Goal: Task Accomplishment & Management: Use online tool/utility

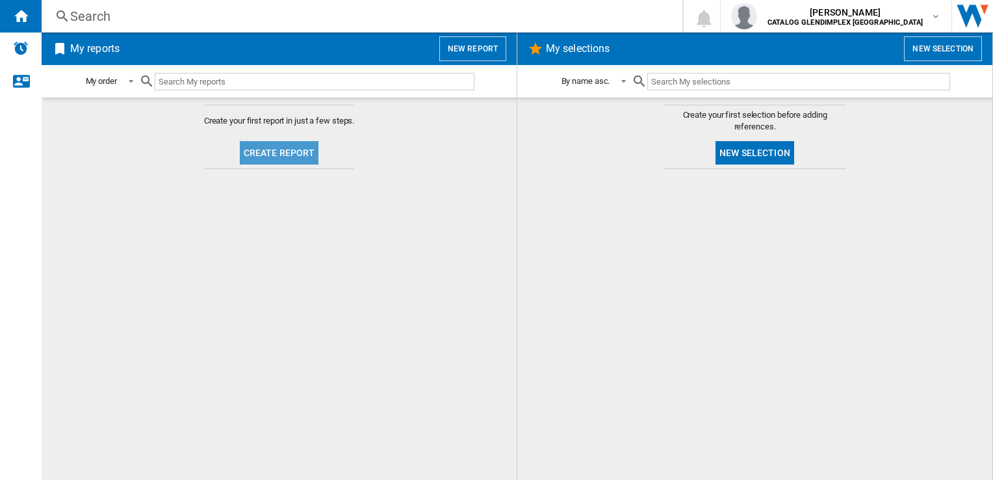
click at [284, 152] on button "Create report" at bounding box center [279, 152] width 79 height 23
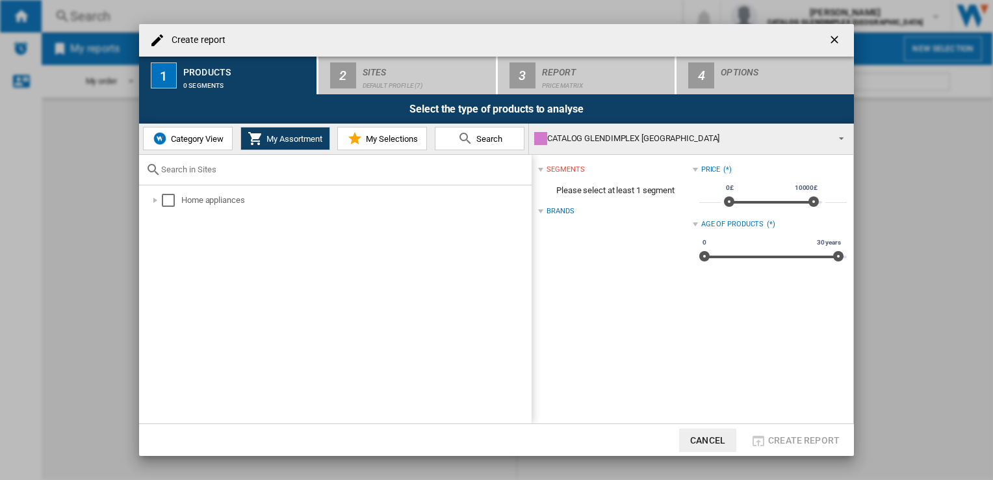
click at [268, 129] on button "My Assortment" at bounding box center [286, 138] width 90 height 23
click at [153, 198] on div at bounding box center [155, 200] width 13 height 13
click at [169, 236] on div at bounding box center [169, 234] width 13 height 13
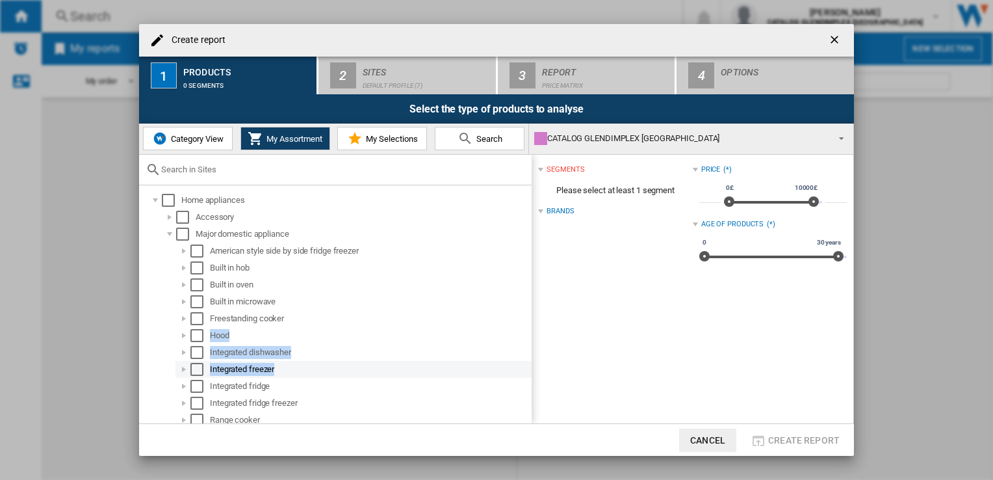
drag, startPoint x: 525, startPoint y: 324, endPoint x: 525, endPoint y: 366, distance: 42.3
click at [525, 366] on ol "American style side by side fridge freezer Built in hob Built in oven Built in …" at bounding box center [346, 343] width 371 height 203
click at [199, 414] on div "Select" at bounding box center [196, 419] width 13 height 13
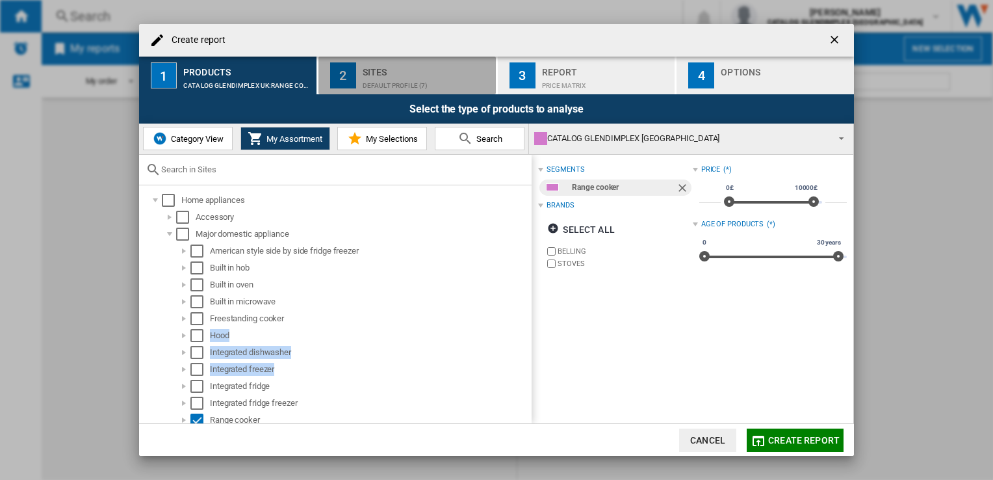
click at [410, 64] on div "Sites" at bounding box center [427, 69] width 128 height 14
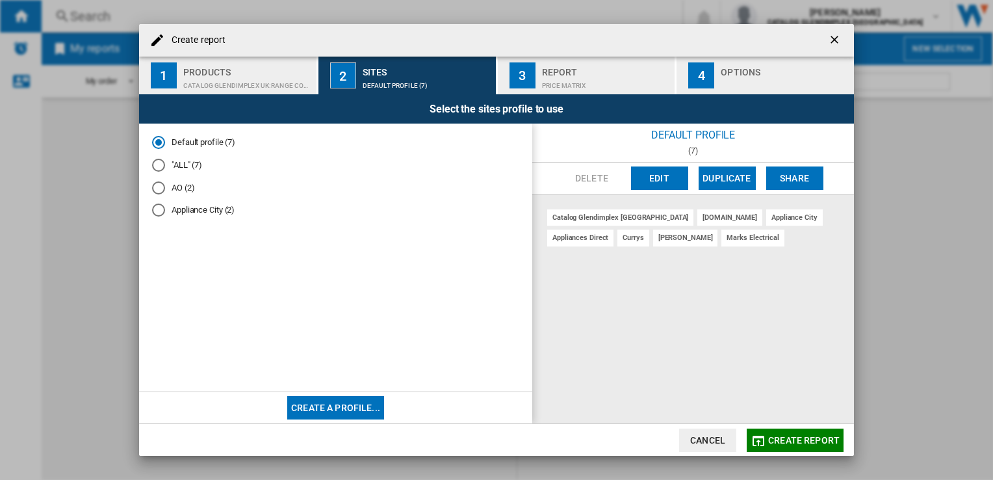
click at [159, 165] on div at bounding box center [158, 165] width 13 height 13
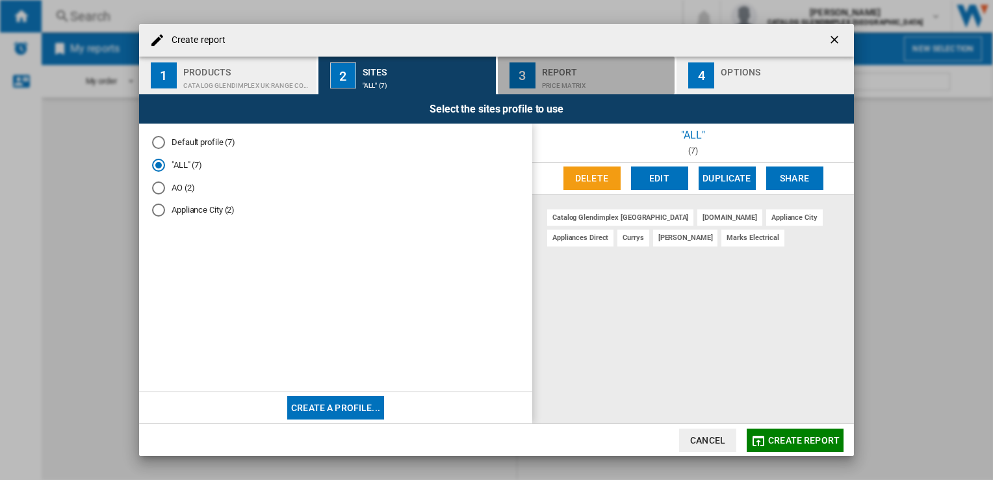
click at [582, 73] on div "Report" at bounding box center [606, 69] width 128 height 14
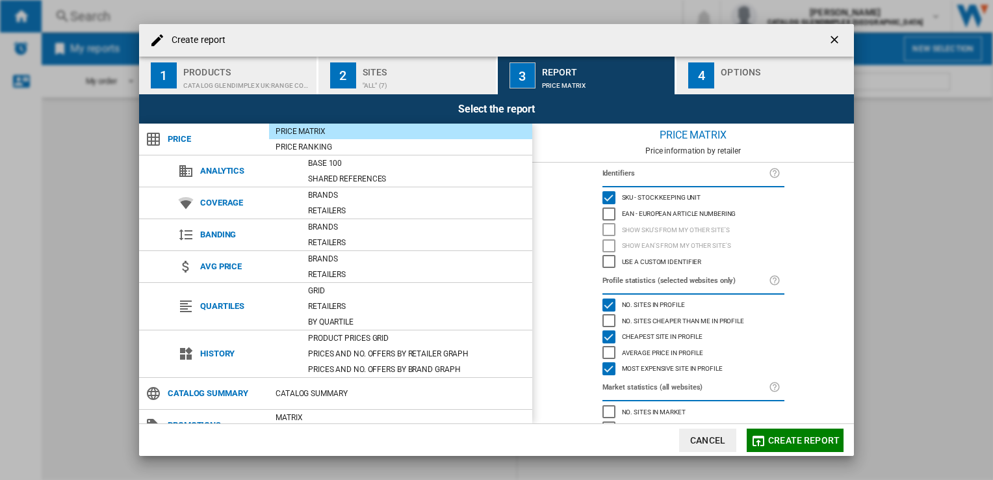
scroll to position [48, 0]
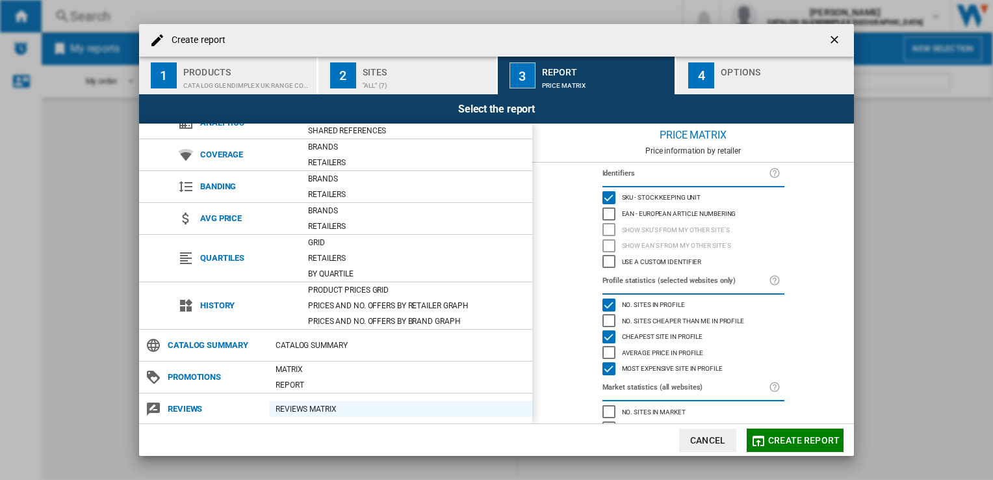
click at [321, 402] on div "REVIEWS Matrix" at bounding box center [400, 408] width 263 height 13
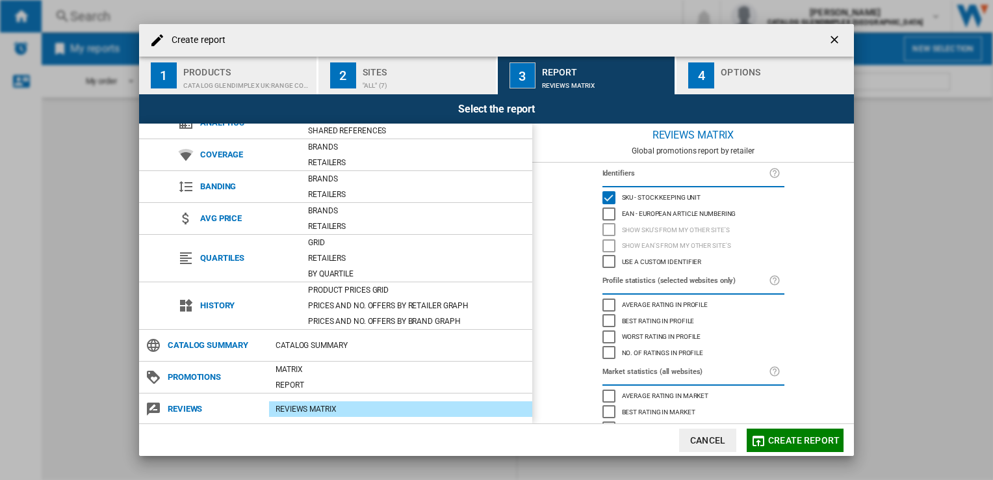
drag, startPoint x: 844, startPoint y: 350, endPoint x: 846, endPoint y: 381, distance: 30.6
click at [846, 381] on div "Identifiers SKU - Stock Keeping Unit EAN - European Article Numbering Show SKU'…" at bounding box center [693, 293] width 322 height 261
click at [768, 430] on button "Create report" at bounding box center [795, 439] width 97 height 23
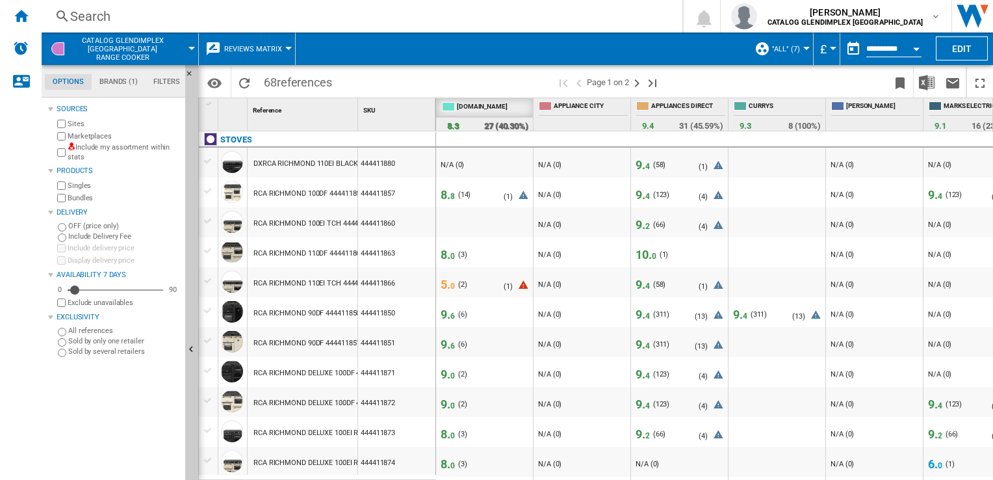
drag, startPoint x: 454, startPoint y: 127, endPoint x: 506, endPoint y: 124, distance: 52.8
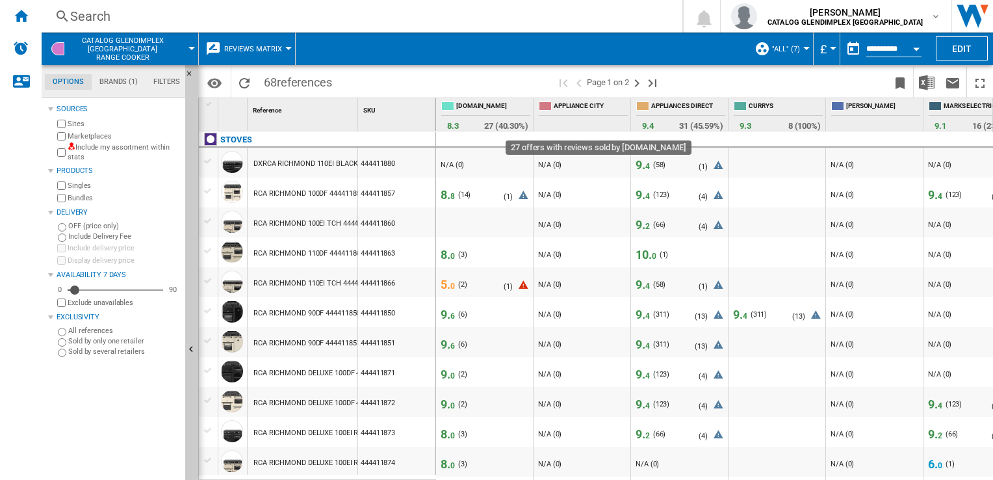
click at [506, 124] on span "27 (40.30%)" at bounding box center [506, 126] width 44 height 10
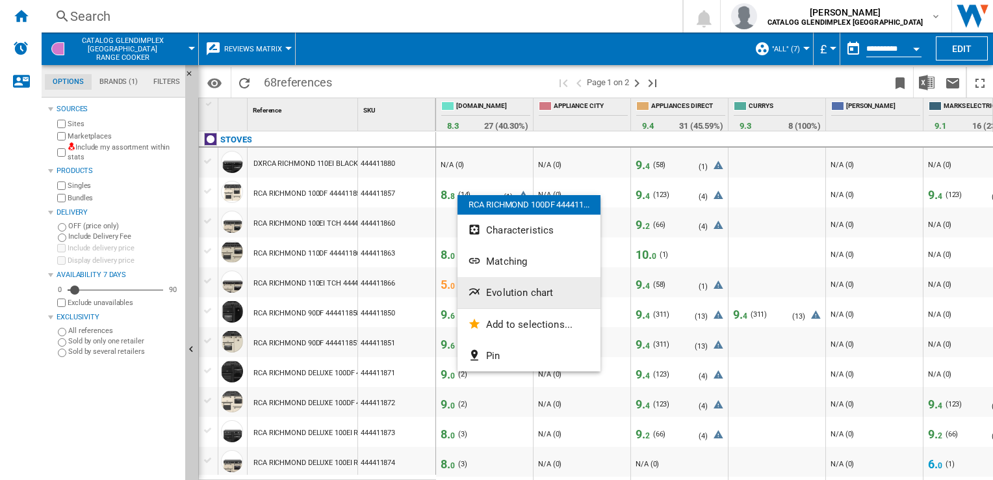
click at [519, 290] on span "Evolution chart" at bounding box center [519, 293] width 67 height 12
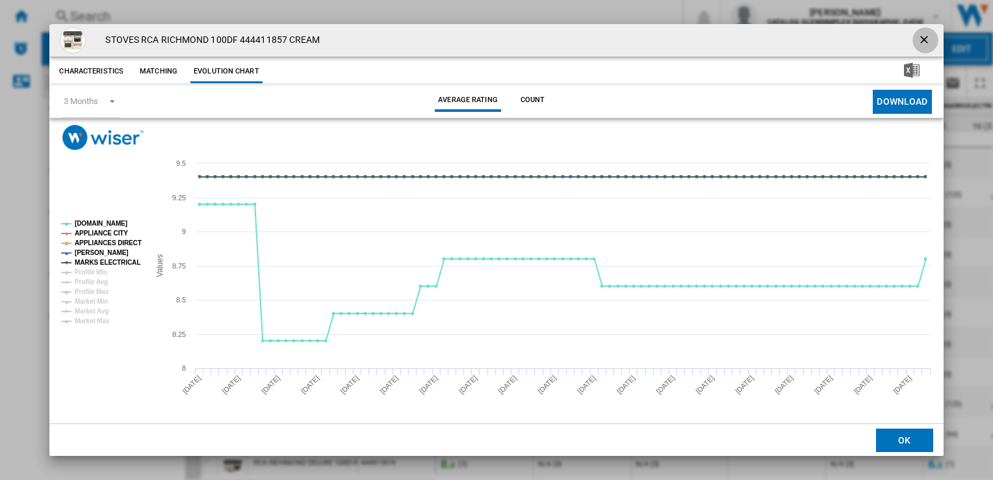
click at [920, 38] on ng-md-icon "getI18NText('BUTTONS.CLOSE_DIALOG')" at bounding box center [926, 41] width 16 height 16
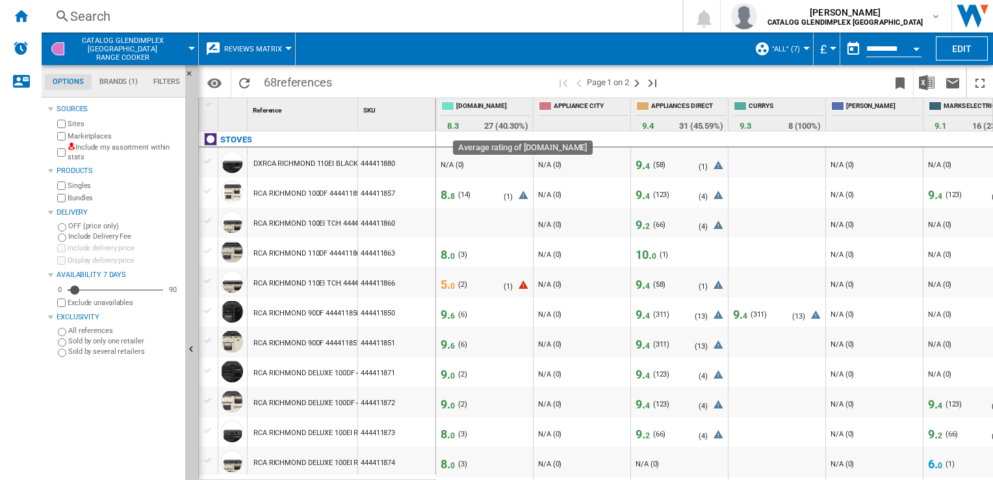
click at [456, 124] on span "3" at bounding box center [456, 126] width 5 height 10
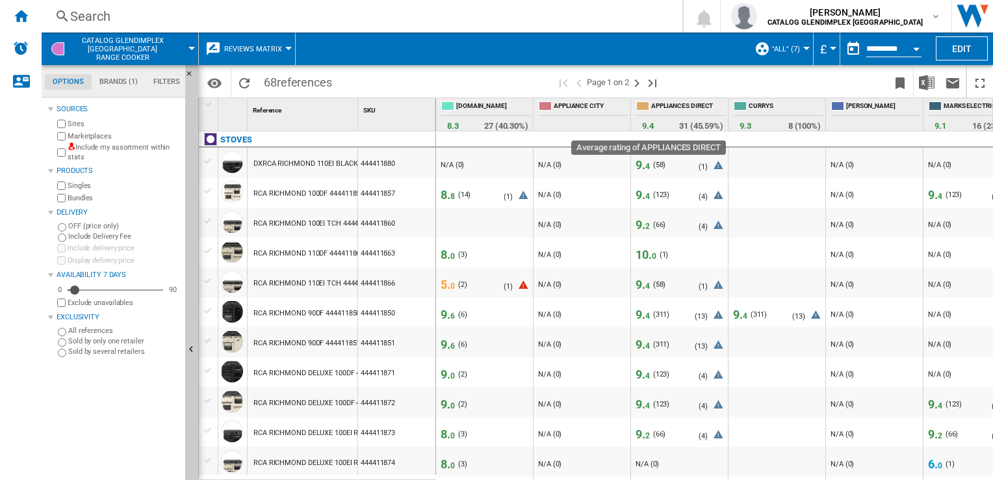
click at [653, 125] on span "4" at bounding box center [651, 126] width 5 height 10
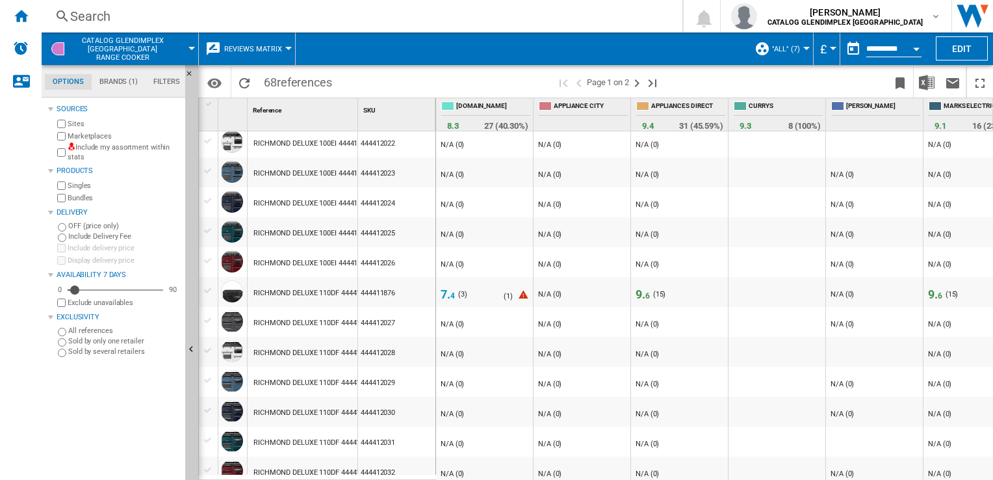
scroll to position [1060, 0]
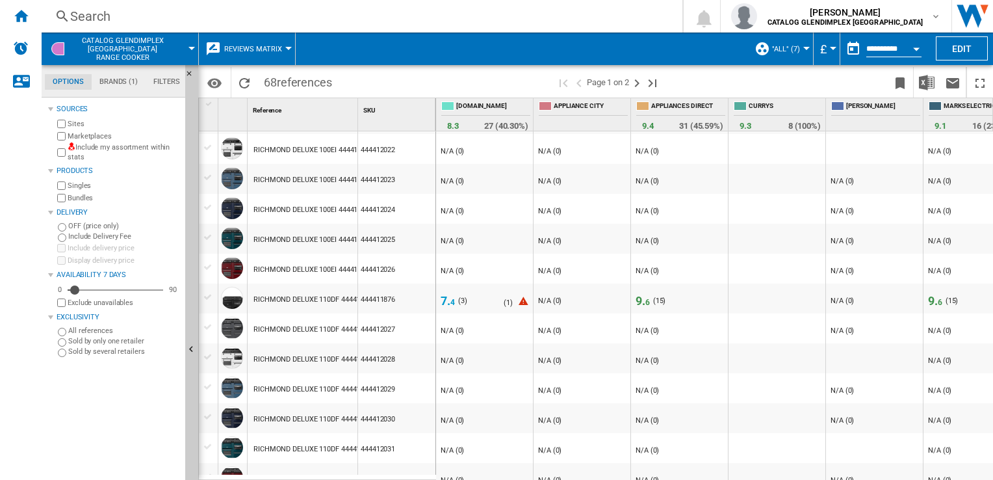
click at [445, 304] on span "7. 4" at bounding box center [448, 301] width 14 height 14
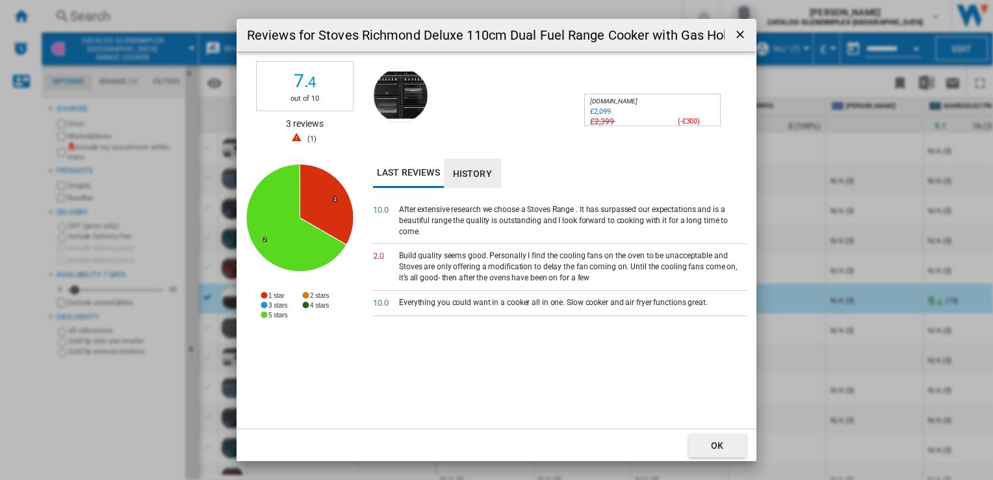
click at [471, 176] on button "History" at bounding box center [472, 173] width 57 height 29
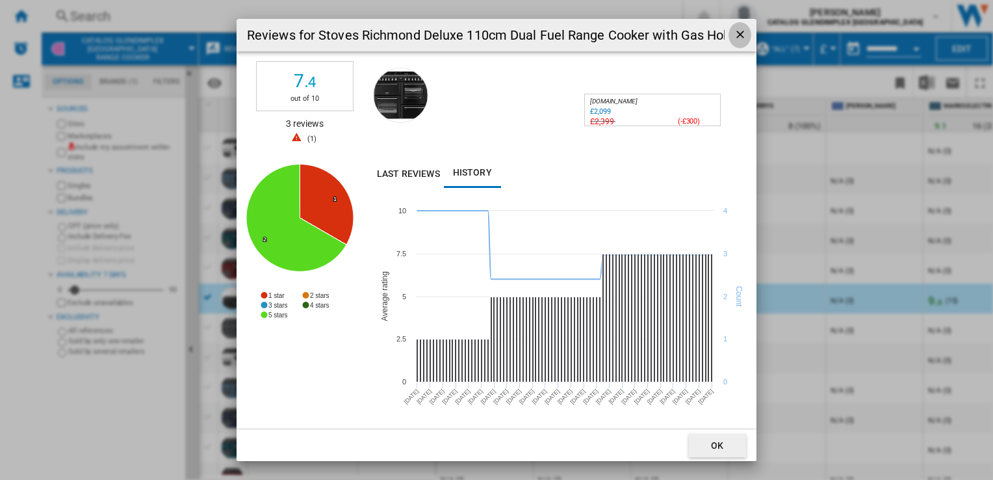
click at [738, 43] on ng-md-icon "getI18NText('BUTTONS.CLOSE_DIALOG')" at bounding box center [742, 36] width 16 height 16
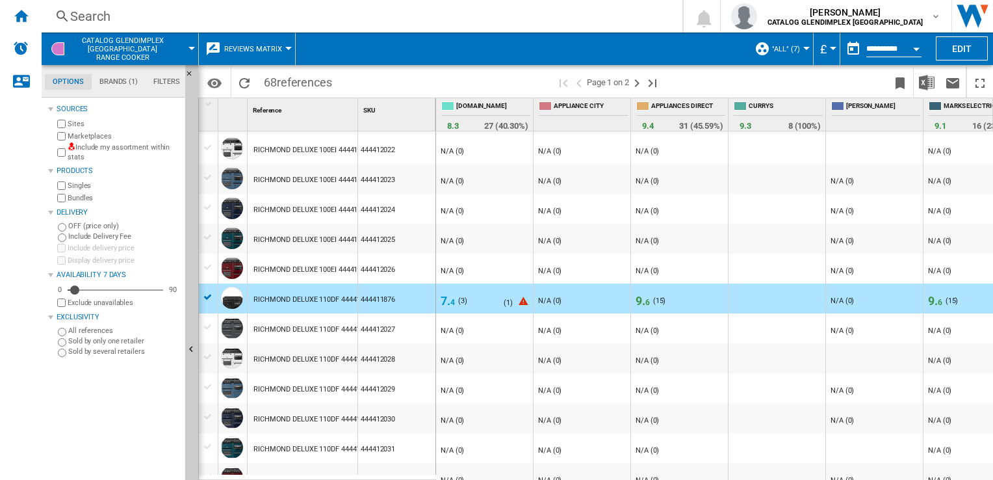
click at [451, 300] on span "4" at bounding box center [452, 302] width 5 height 9
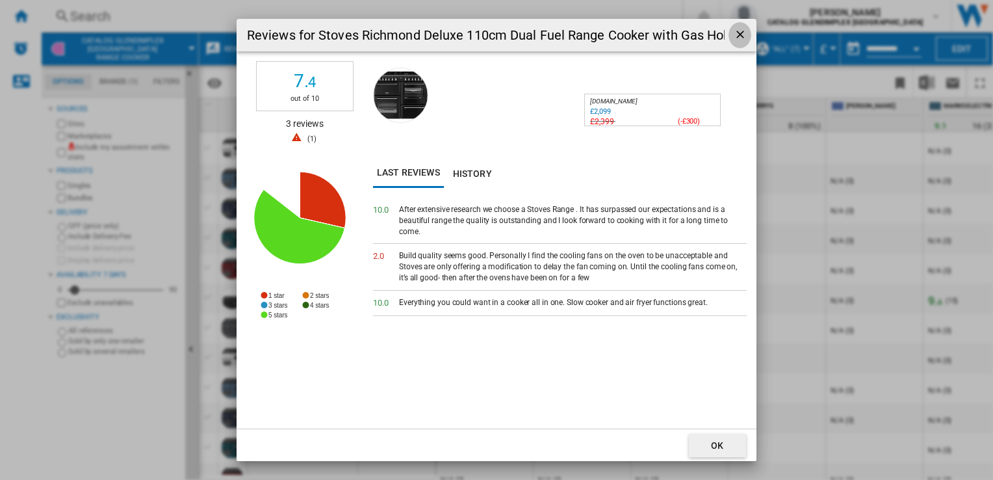
click at [738, 33] on ng-md-icon "getI18NText('BUTTONS.CLOSE_DIALOG')" at bounding box center [742, 36] width 16 height 16
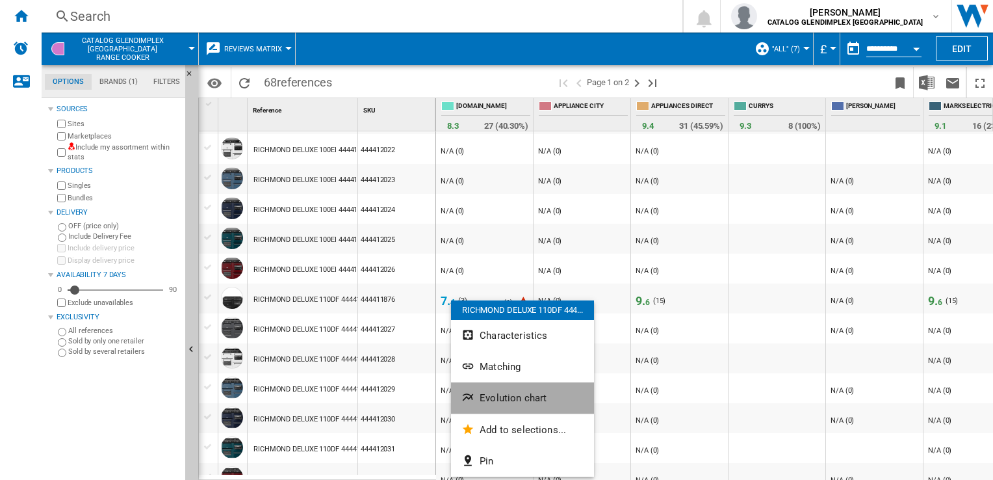
click at [493, 393] on span "Evolution chart" at bounding box center [513, 398] width 67 height 12
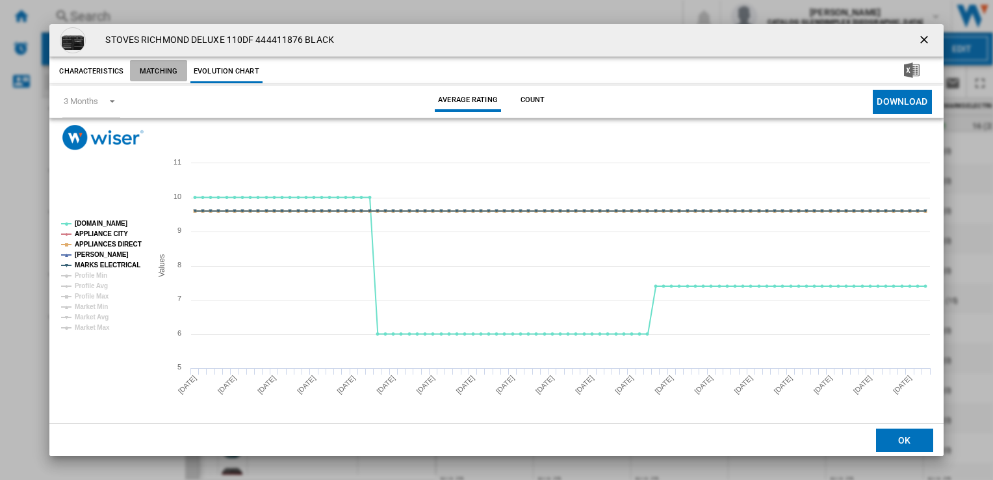
click at [157, 77] on button "Matching" at bounding box center [158, 71] width 57 height 23
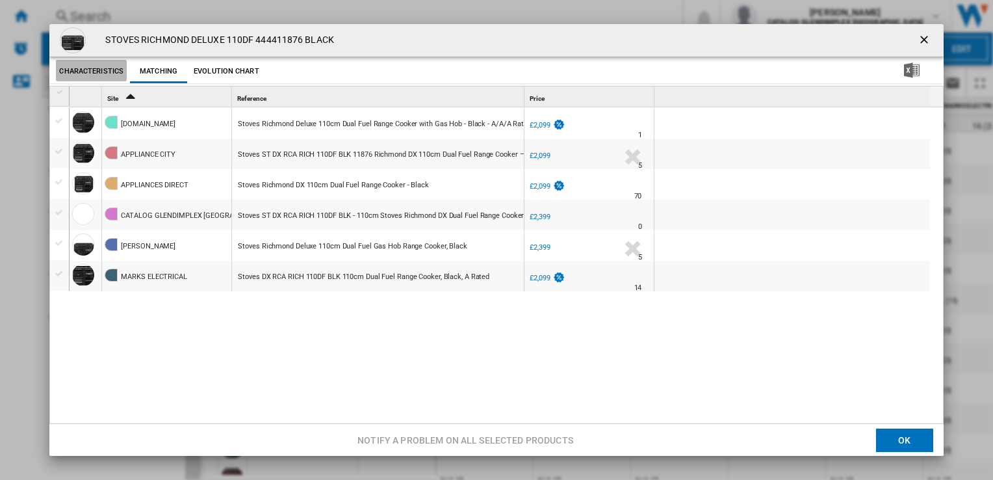
click at [112, 74] on button "Characteristics" at bounding box center [91, 71] width 71 height 23
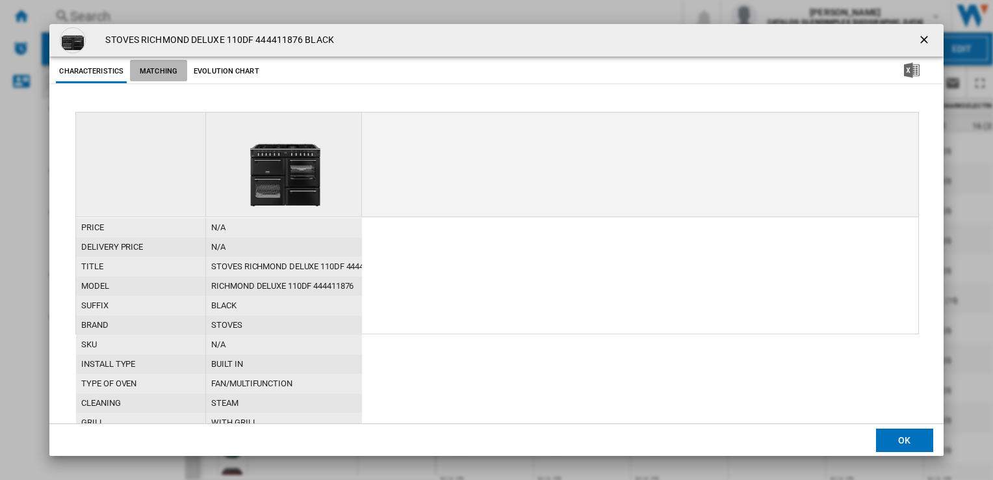
click at [147, 69] on button "Matching" at bounding box center [158, 71] width 57 height 23
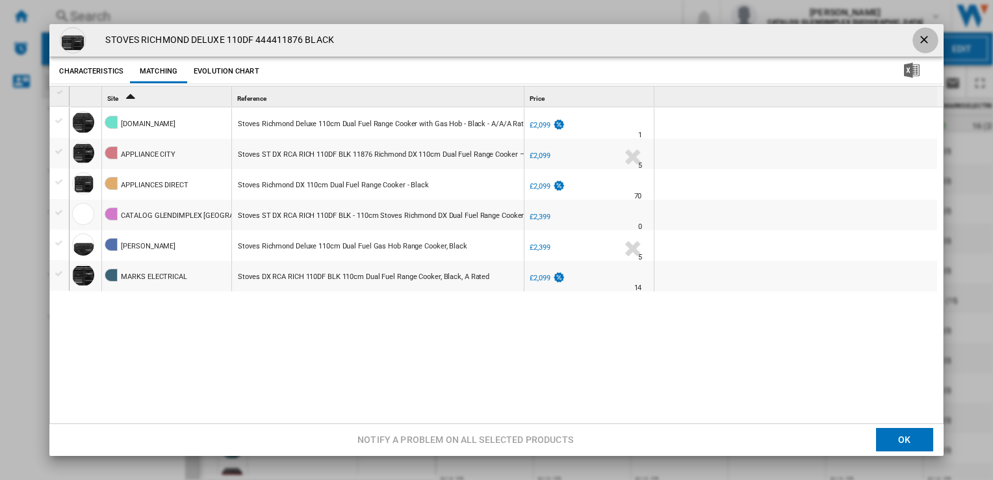
click at [926, 35] on ng-md-icon "getI18NText('BUTTONS.CLOSE_DIALOG')" at bounding box center [926, 41] width 16 height 16
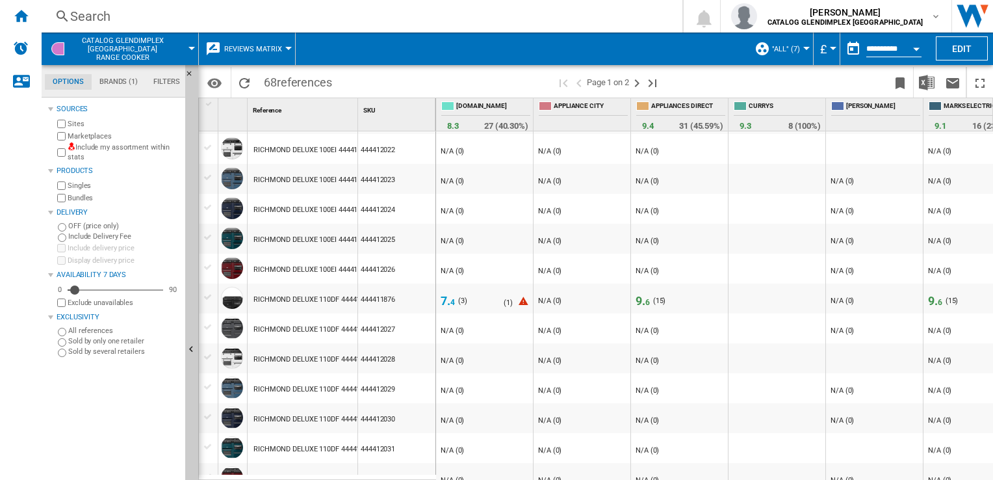
click at [785, 48] on span ""ALL" (7)" at bounding box center [786, 49] width 28 height 8
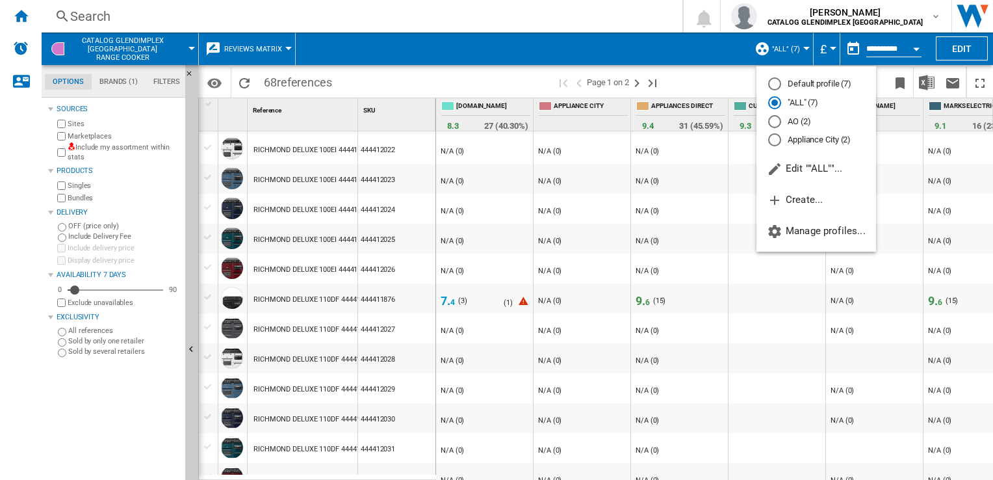
click at [784, 120] on md-radio-button "AO (2)" at bounding box center [816, 121] width 96 height 12
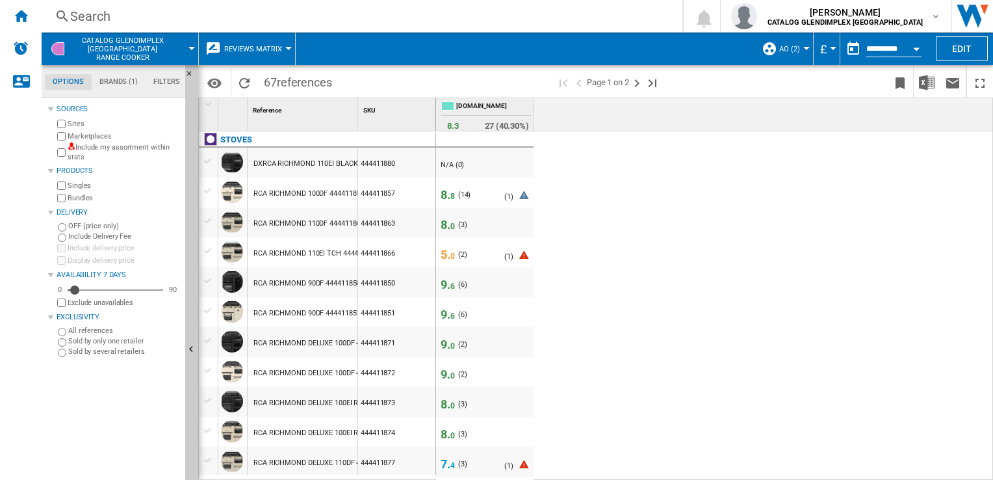
drag, startPoint x: 987, startPoint y: 129, endPoint x: 988, endPoint y: 186, distance: 57.2
click at [988, 186] on div "[DOMAIN_NAME] 8. 3 27 (40.30%) - N/A (0) 8. 8 ( 14 ) N/A (0) ( 1 ) 8. 0 ( 3 ) N…" at bounding box center [714, 288] width 556 height 381
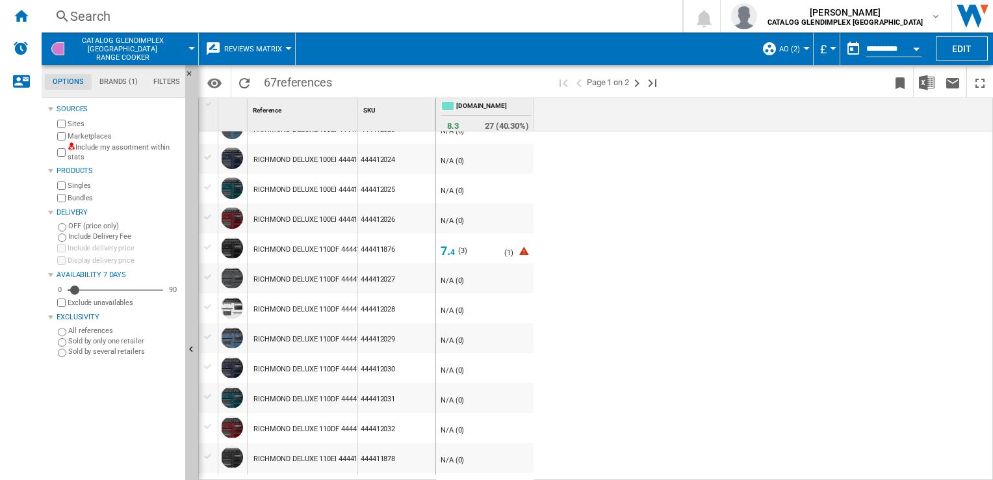
scroll to position [1161, 0]
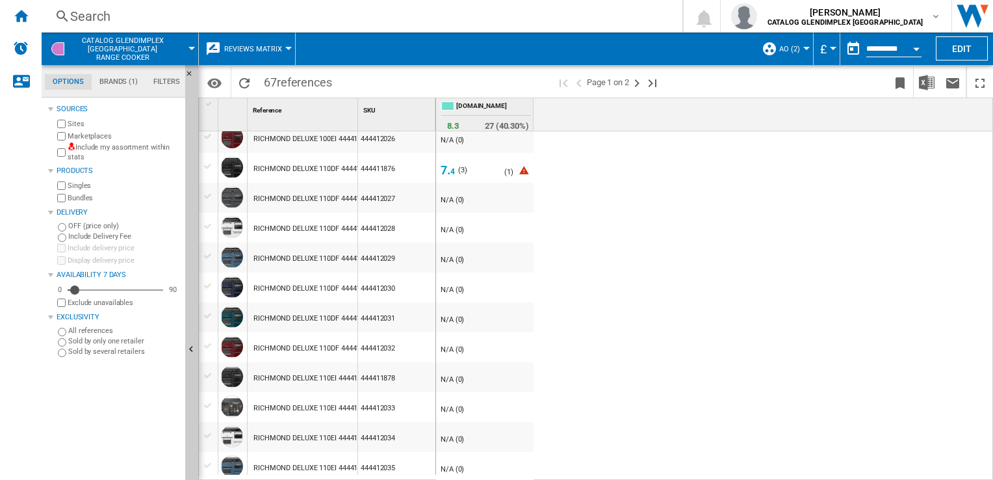
click at [467, 168] on div at bounding box center [486, 174] width 38 height 20
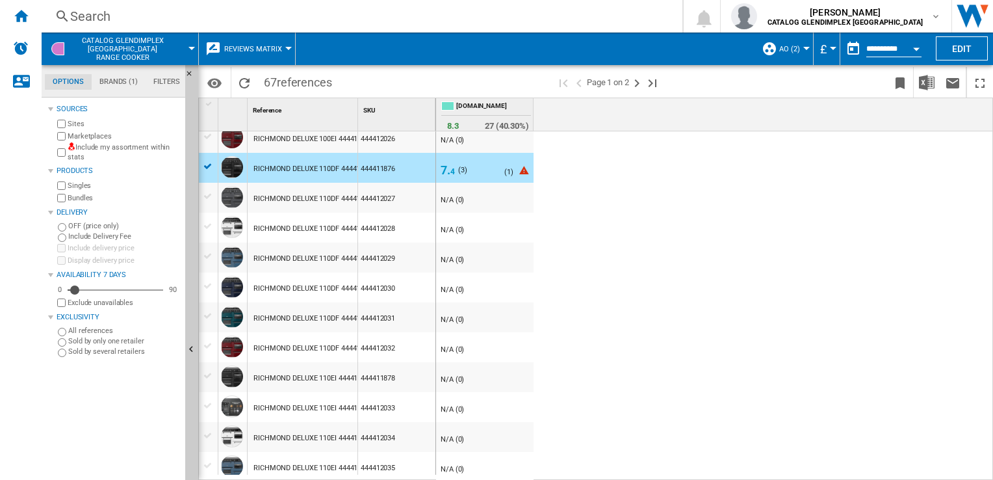
click at [452, 173] on span "4" at bounding box center [452, 171] width 5 height 9
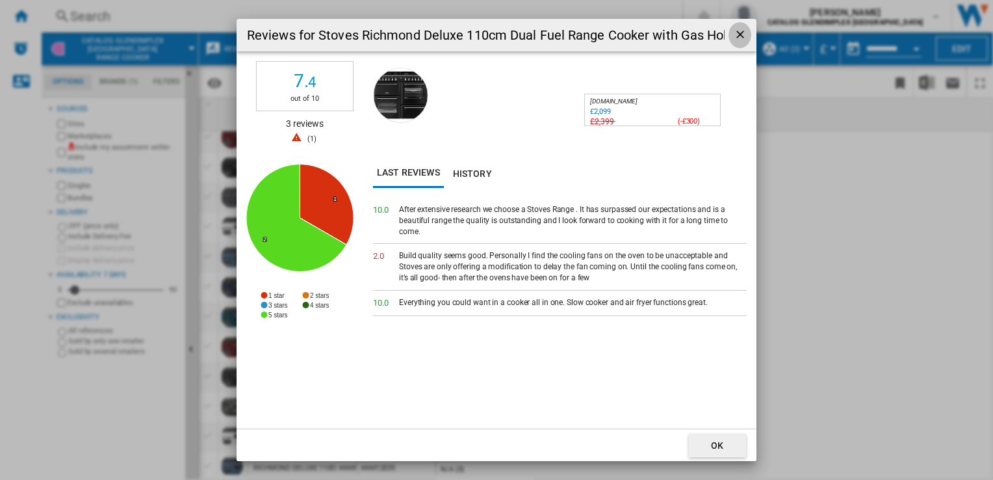
click at [747, 28] on ng-md-icon "getI18NText('BUTTONS.CLOSE_DIALOG')" at bounding box center [742, 36] width 16 height 16
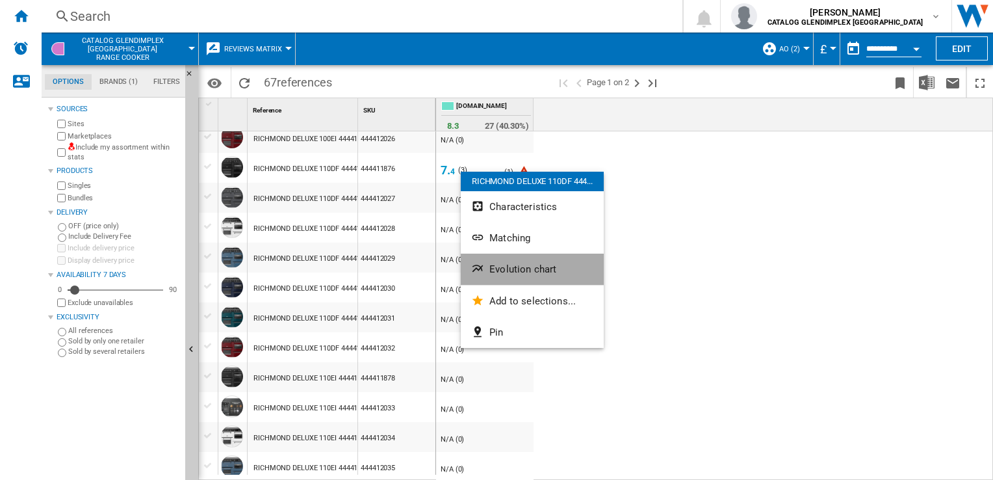
click at [509, 273] on span "Evolution chart" at bounding box center [522, 269] width 67 height 12
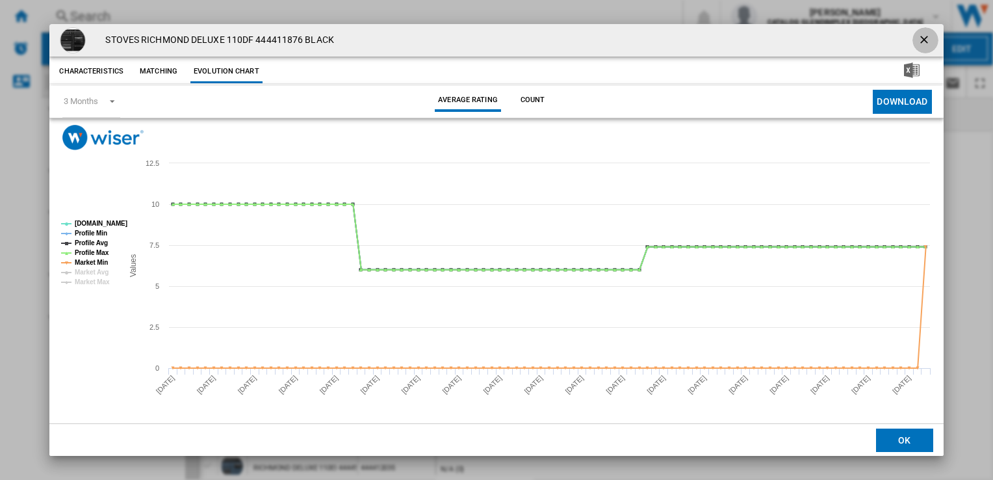
click at [919, 39] on ng-md-icon "getI18NText('BUTTONS.CLOSE_DIALOG')" at bounding box center [926, 41] width 16 height 16
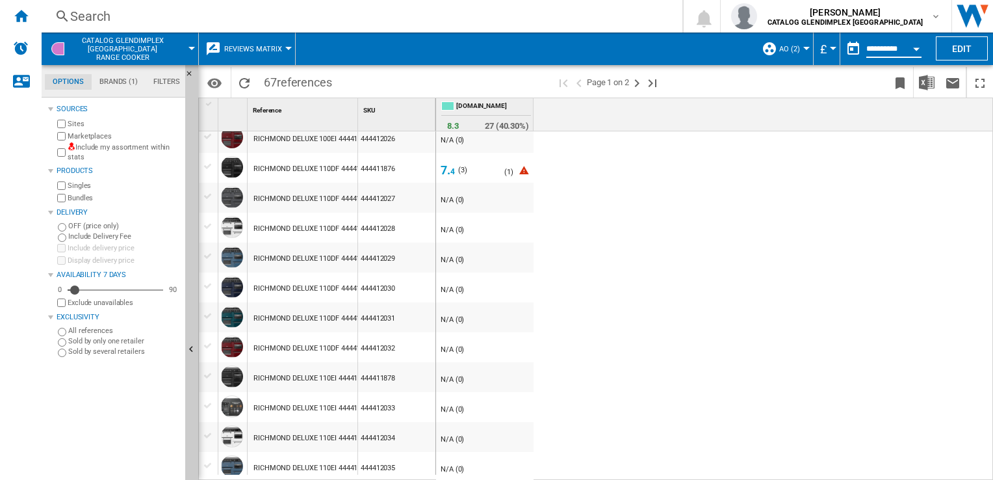
click at [875, 45] on input "**********" at bounding box center [893, 51] width 55 height 12
click at [852, 51] on button "button" at bounding box center [853, 49] width 26 height 26
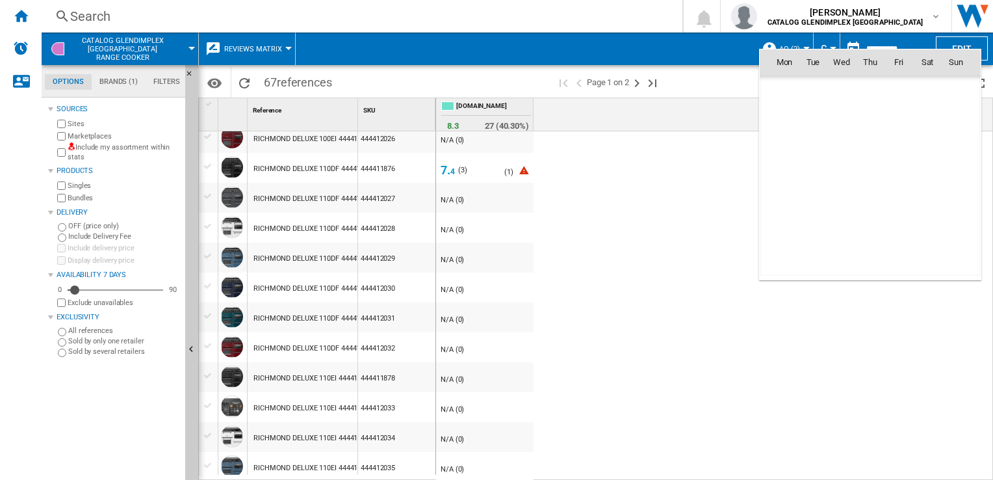
scroll to position [6201, 0]
click at [676, 234] on div at bounding box center [496, 240] width 993 height 480
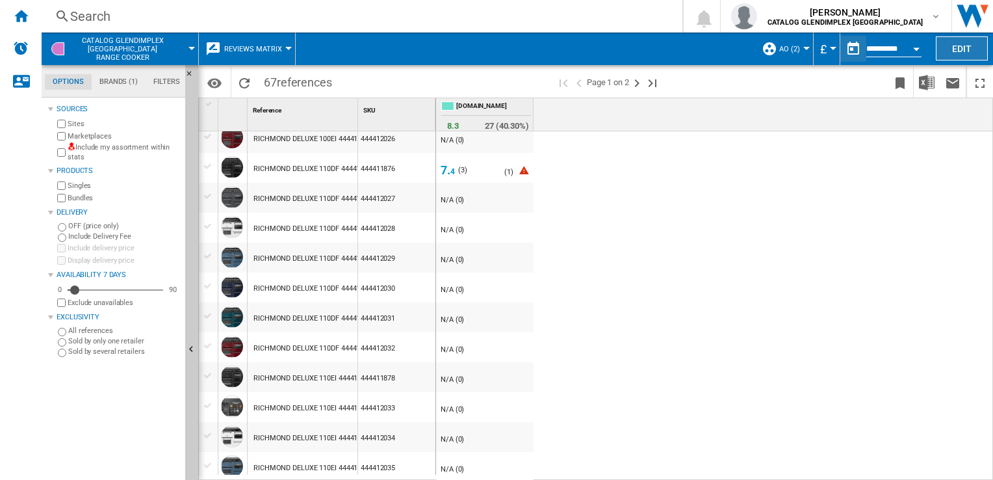
click at [967, 44] on button "Edit" at bounding box center [962, 48] width 52 height 24
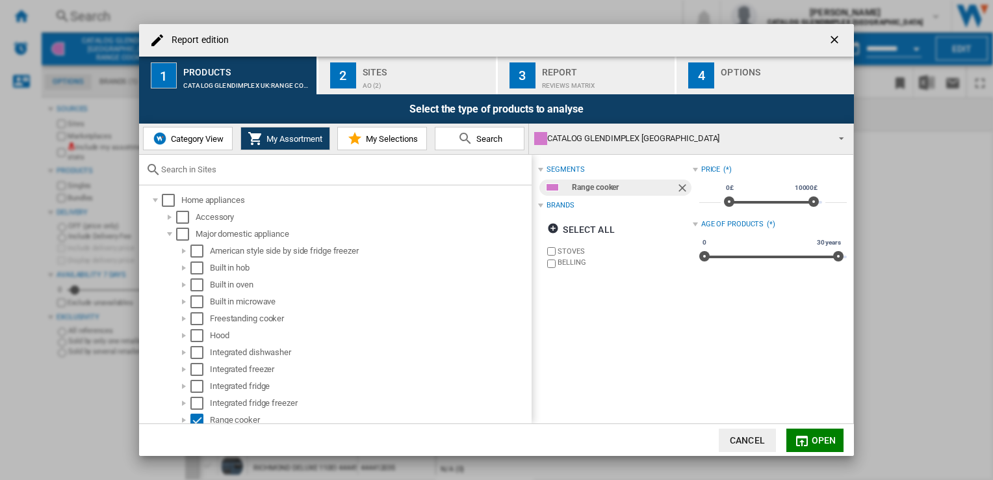
click at [489, 129] on button "Search" at bounding box center [480, 138] width 90 height 23
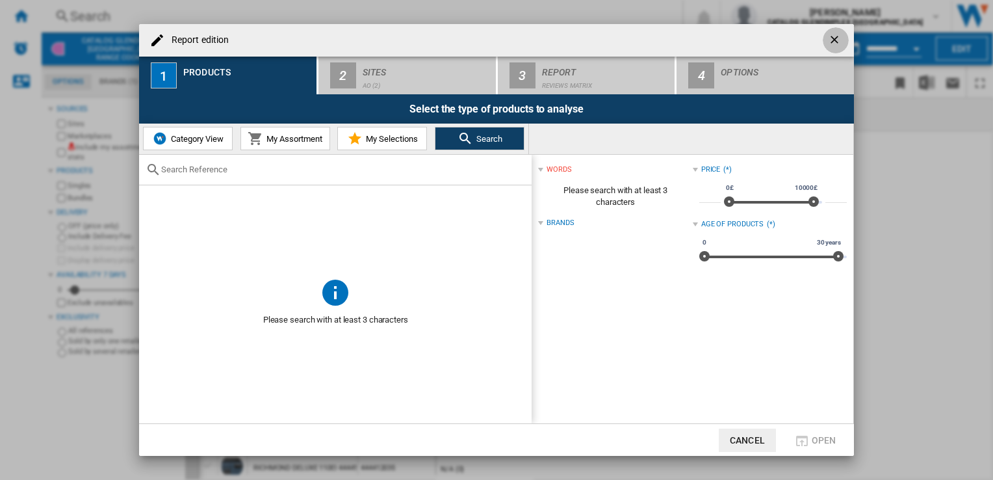
click at [840, 31] on button "Report edition ..." at bounding box center [836, 40] width 26 height 26
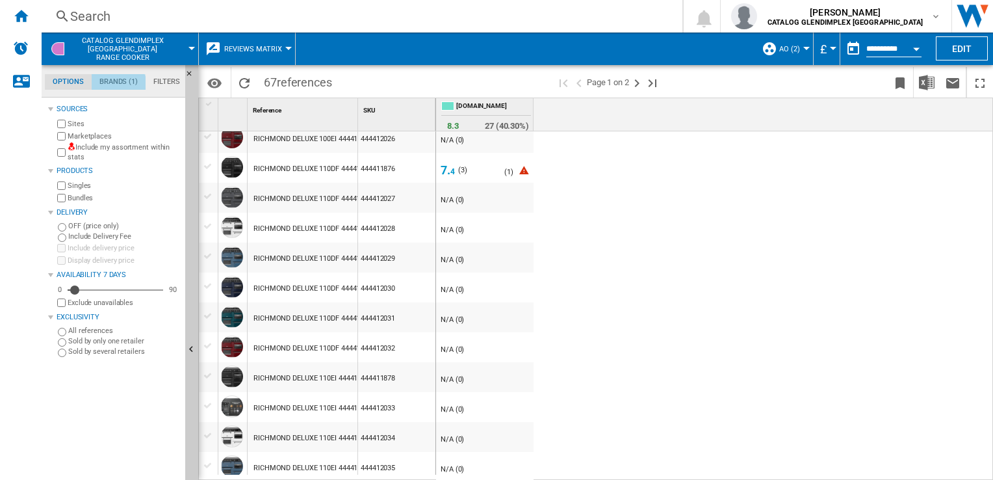
click at [119, 85] on md-tab-item "Brands (1)" at bounding box center [119, 82] width 54 height 16
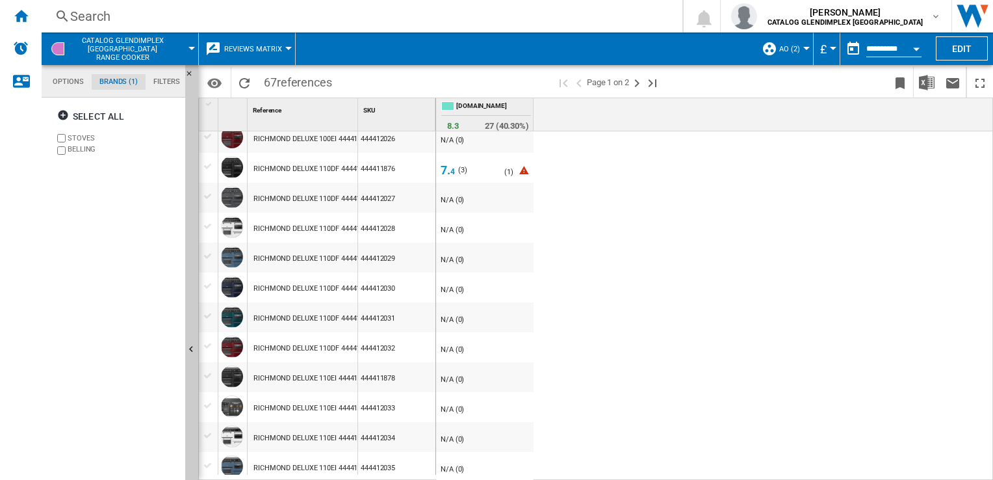
scroll to position [49, 0]
click at [165, 86] on md-tab-item "Filters" at bounding box center [167, 82] width 42 height 16
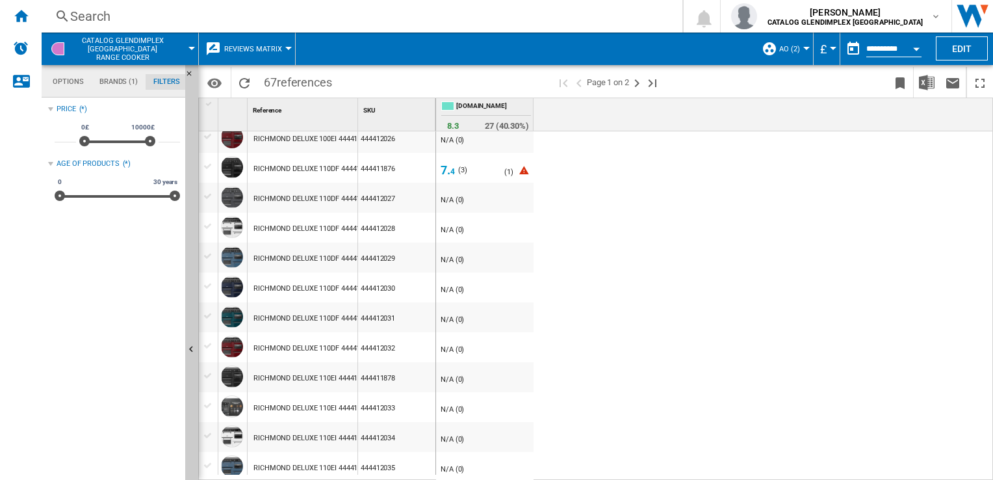
scroll to position [85, 0]
click at [62, 78] on md-tab-item "Options" at bounding box center [68, 82] width 47 height 16
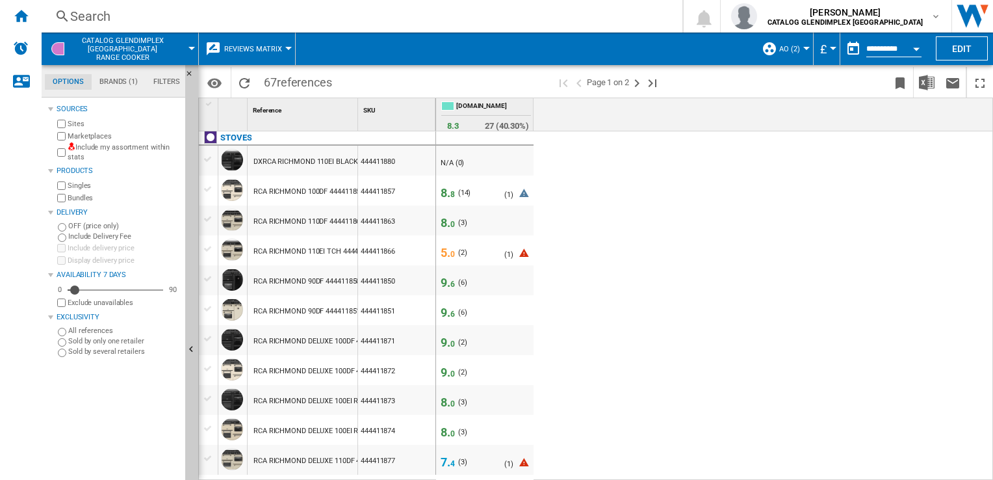
scroll to position [0, 0]
click at [922, 47] on button "Open calendar" at bounding box center [916, 46] width 23 height 23
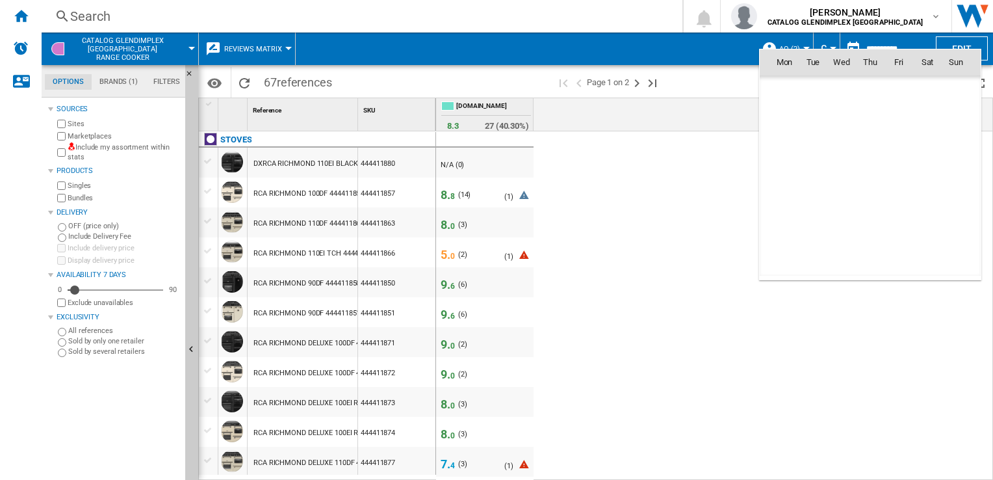
scroll to position [6201, 0]
click at [794, 93] on span "[DATE]" at bounding box center [788, 90] width 27 height 10
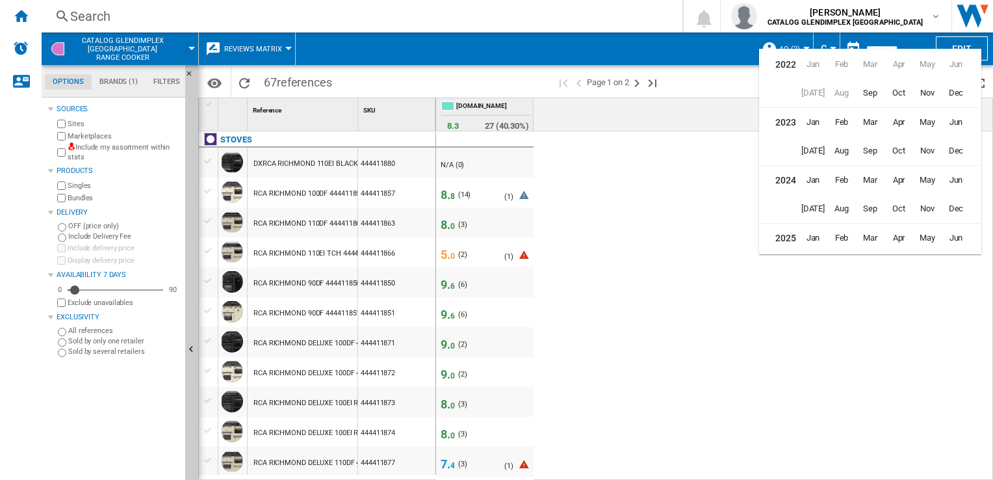
scroll to position [31, 0]
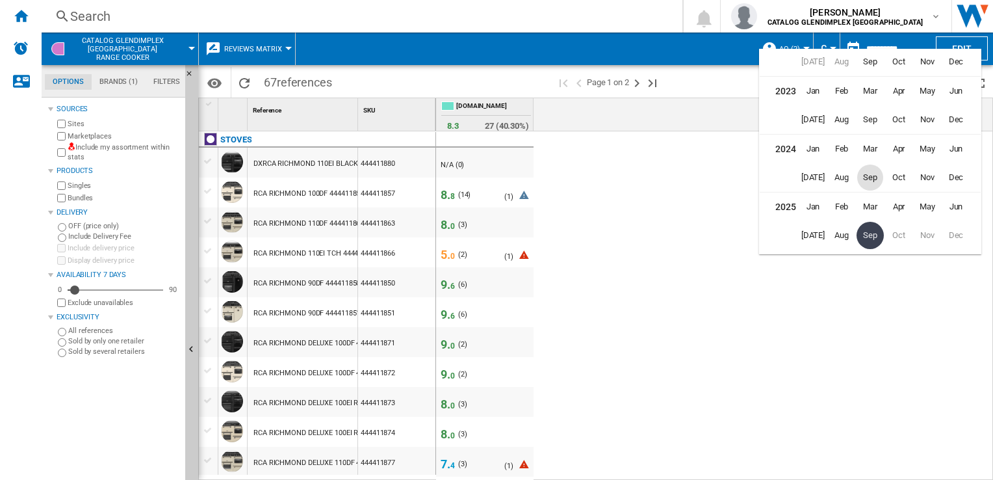
click at [874, 182] on span "Sep" at bounding box center [870, 177] width 26 height 26
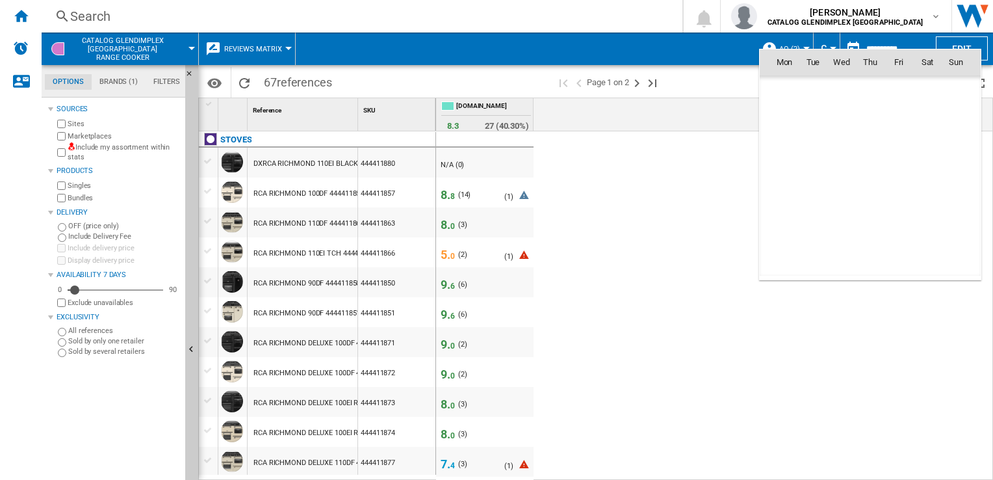
scroll to position [4134, 0]
click at [965, 118] on span "8" at bounding box center [956, 119] width 26 height 26
type input "**********"
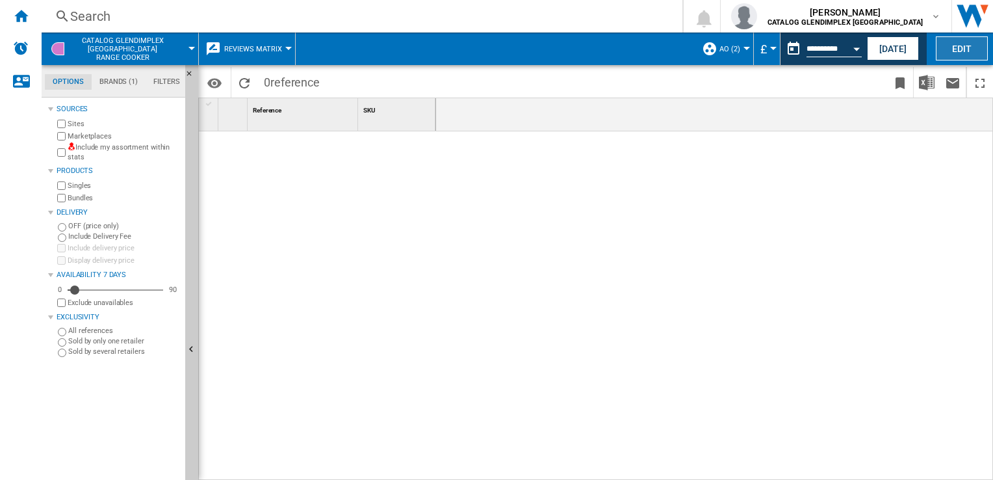
click at [967, 38] on button "Edit" at bounding box center [962, 48] width 52 height 24
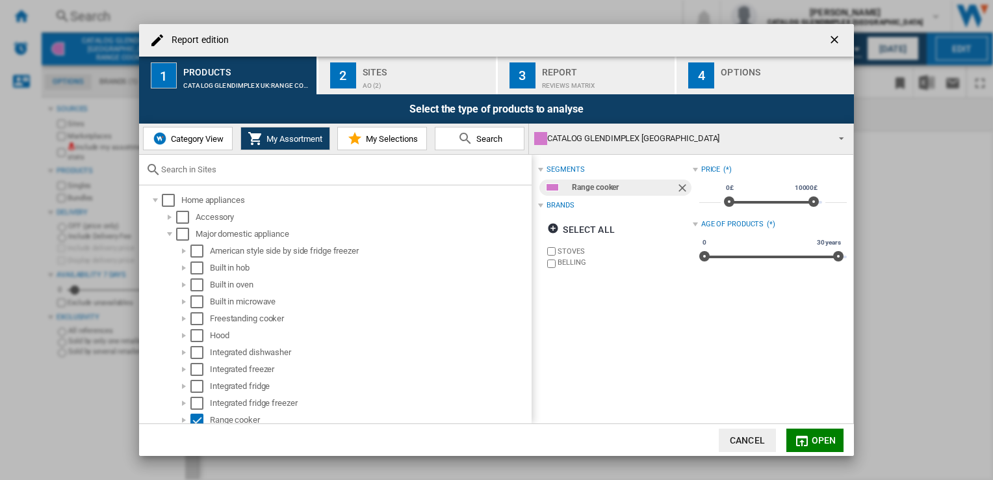
click at [208, 132] on button "Category View" at bounding box center [188, 138] width 90 height 23
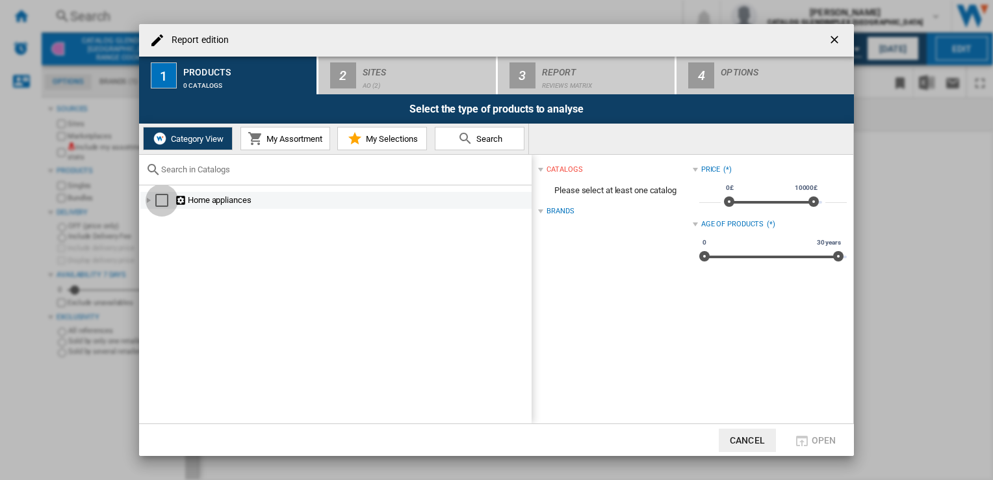
click at [157, 200] on div "Select" at bounding box center [161, 200] width 13 height 13
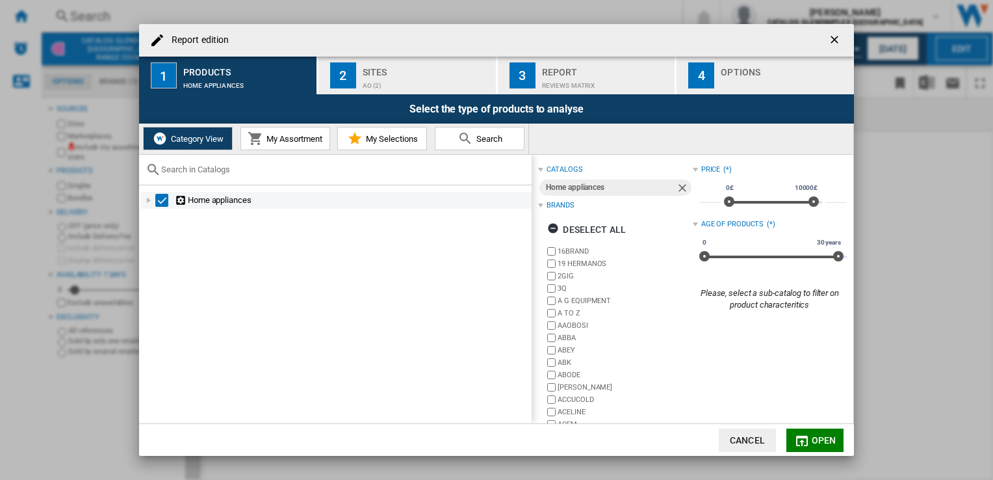
click at [151, 199] on div "Report edition ..." at bounding box center [148, 200] width 13 height 13
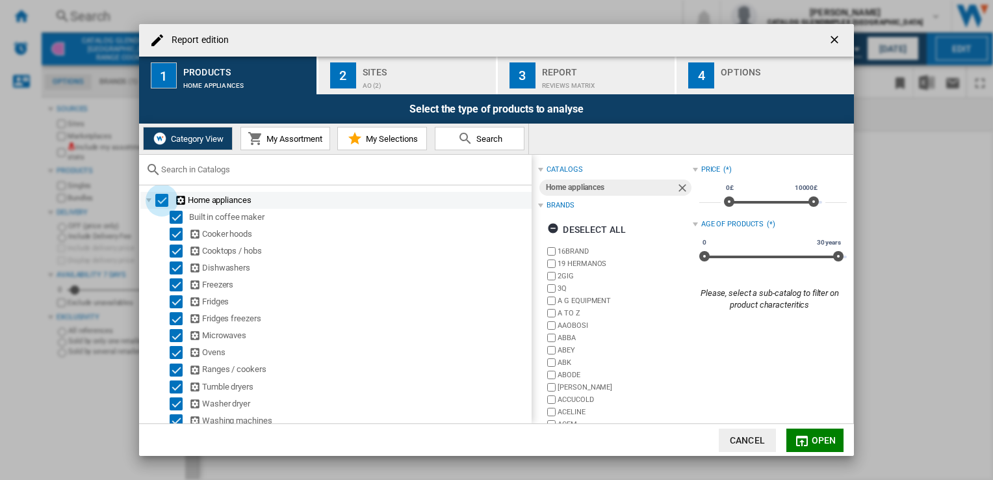
click at [159, 199] on div "Select" at bounding box center [161, 200] width 13 height 13
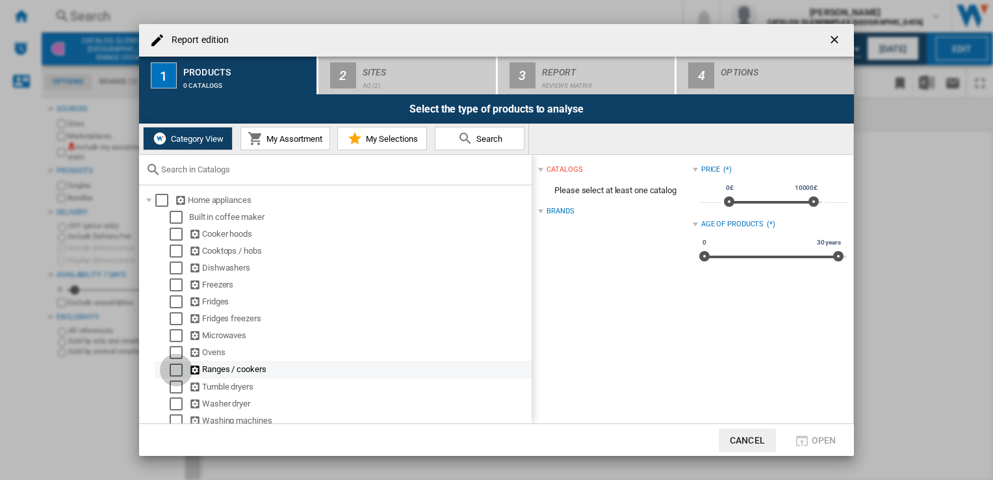
click at [177, 365] on div "Select" at bounding box center [176, 369] width 13 height 13
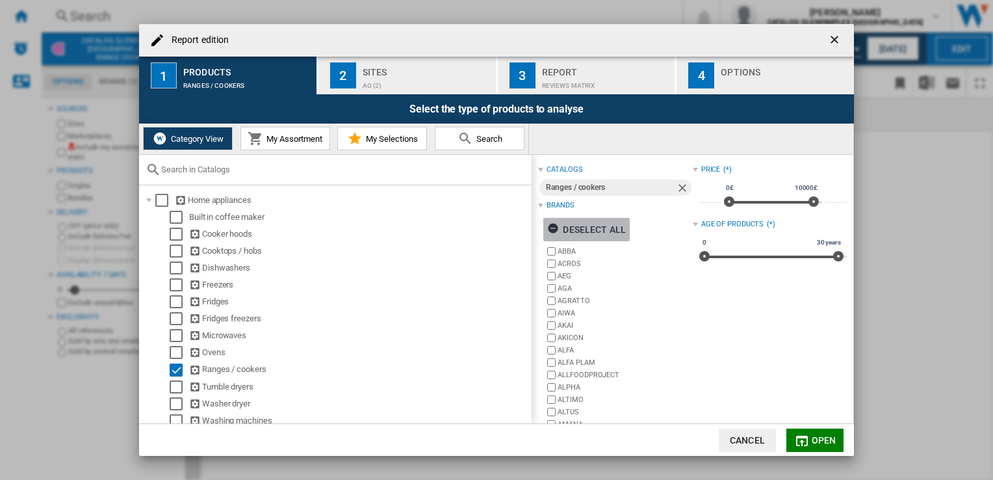
click at [599, 228] on div "Deselect all" at bounding box center [586, 229] width 79 height 23
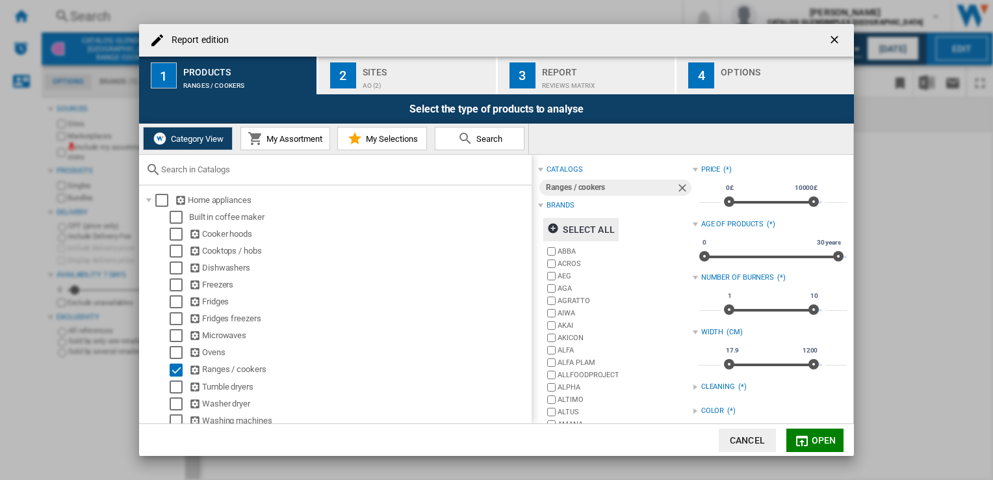
drag, startPoint x: 846, startPoint y: 246, endPoint x: 850, endPoint y: 308, distance: 62.6
click at [850, 308] on div "catalogs Ranges / cookers Brands Select all ABBA ACROS AEG AGA AGRATTO [GEOGRAP…" at bounding box center [693, 289] width 322 height 268
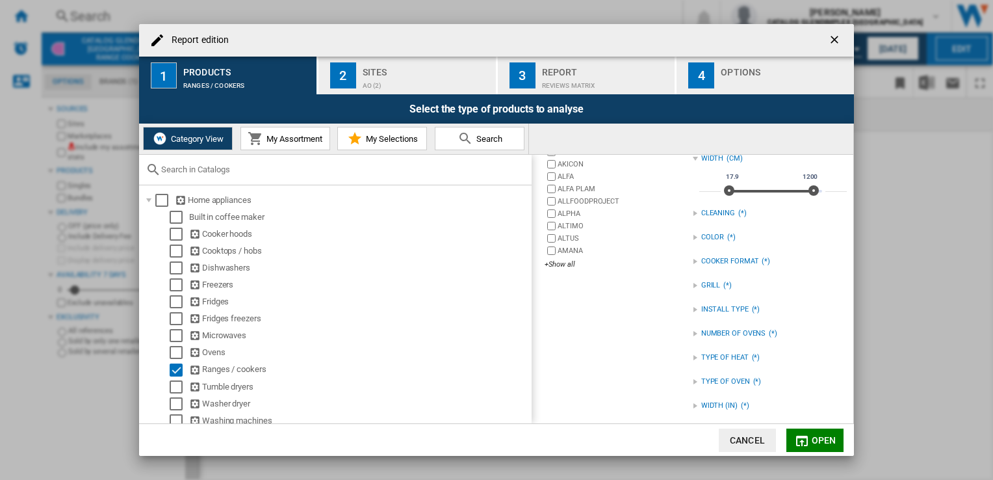
scroll to position [176, 0]
click at [559, 261] on div "+Show all" at bounding box center [619, 262] width 148 height 10
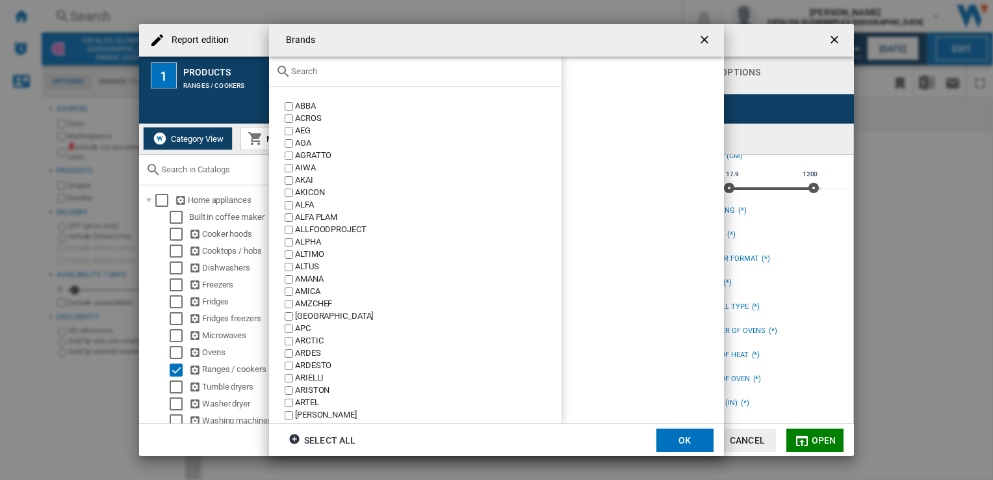
click at [380, 75] on input "text" at bounding box center [423, 71] width 264 height 10
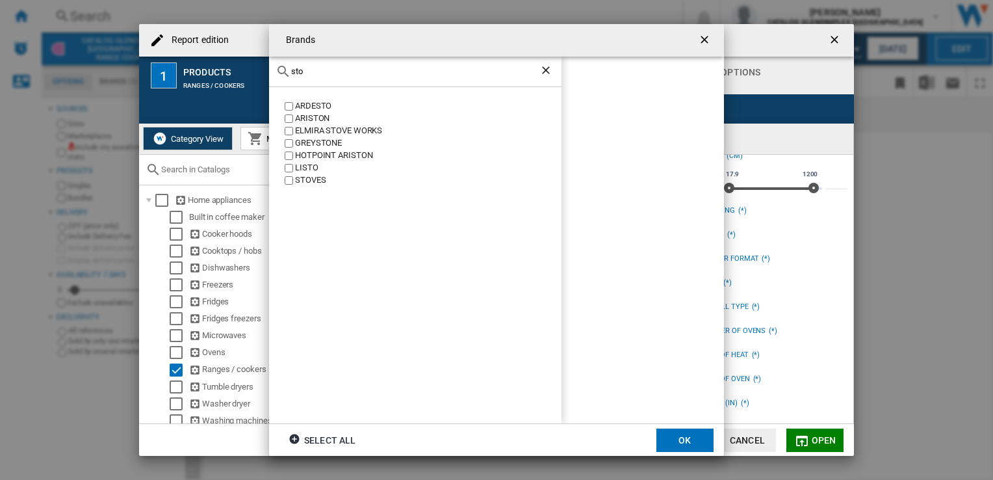
type input "sto"
click at [307, 181] on div "STOVES" at bounding box center [428, 180] width 267 height 12
click at [690, 438] on button "OK" at bounding box center [685, 439] width 57 height 23
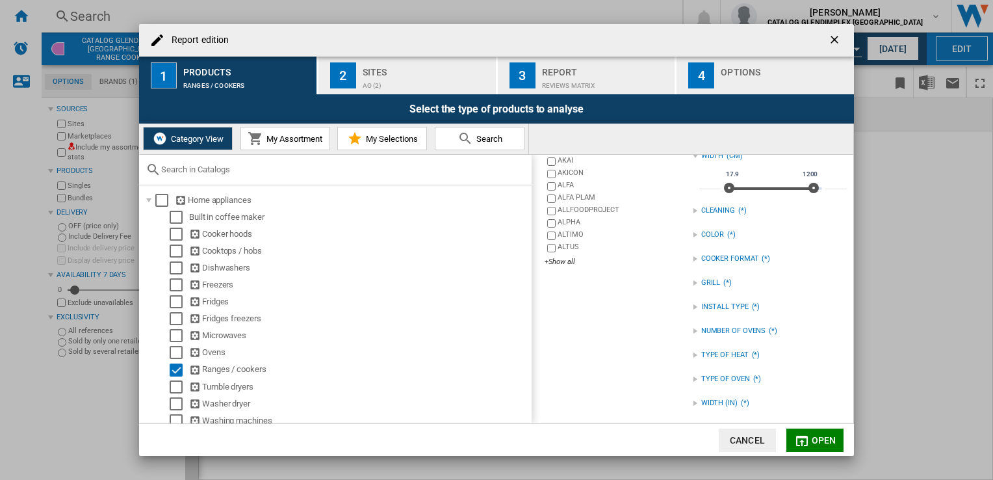
scroll to position [0, 0]
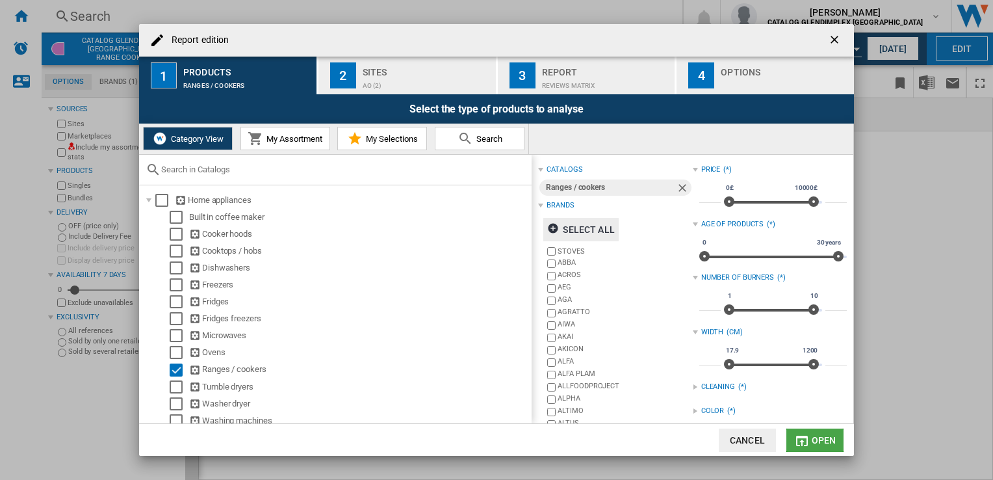
click at [811, 441] on button "Open" at bounding box center [815, 439] width 57 height 23
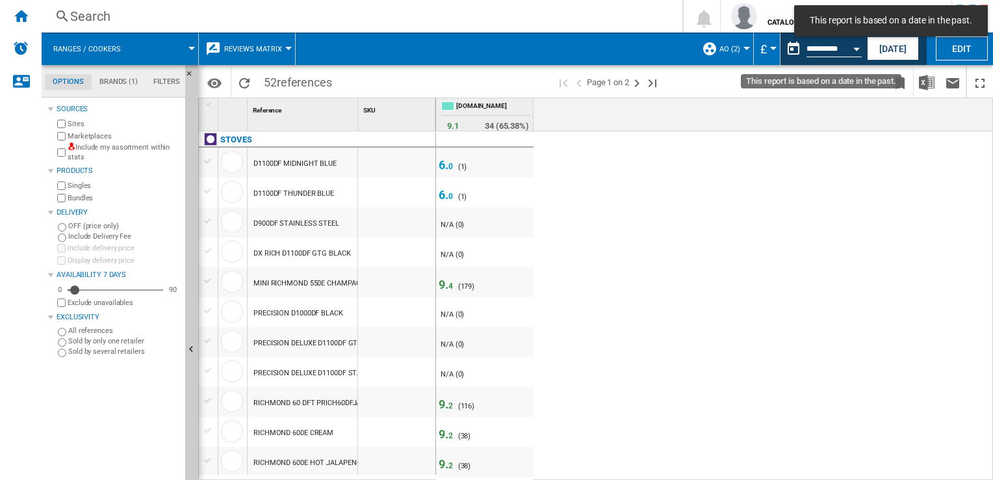
click at [854, 51] on button "Open calendar" at bounding box center [856, 46] width 23 height 23
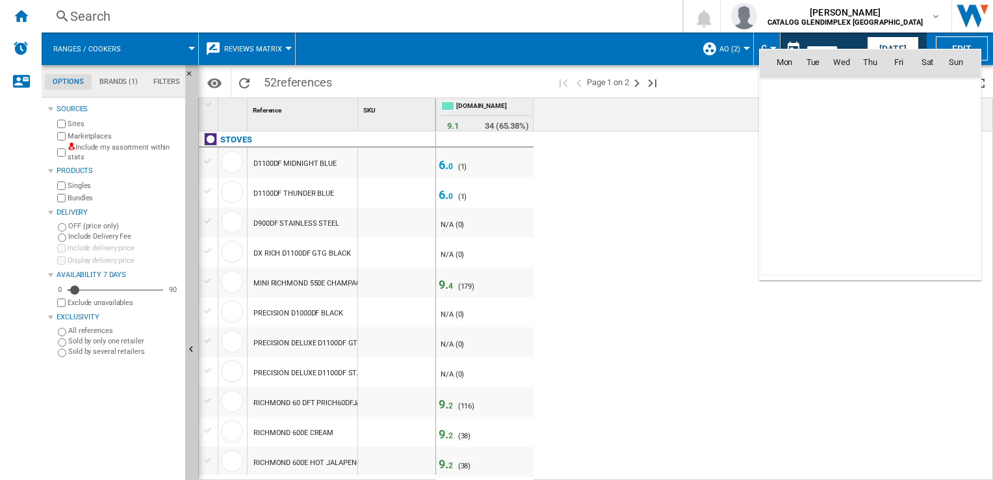
scroll to position [4134, 0]
click at [798, 83] on td "[DATE]" at bounding box center [808, 90] width 96 height 29
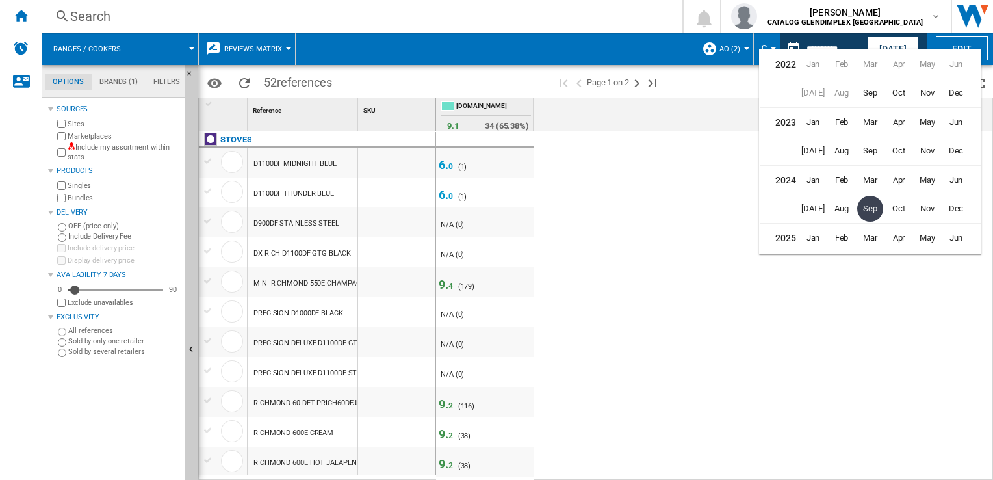
scroll to position [29, 0]
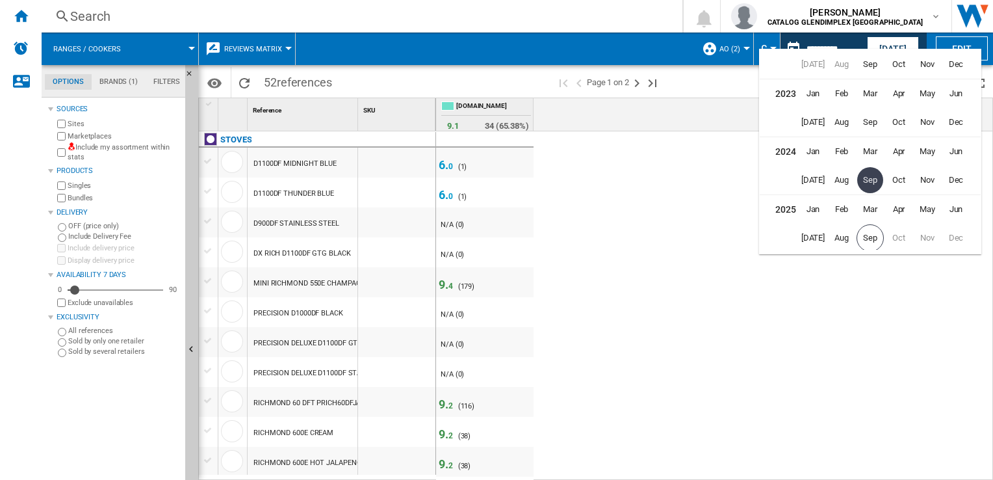
click at [872, 179] on span "Sep" at bounding box center [870, 180] width 26 height 26
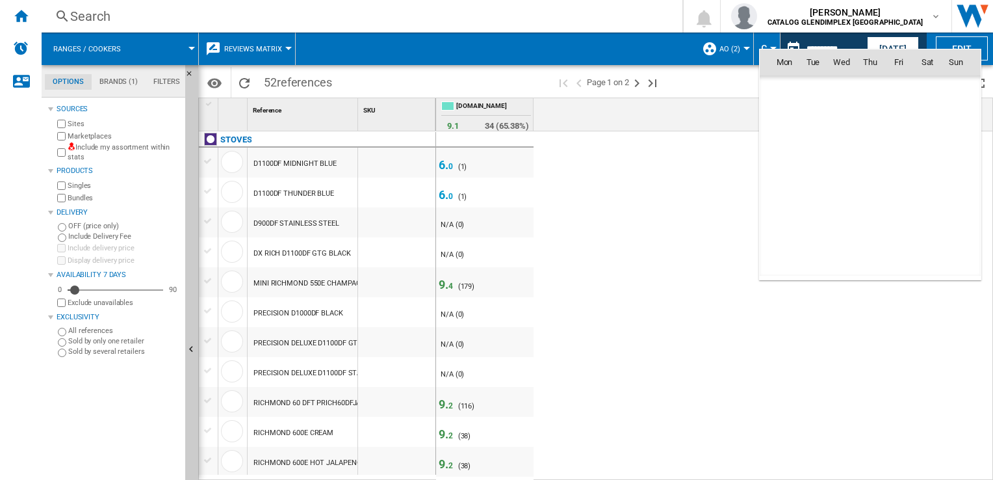
scroll to position [4134, 0]
click at [956, 124] on span "8" at bounding box center [956, 119] width 26 height 26
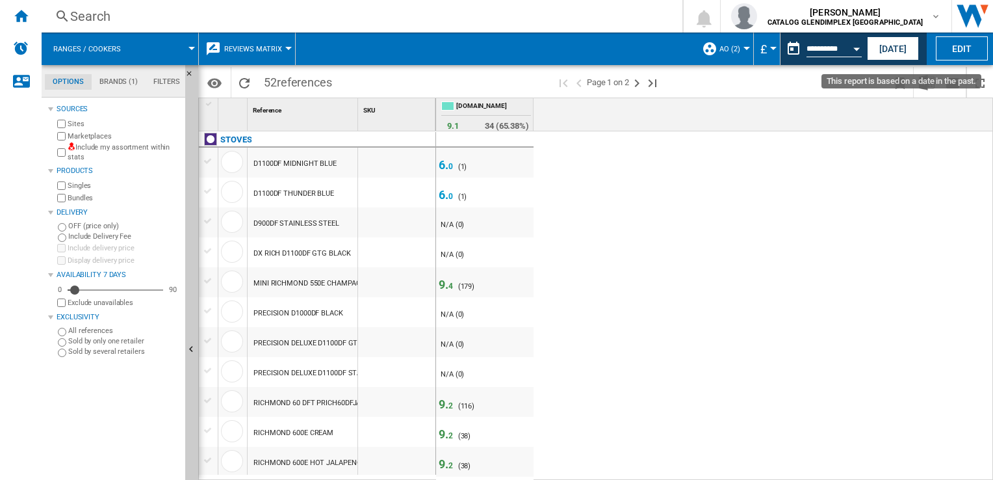
click at [859, 48] on div "Open calendar" at bounding box center [856, 48] width 7 height 3
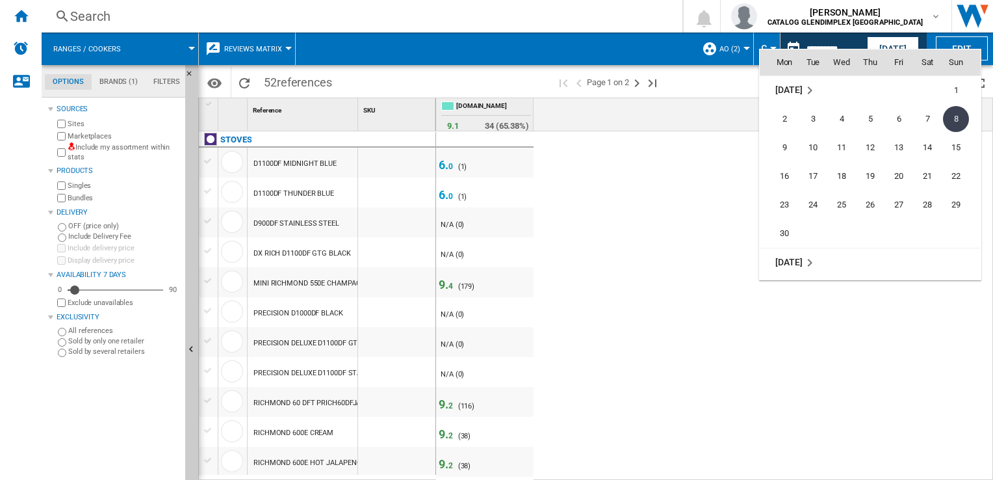
click at [696, 185] on div at bounding box center [496, 240] width 993 height 480
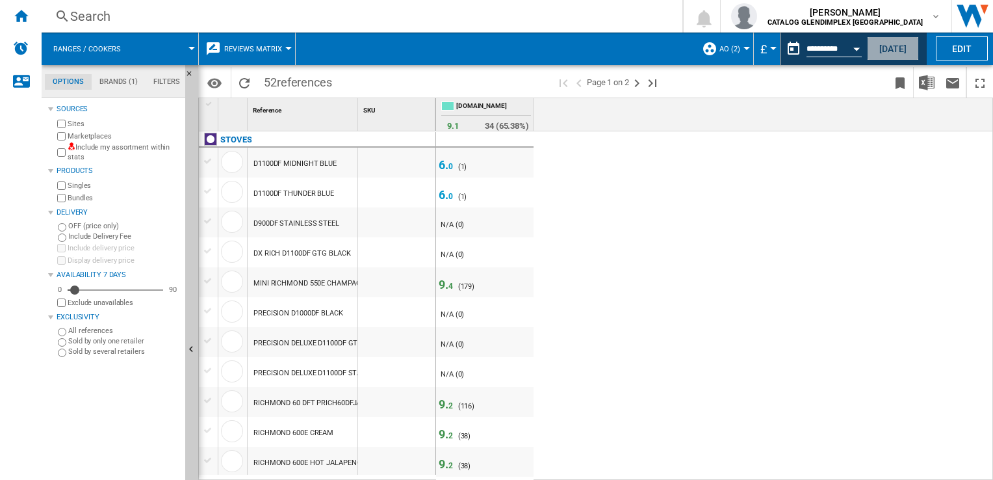
click at [892, 44] on button "[DATE]" at bounding box center [893, 48] width 52 height 24
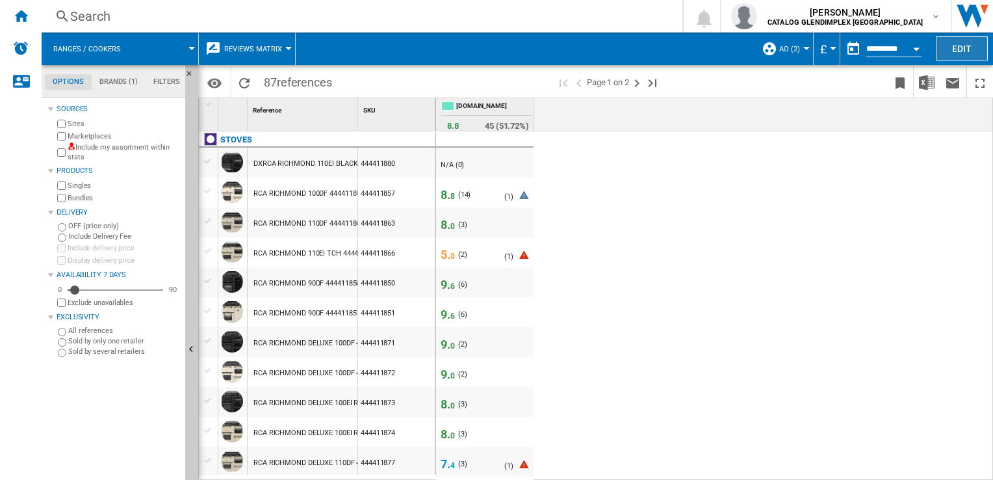
click at [946, 51] on button "Edit" at bounding box center [962, 48] width 52 height 24
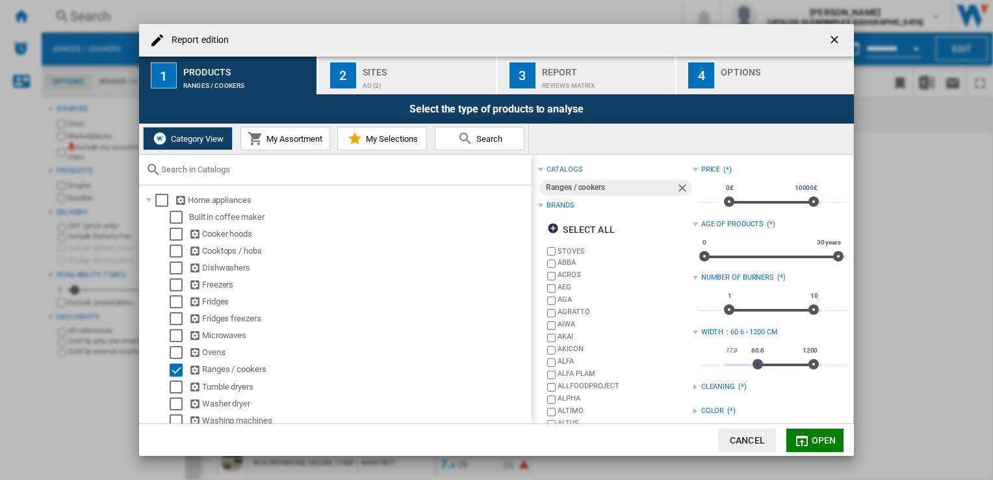
type input "*****"
drag, startPoint x: 723, startPoint y: 365, endPoint x: 755, endPoint y: 366, distance: 32.5
click at [755, 366] on span "Report edition ..." at bounding box center [758, 364] width 10 height 10
click at [808, 432] on button "Open" at bounding box center [815, 439] width 57 height 23
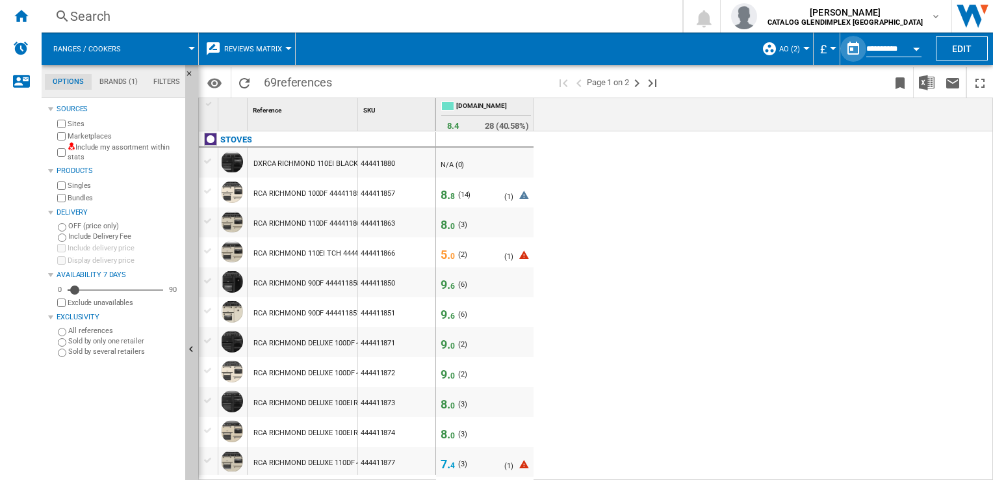
click at [855, 44] on button "button" at bounding box center [853, 49] width 26 height 26
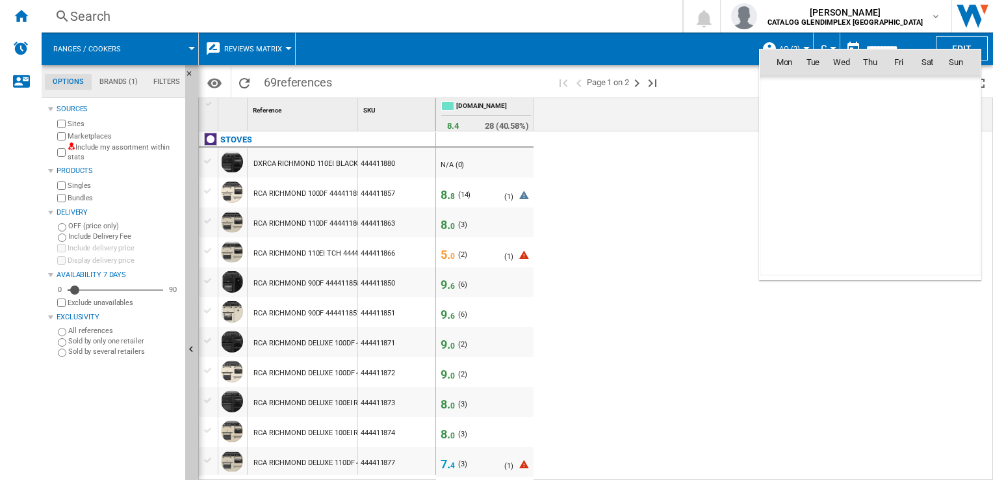
scroll to position [6201, 0]
click at [782, 82] on td "[DATE]" at bounding box center [870, 90] width 221 height 29
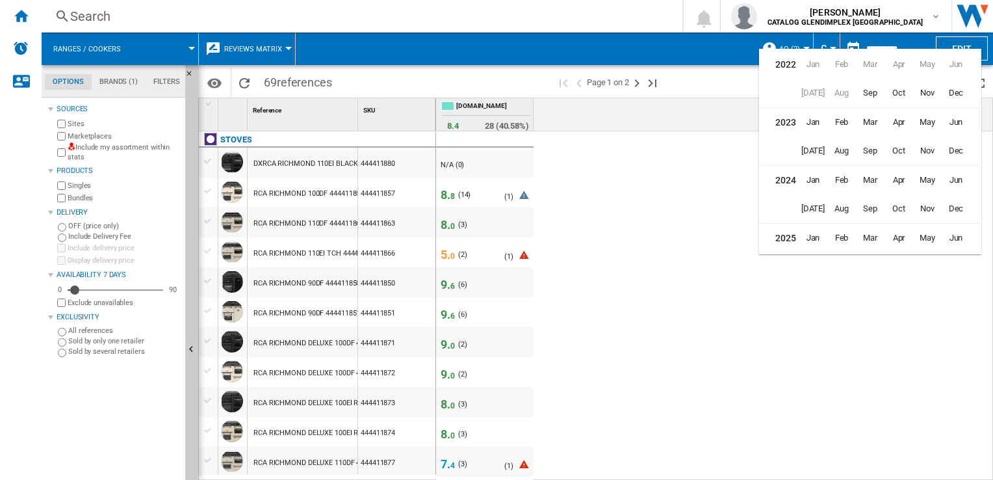
scroll to position [31, 0]
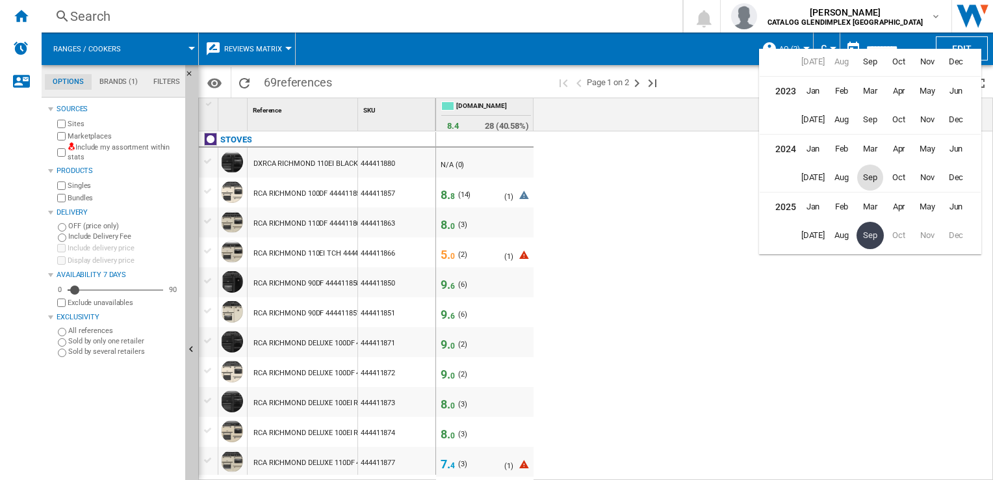
click at [871, 180] on span "Sep" at bounding box center [870, 177] width 26 height 26
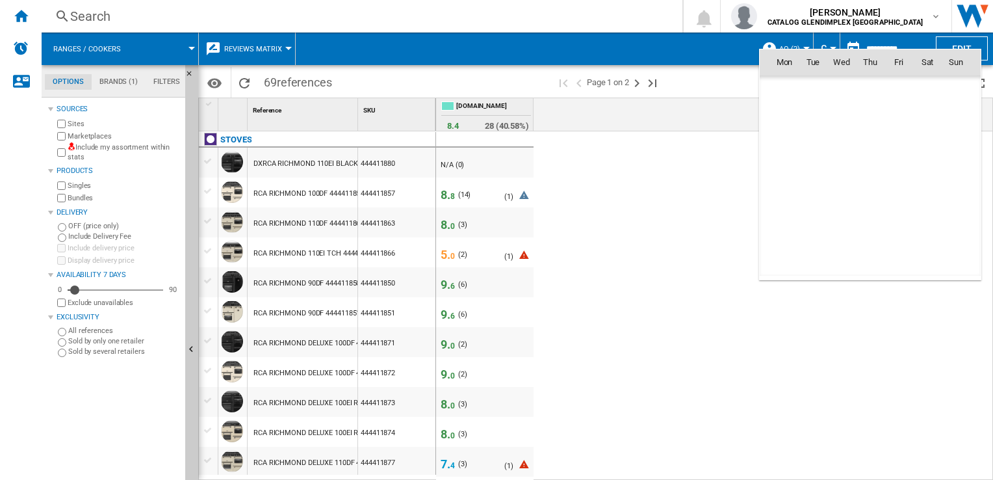
scroll to position [4134, 0]
click at [962, 116] on span "8" at bounding box center [956, 119] width 26 height 26
type input "**********"
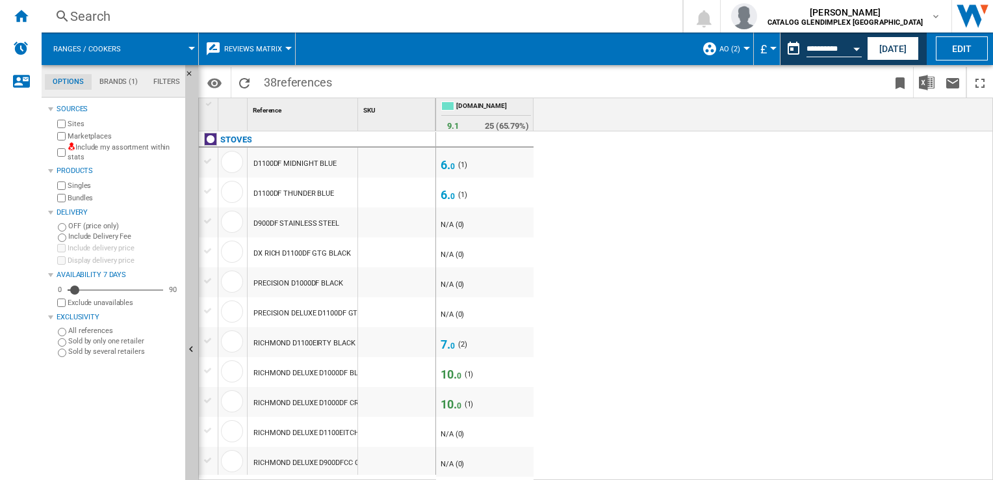
click at [738, 56] on button "AO (2)" at bounding box center [733, 49] width 27 height 33
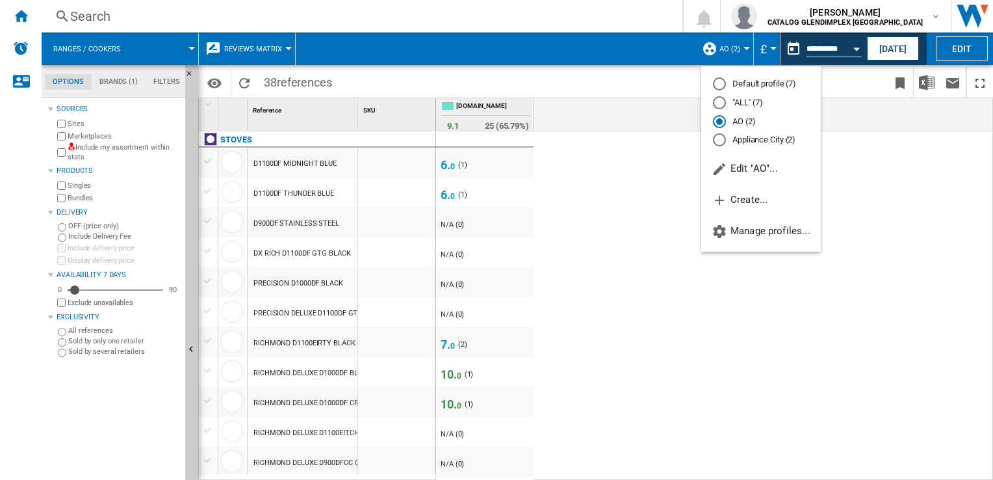
click at [847, 131] on md-backdrop at bounding box center [496, 240] width 993 height 480
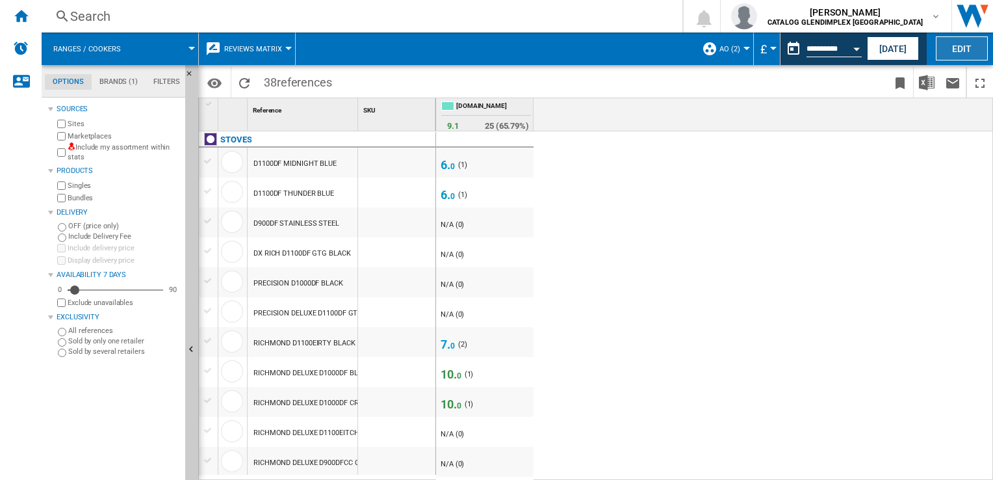
click at [952, 53] on button "Edit" at bounding box center [962, 48] width 52 height 24
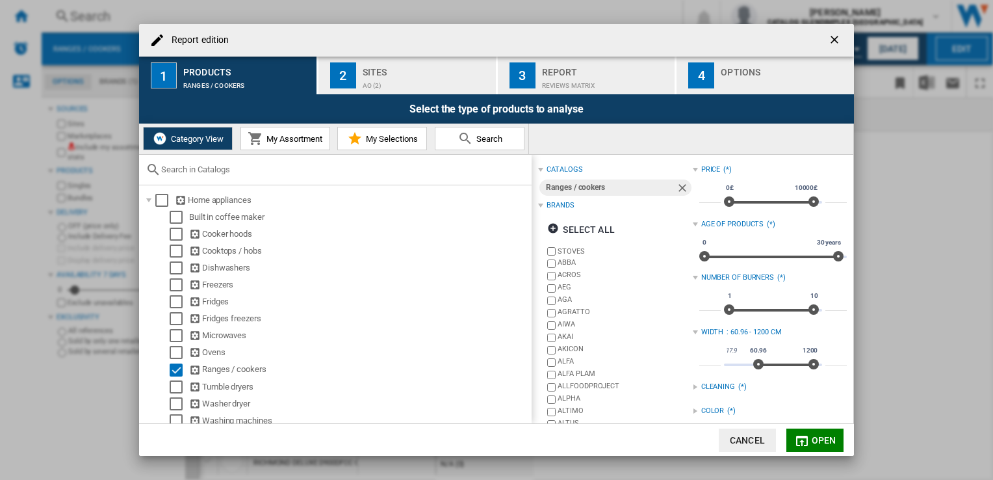
scroll to position [177, 0]
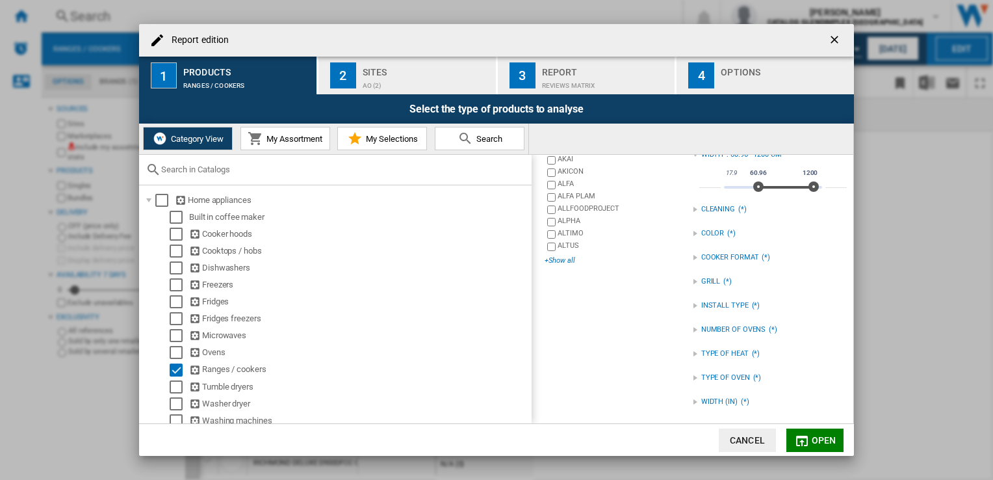
click at [559, 259] on div "+Show all" at bounding box center [619, 260] width 148 height 10
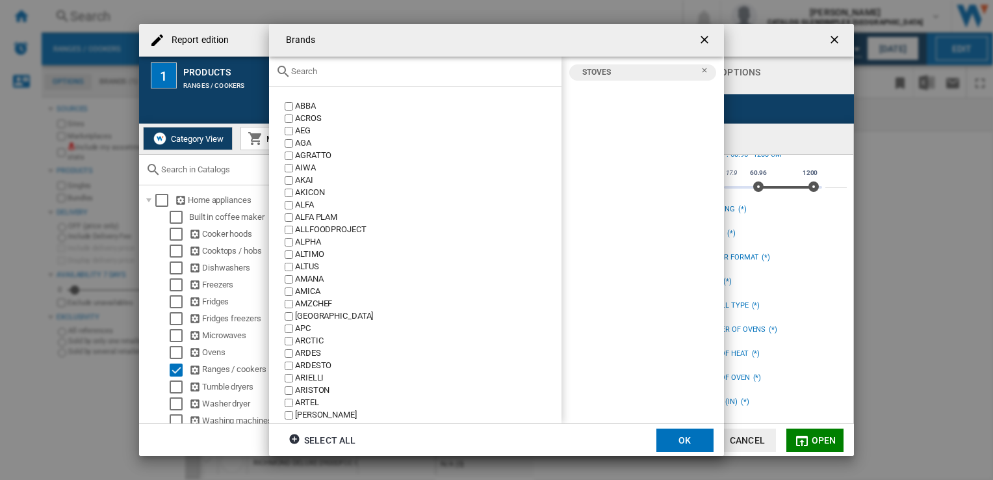
click at [344, 73] on input "Brands ABBA ..." at bounding box center [423, 71] width 264 height 10
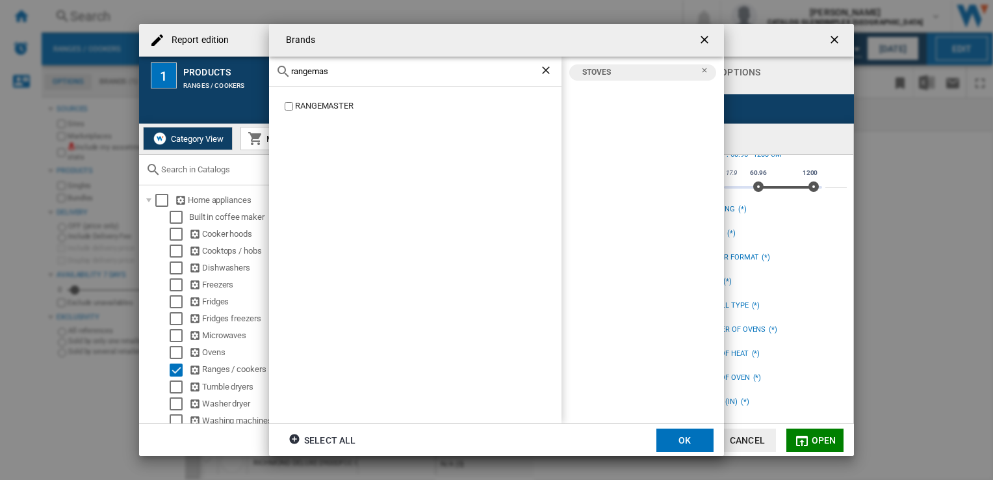
type input "rangemas"
click at [705, 87] on ng-md-icon "Remove" at bounding box center [709, 92] width 16 height 16
click at [682, 440] on button "OK" at bounding box center [685, 439] width 57 height 23
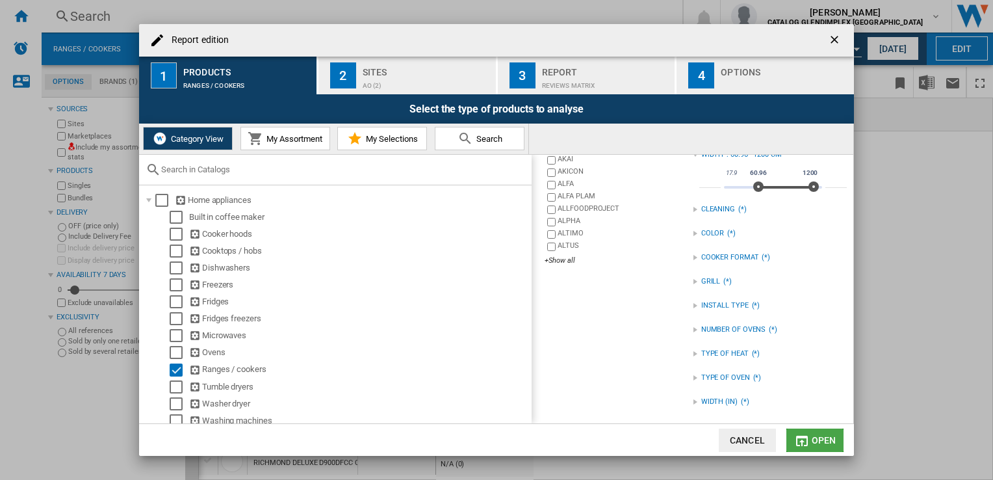
click at [811, 440] on button "Open" at bounding box center [815, 439] width 57 height 23
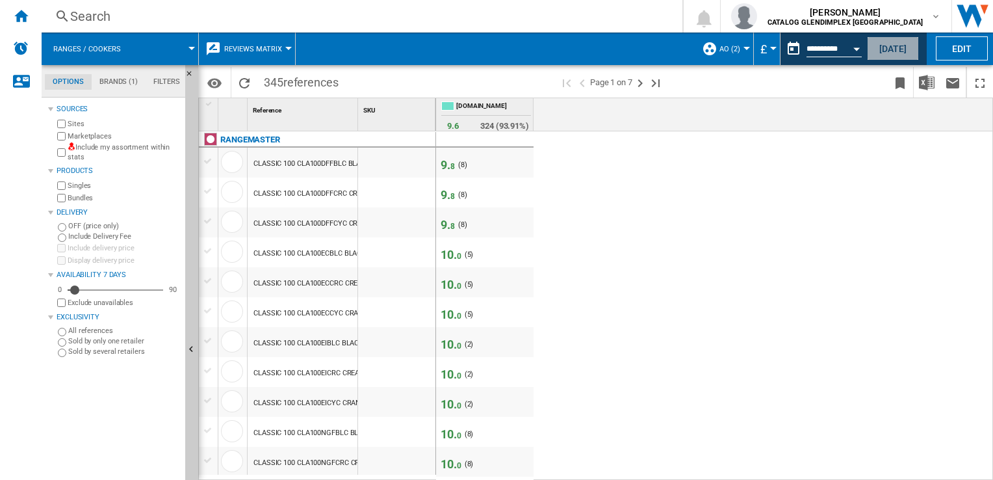
click at [890, 54] on button "[DATE]" at bounding box center [893, 48] width 52 height 24
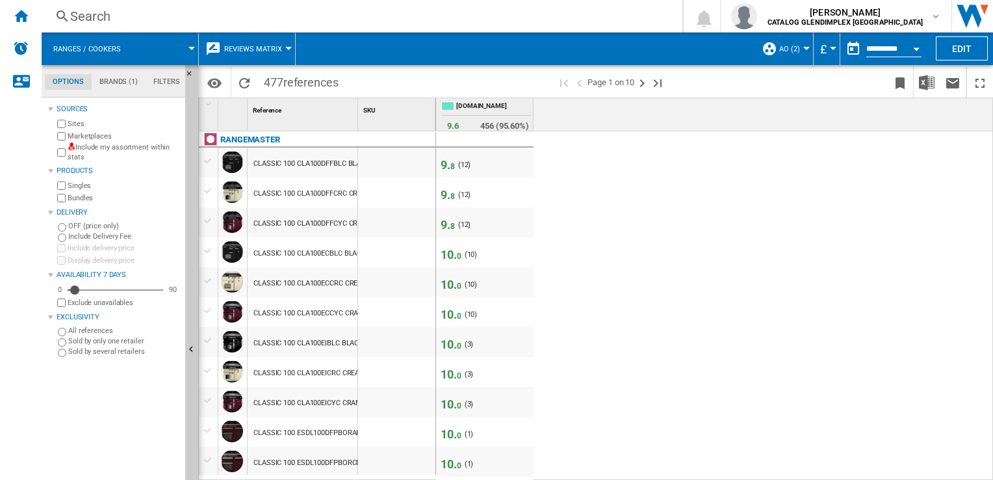
click at [806, 49] on div at bounding box center [806, 48] width 7 height 3
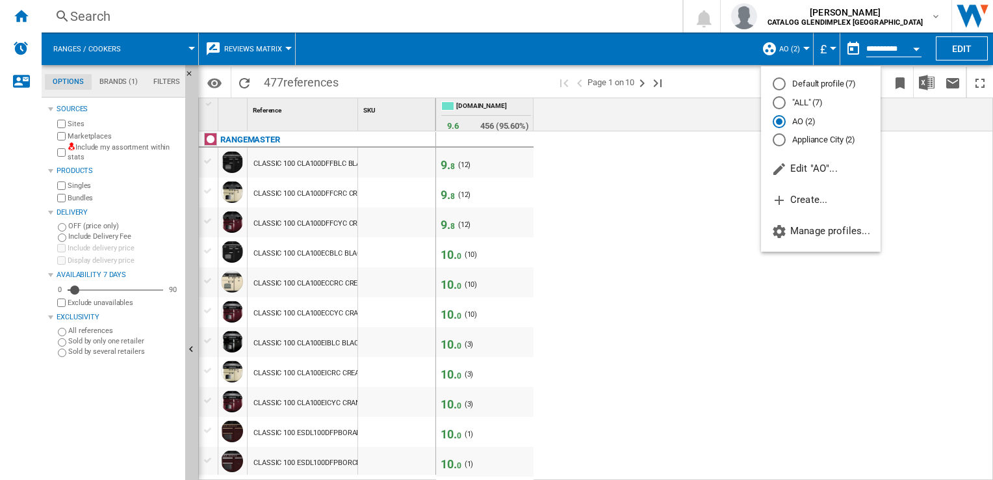
click at [795, 142] on md-radio-button "Appliance City (2)" at bounding box center [821, 140] width 96 height 12
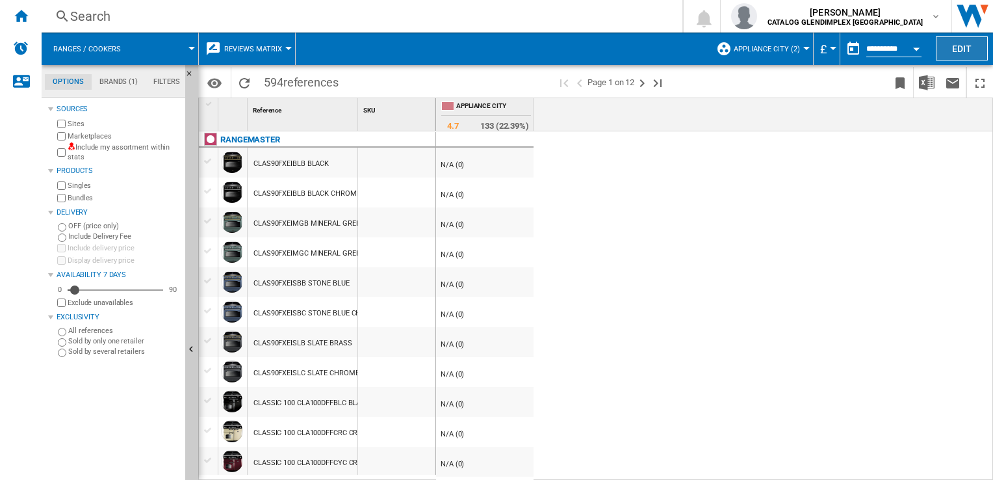
click at [957, 46] on button "Edit" at bounding box center [962, 48] width 52 height 24
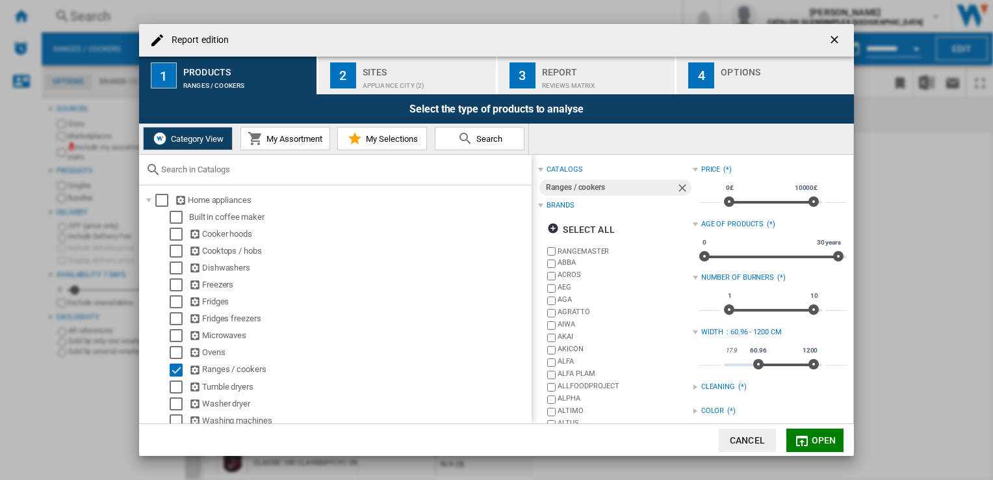
click at [389, 78] on div "Appliance City (2)" at bounding box center [427, 82] width 128 height 14
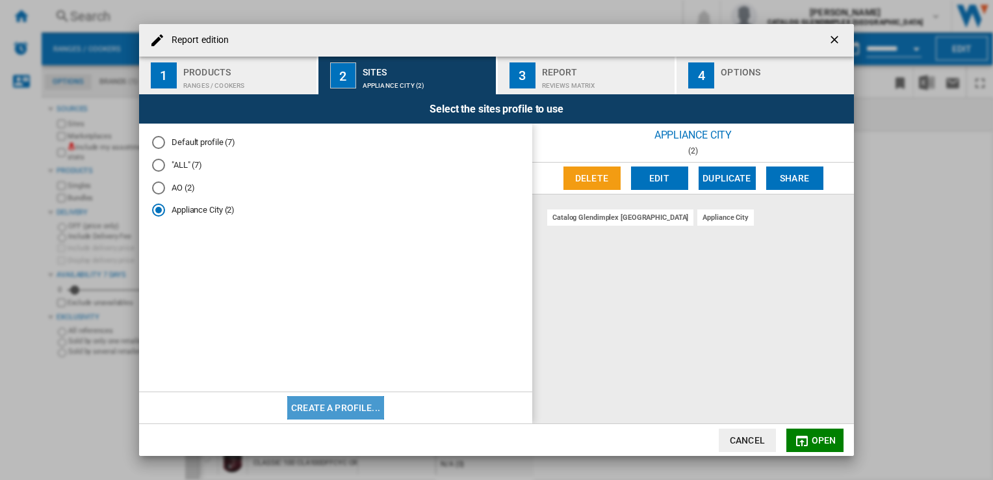
click at [352, 411] on button "Create a profile..." at bounding box center [335, 407] width 97 height 23
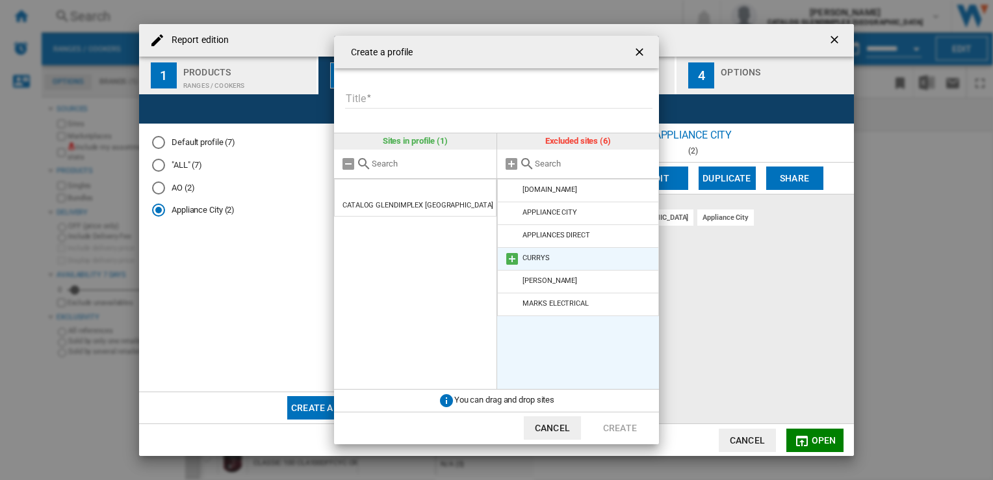
click at [543, 255] on div "CURRYS" at bounding box center [536, 258] width 27 height 8
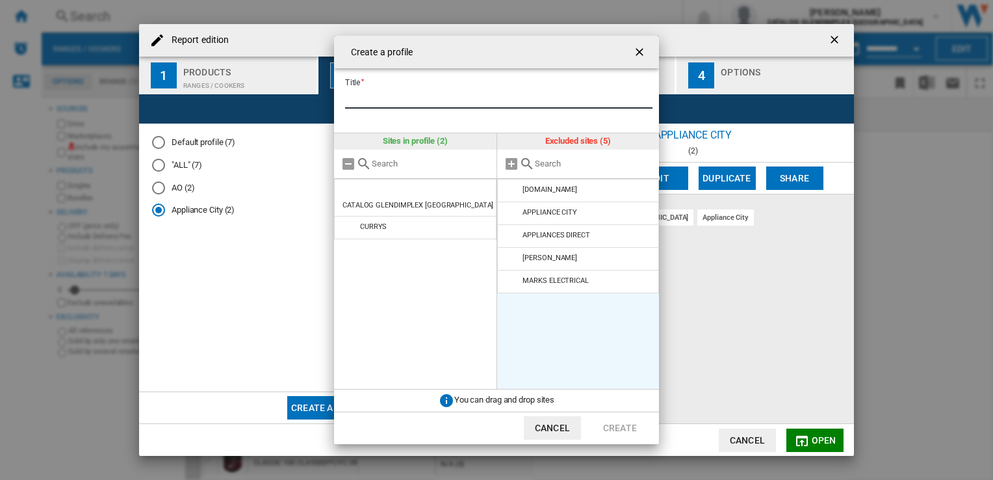
click at [378, 98] on input "Title" at bounding box center [498, 99] width 307 height 20
type input "******"
click at [617, 430] on button "Create" at bounding box center [620, 427] width 57 height 23
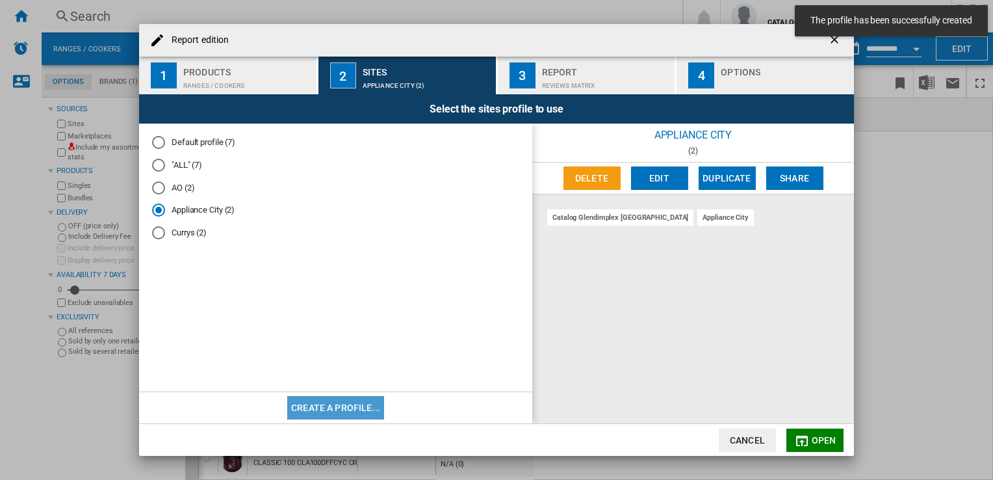
click at [354, 410] on button "Create a profile..." at bounding box center [335, 407] width 97 height 23
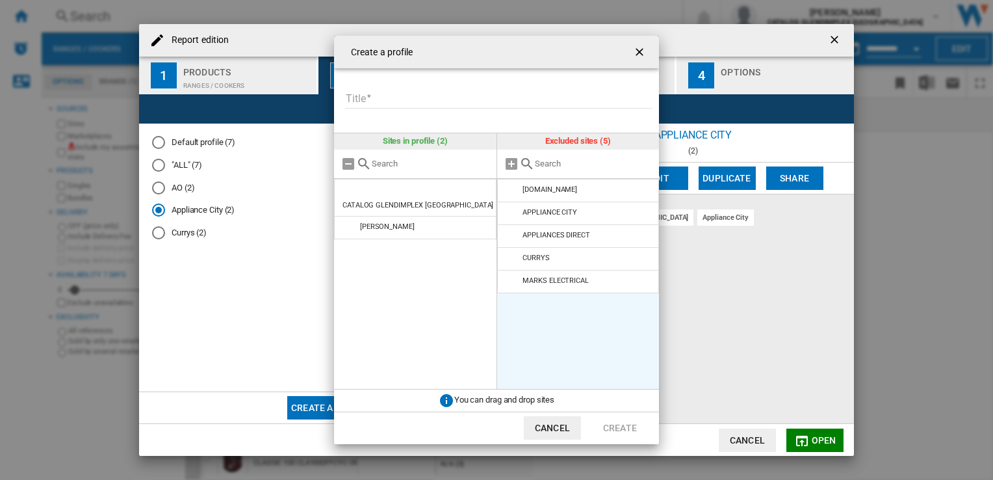
click at [484, 92] on form "Title Please enter a title for your profile" at bounding box center [501, 91] width 315 height 46
click at [484, 92] on input "Title" at bounding box center [498, 99] width 307 height 20
type input "**"
click at [617, 420] on button "Create" at bounding box center [620, 427] width 57 height 23
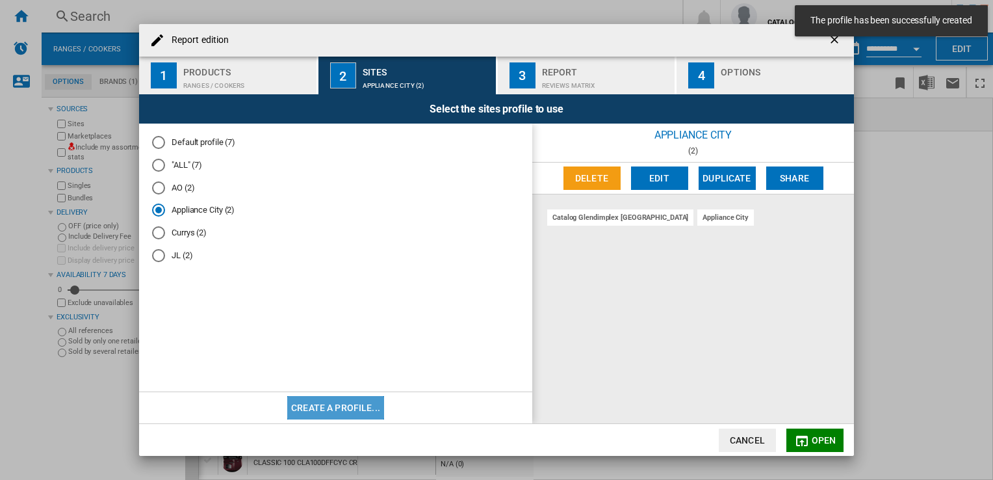
click at [365, 399] on button "Create a profile..." at bounding box center [335, 407] width 97 height 23
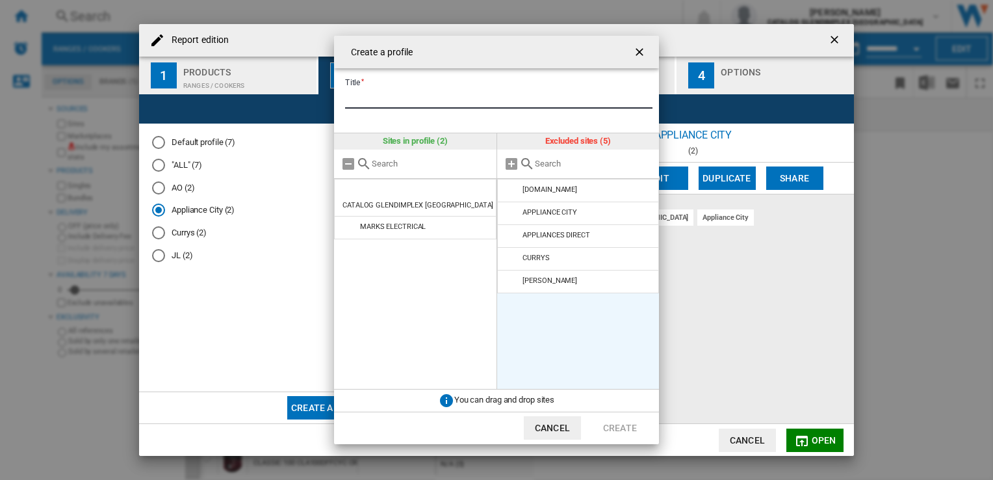
click at [408, 94] on input "Title" at bounding box center [498, 99] width 307 height 20
type input "**********"
click at [600, 430] on button "Create" at bounding box center [620, 427] width 57 height 23
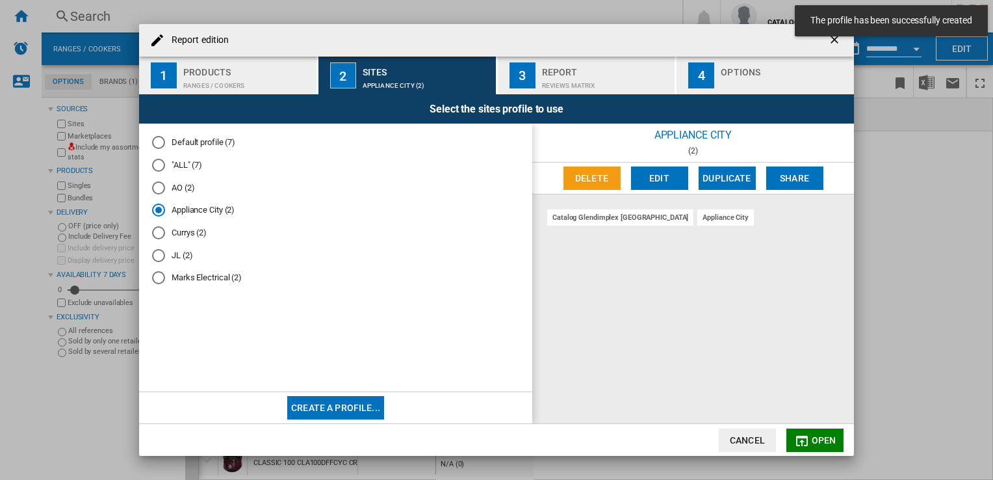
click at [338, 406] on button "Create a profile..." at bounding box center [335, 407] width 97 height 23
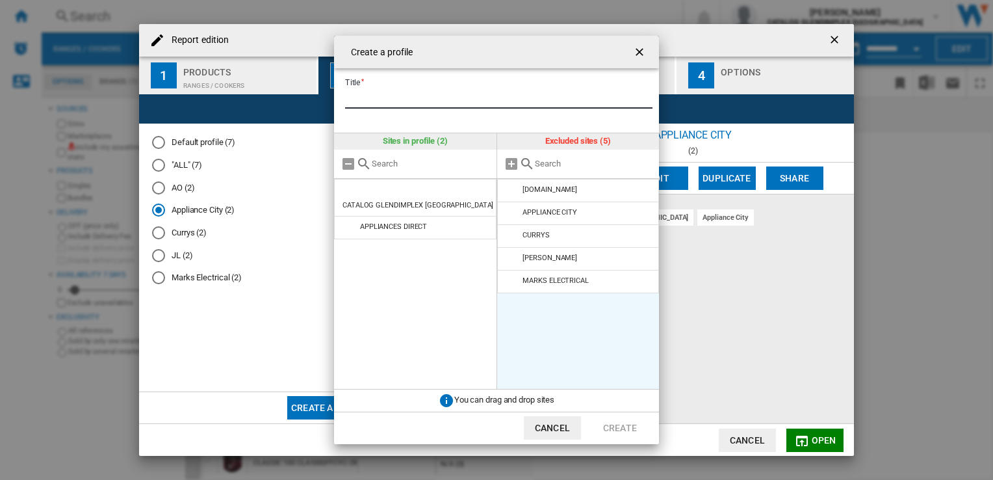
click at [424, 98] on input "Title" at bounding box center [498, 99] width 307 height 20
type input "**********"
click at [618, 426] on button "Create" at bounding box center [620, 427] width 57 height 23
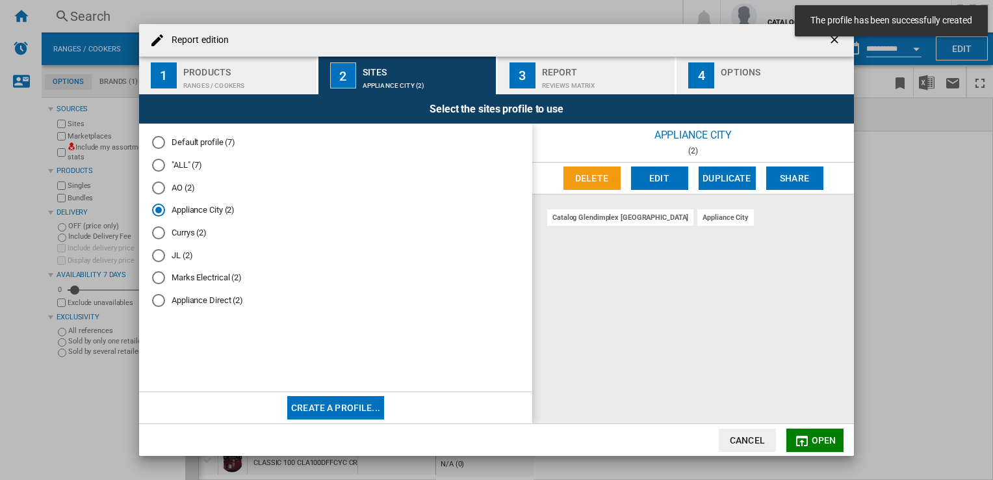
click at [179, 256] on md-radio-button "JL (2)" at bounding box center [335, 255] width 367 height 12
click at [826, 446] on button "Open" at bounding box center [815, 439] width 57 height 23
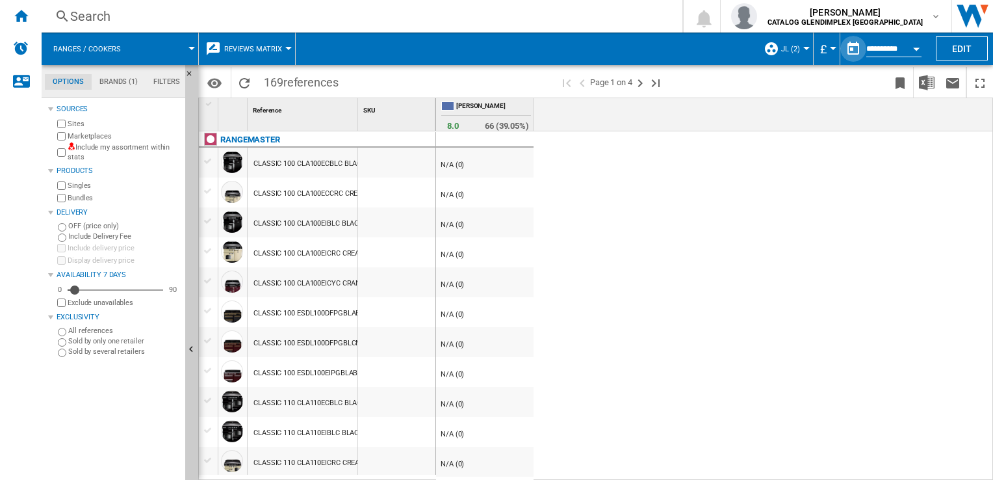
click at [848, 44] on button "button" at bounding box center [853, 49] width 26 height 26
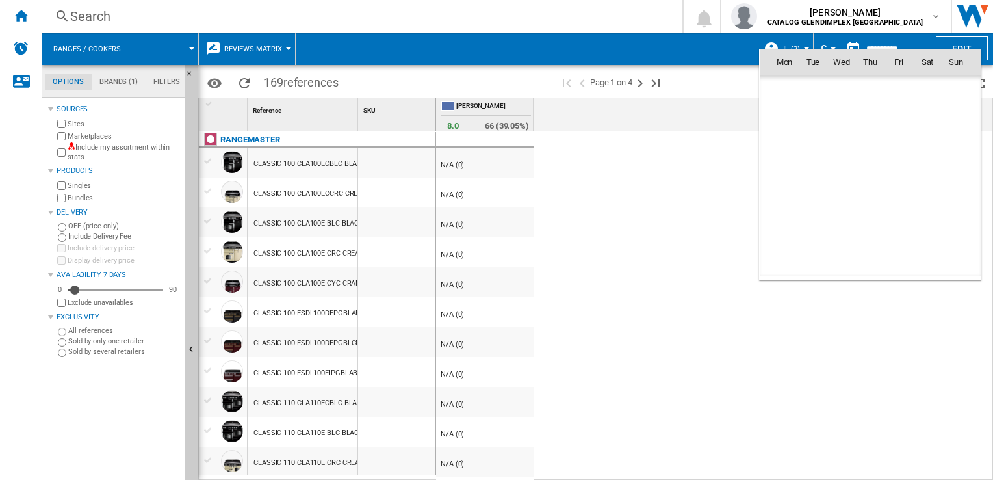
scroll to position [6201, 0]
click at [788, 89] on span "[DATE]" at bounding box center [788, 90] width 27 height 10
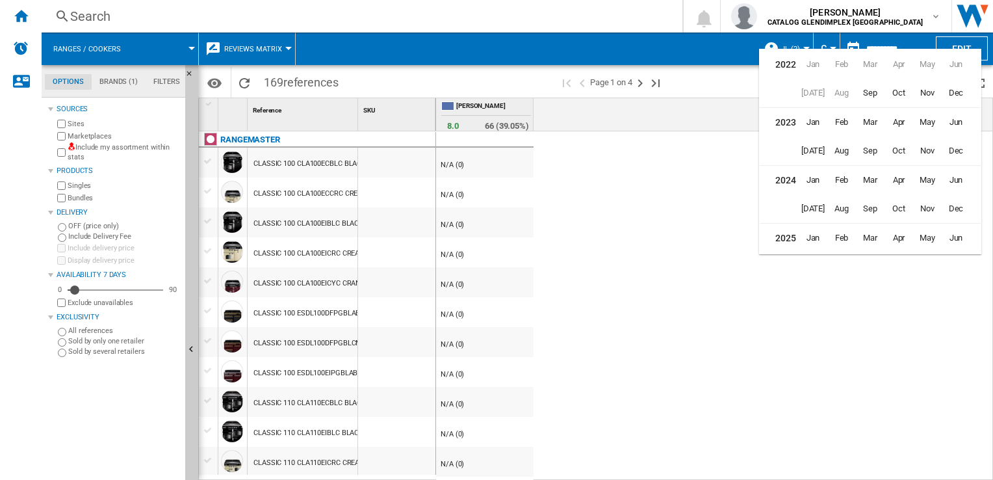
scroll to position [31, 0]
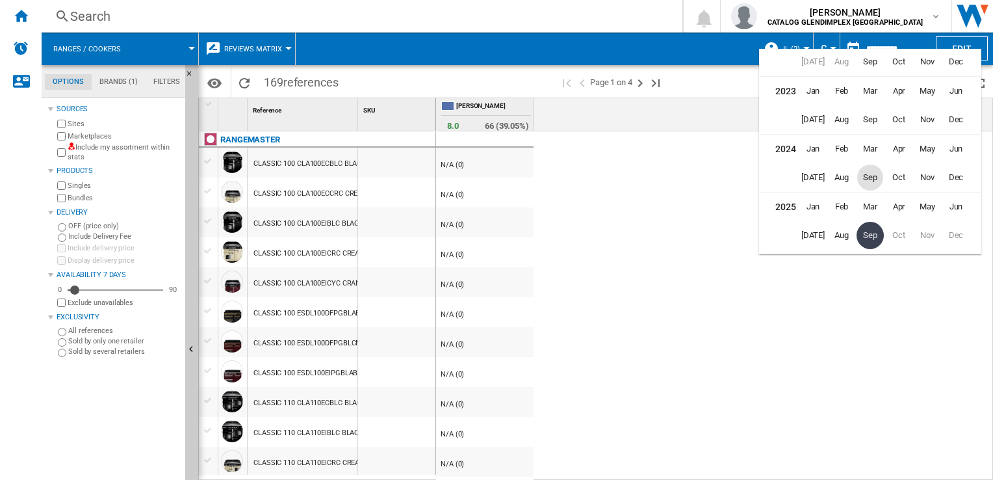
click at [870, 181] on span "Sep" at bounding box center [870, 177] width 26 height 26
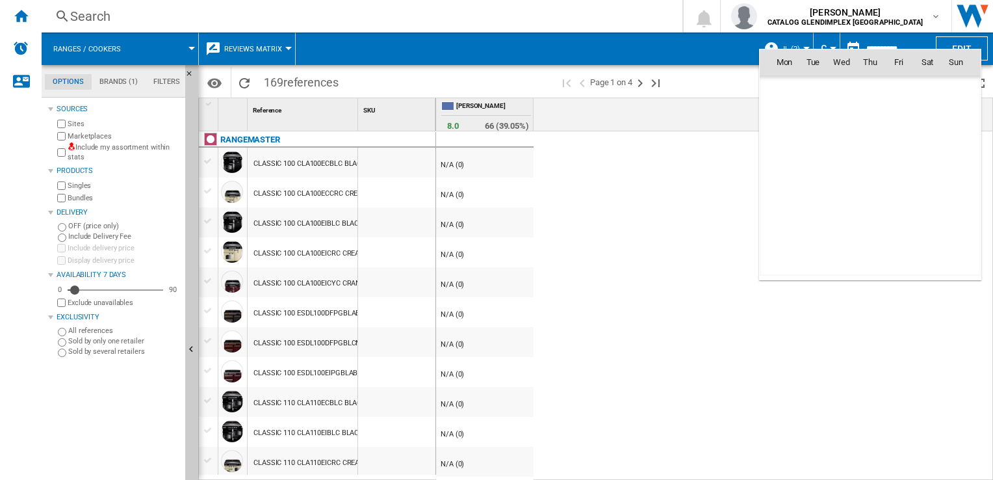
scroll to position [4134, 0]
click at [958, 111] on span "8" at bounding box center [956, 119] width 26 height 26
type input "**********"
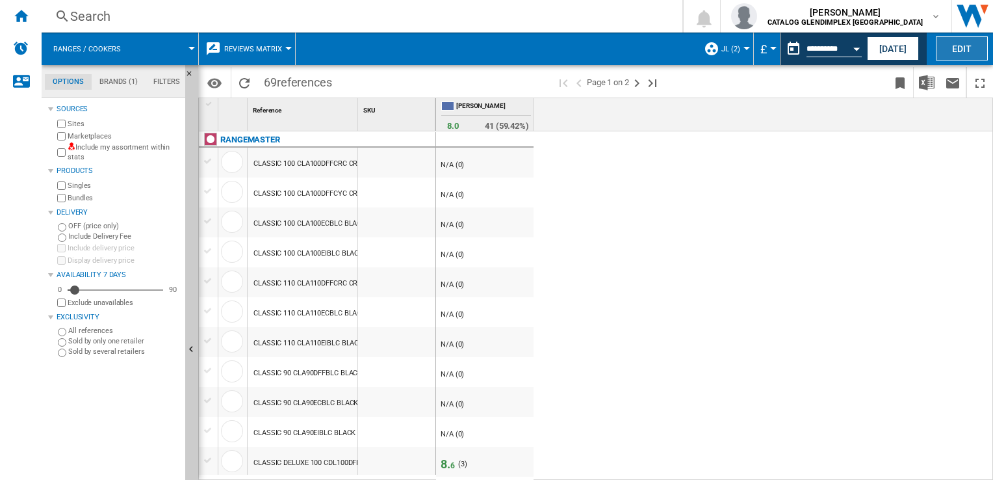
click at [967, 53] on button "Edit" at bounding box center [962, 48] width 52 height 24
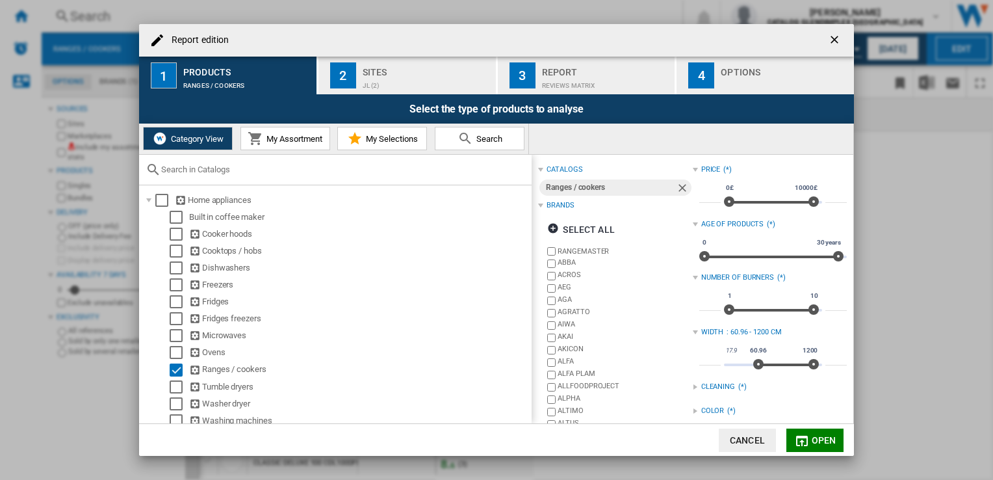
scroll to position [177, 0]
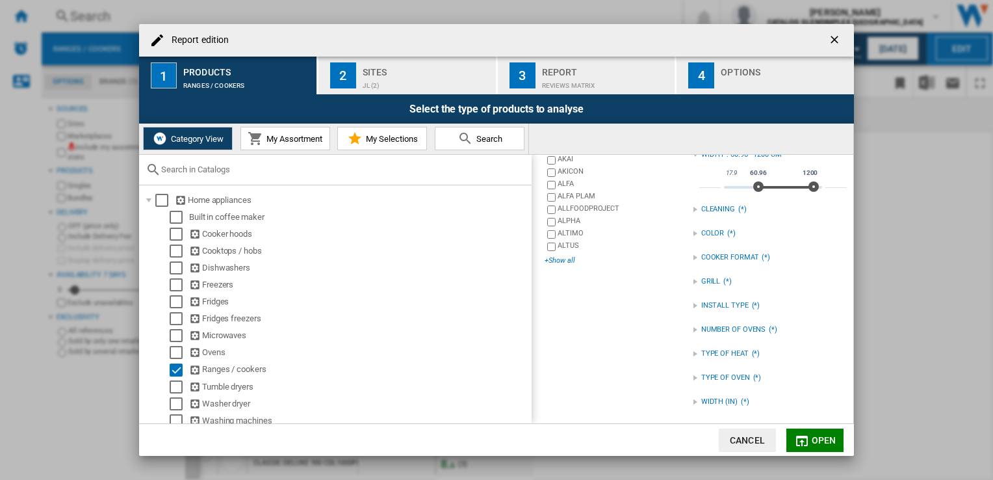
click at [556, 259] on div "+Show all" at bounding box center [619, 260] width 148 height 10
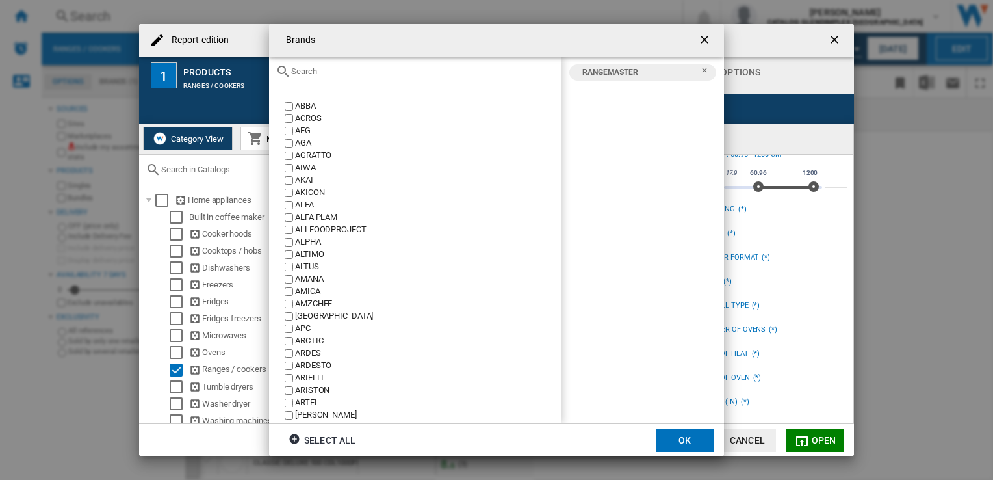
click at [350, 74] on input "Brands ABBA ..." at bounding box center [423, 71] width 264 height 10
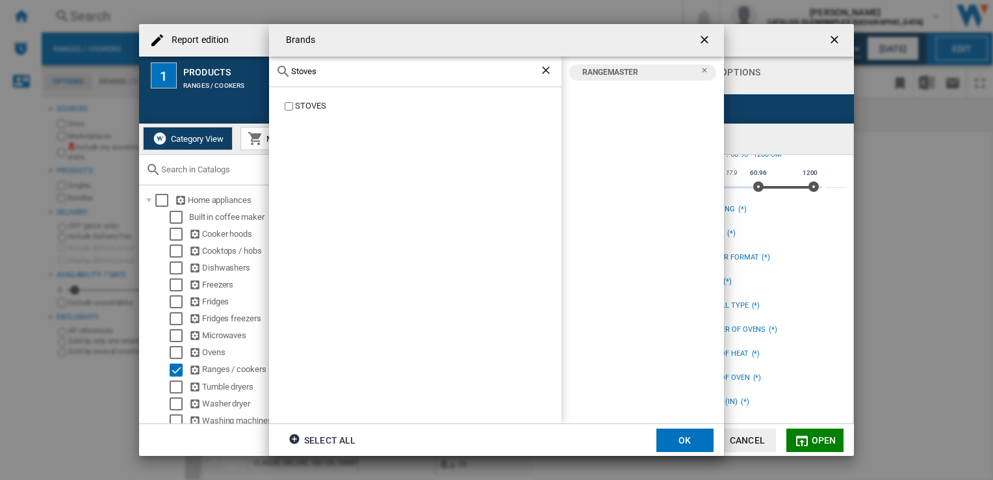
type input "Stoves"
click at [315, 100] on div "STOVES" at bounding box center [428, 106] width 267 height 12
click at [677, 443] on button "OK" at bounding box center [685, 439] width 57 height 23
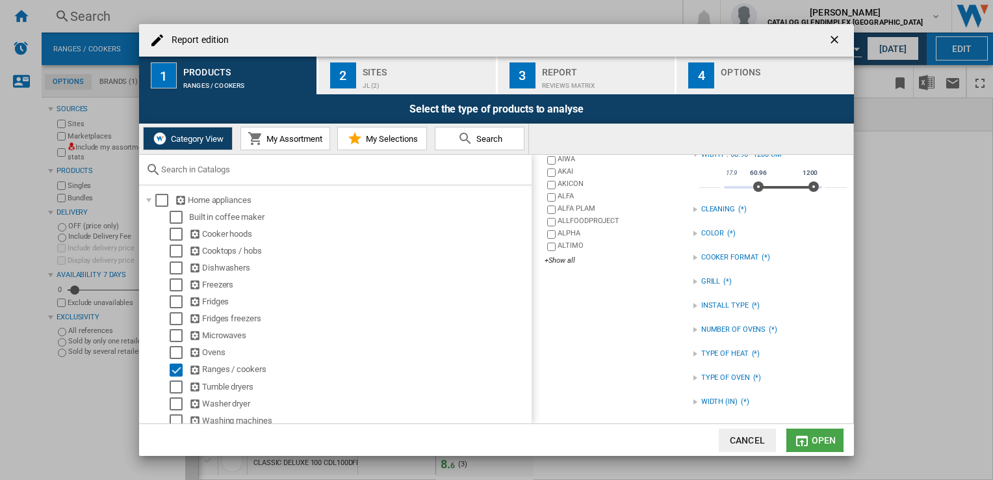
click at [816, 436] on span "Open" at bounding box center [824, 440] width 25 height 10
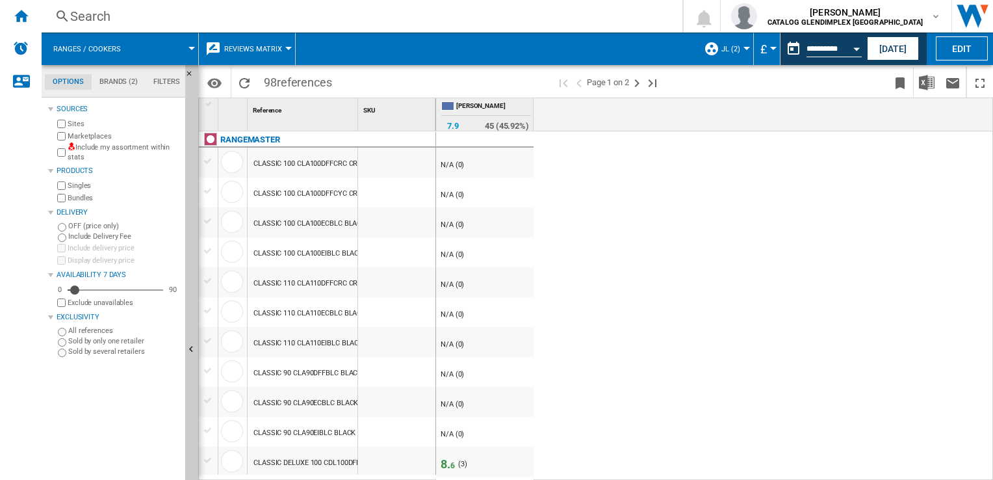
click at [112, 87] on md-tab-item "Brands (2)" at bounding box center [119, 82] width 54 height 16
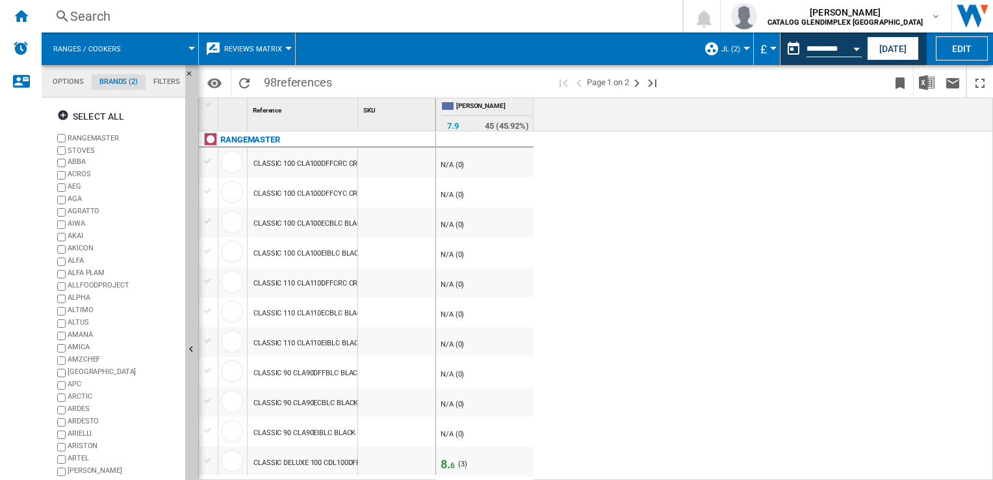
scroll to position [49, 0]
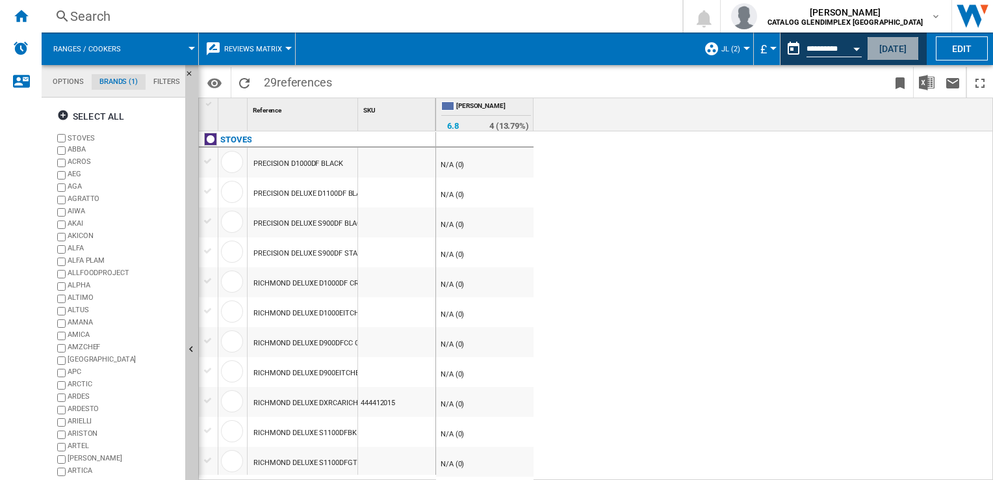
click at [893, 50] on button "[DATE]" at bounding box center [893, 48] width 52 height 24
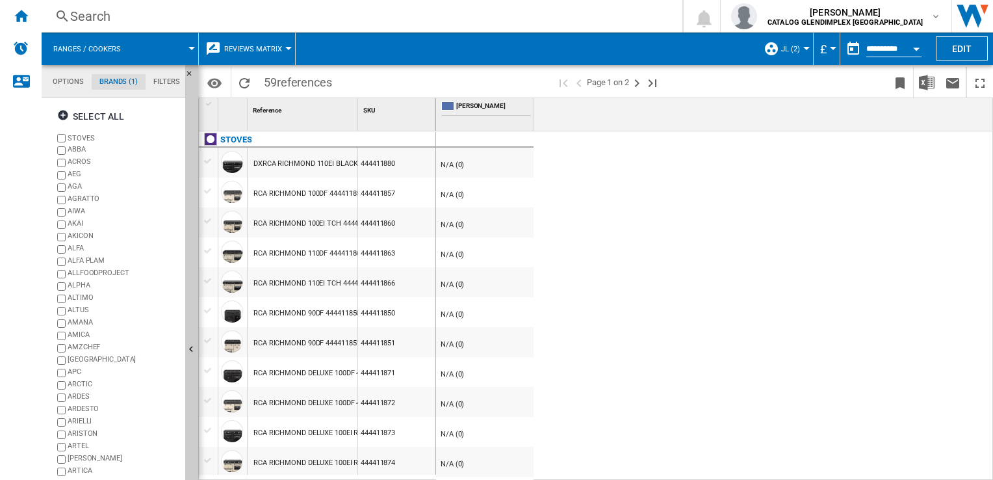
click at [798, 45] on span "JL (2)" at bounding box center [790, 49] width 19 height 8
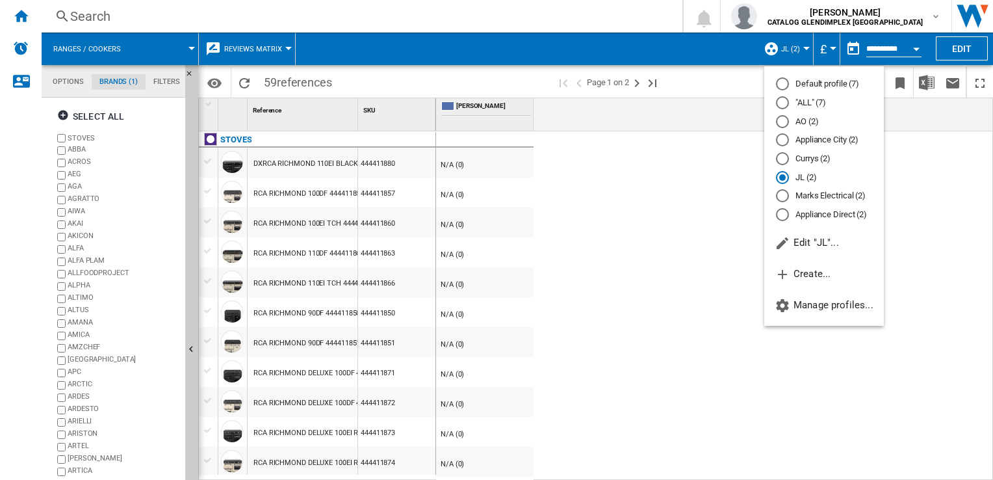
click at [806, 160] on md-radio-button "Currys (2)" at bounding box center [824, 159] width 96 height 12
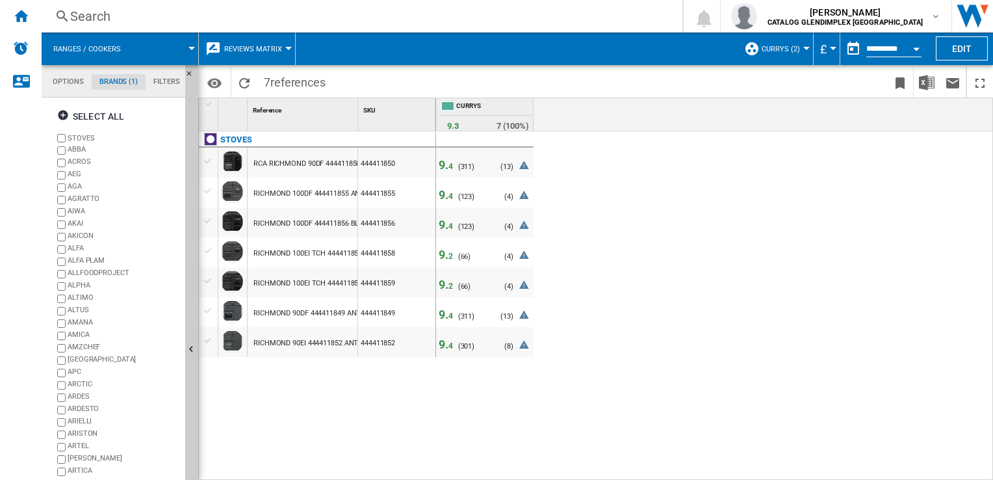
click at [855, 48] on button "button" at bounding box center [853, 49] width 26 height 26
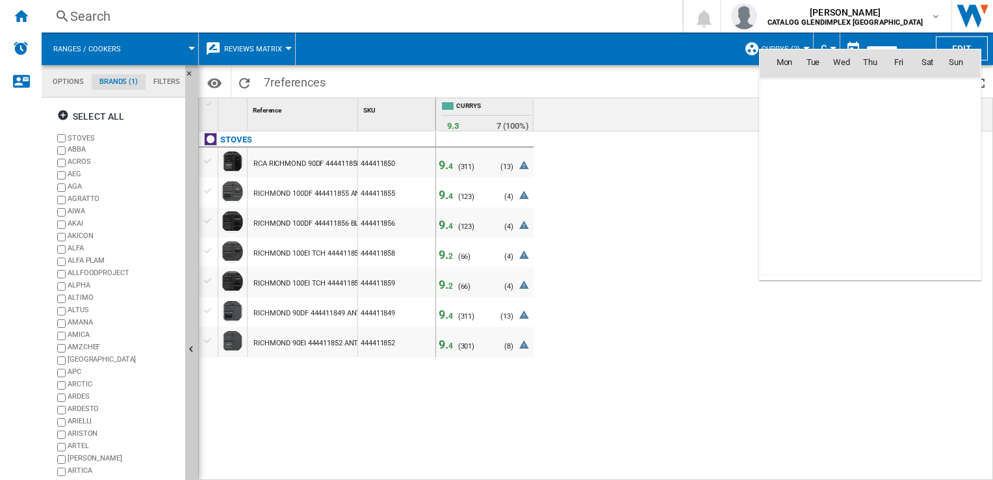
scroll to position [6201, 0]
click at [796, 90] on span "[DATE]" at bounding box center [788, 90] width 27 height 10
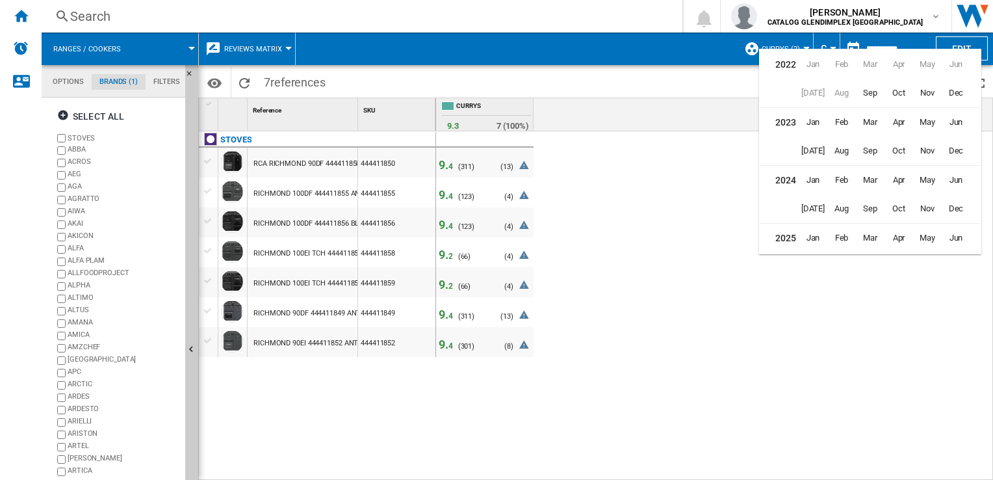
scroll to position [31, 0]
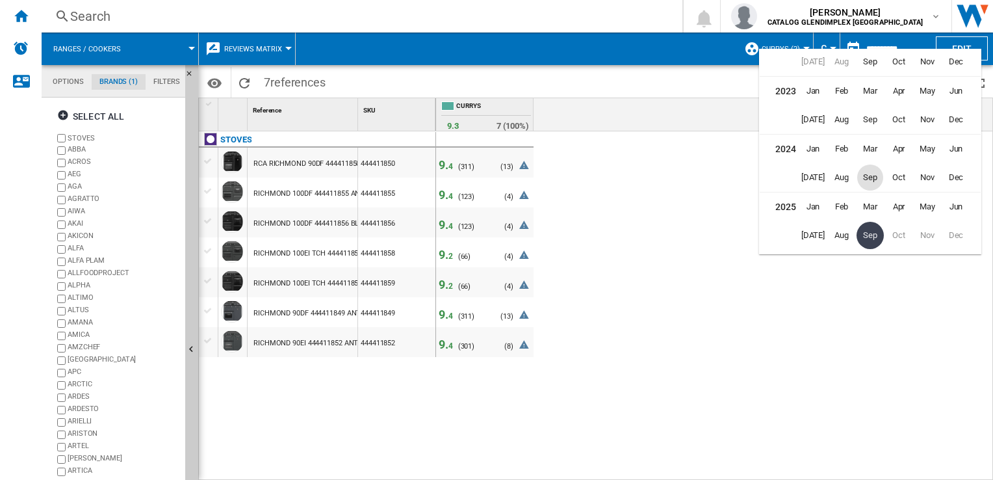
click at [866, 167] on span "Sep" at bounding box center [870, 177] width 26 height 26
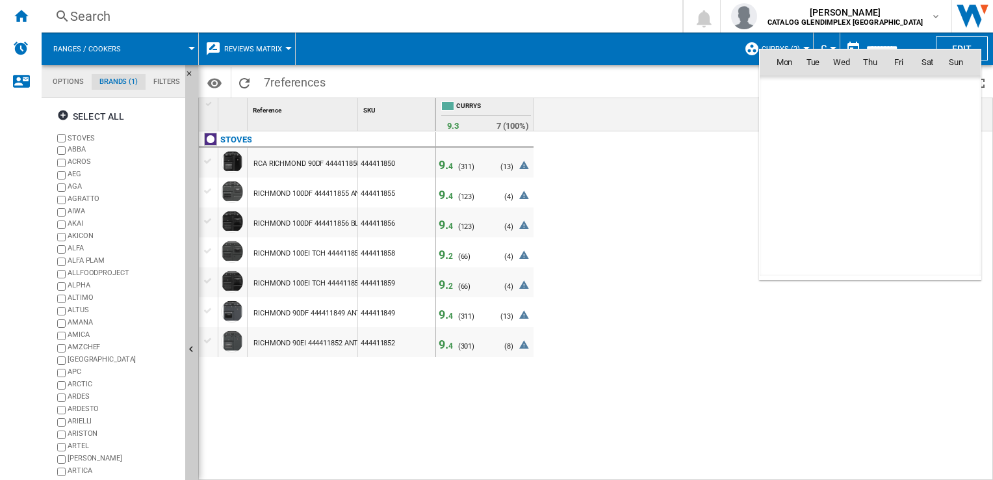
scroll to position [4134, 0]
click at [956, 116] on span "8" at bounding box center [956, 119] width 26 height 26
type input "**********"
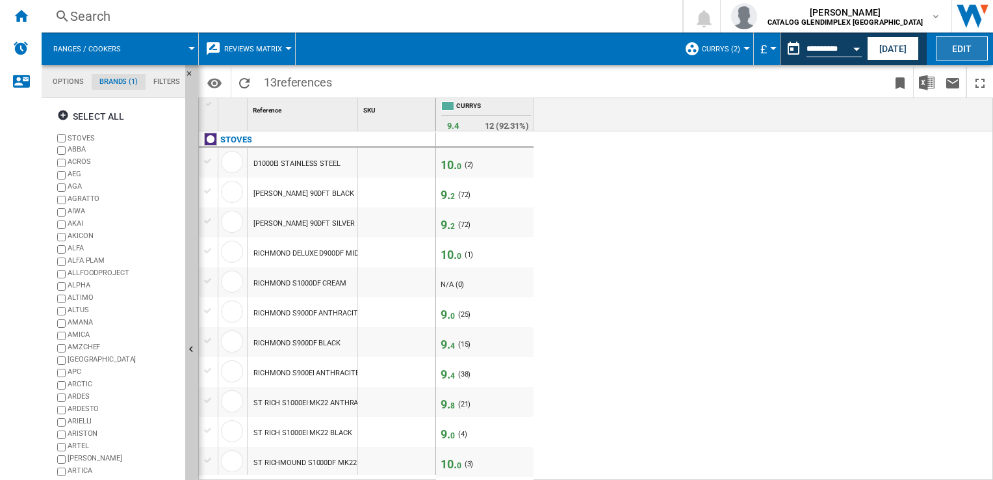
click at [952, 46] on button "Edit" at bounding box center [962, 48] width 52 height 24
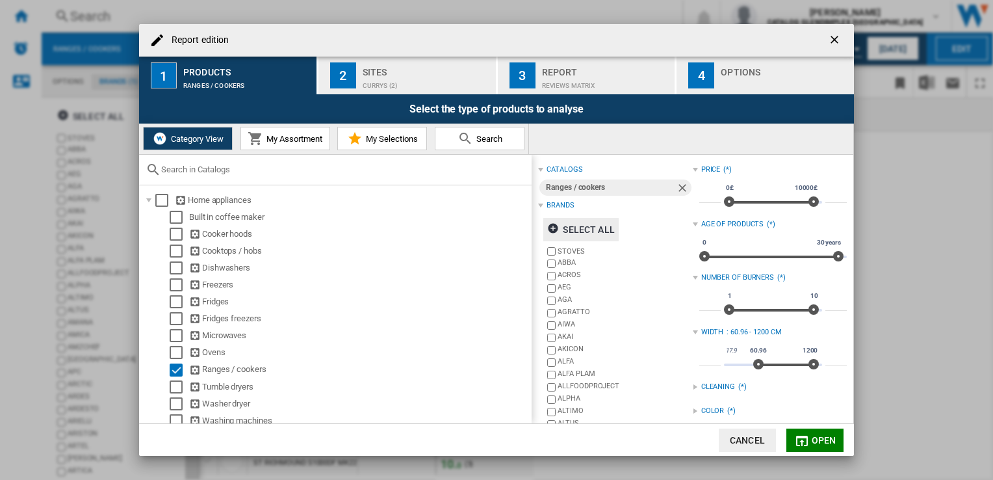
click at [580, 226] on div "Select all" at bounding box center [580, 229] width 67 height 23
click at [580, 226] on div "Deselect all" at bounding box center [586, 229] width 79 height 23
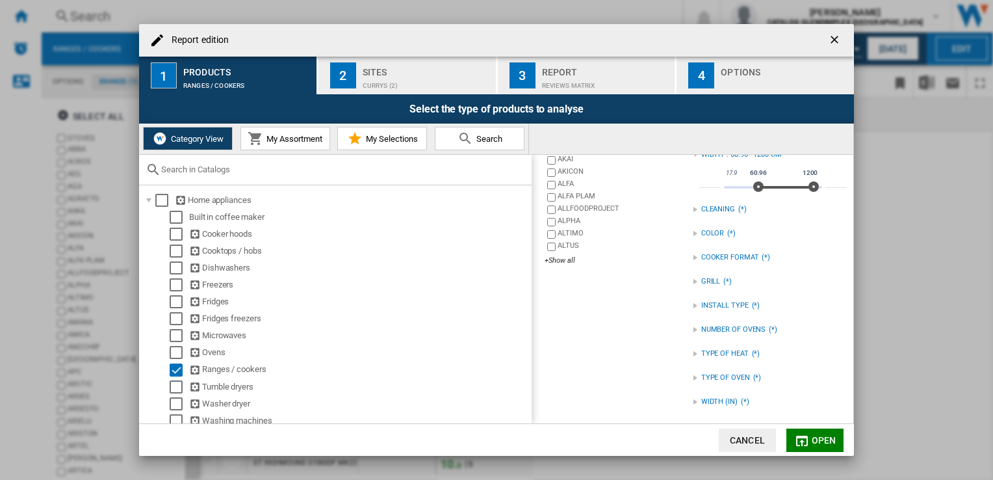
click at [550, 251] on label "ALTUS" at bounding box center [619, 247] width 148 height 12
click at [559, 255] on div "+Show all" at bounding box center [619, 260] width 148 height 10
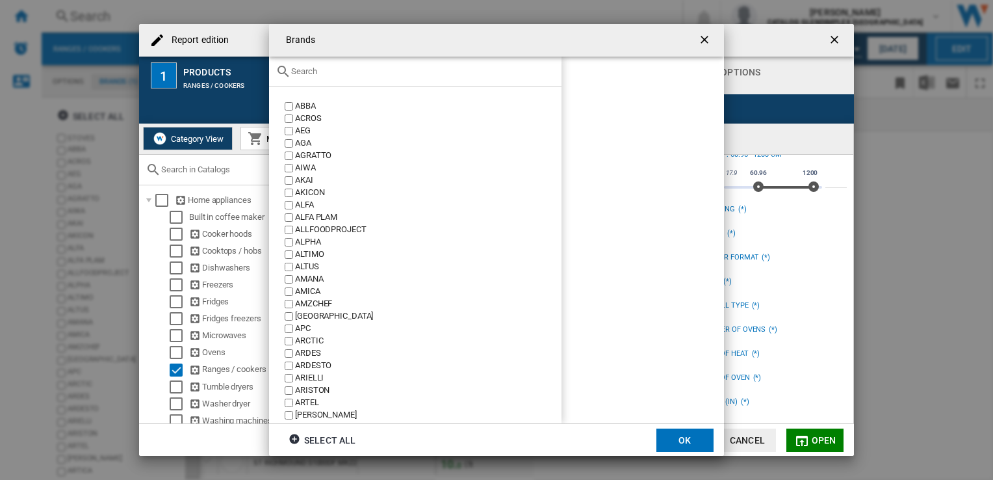
click at [329, 72] on input "Brands ABBA ..." at bounding box center [423, 71] width 264 height 10
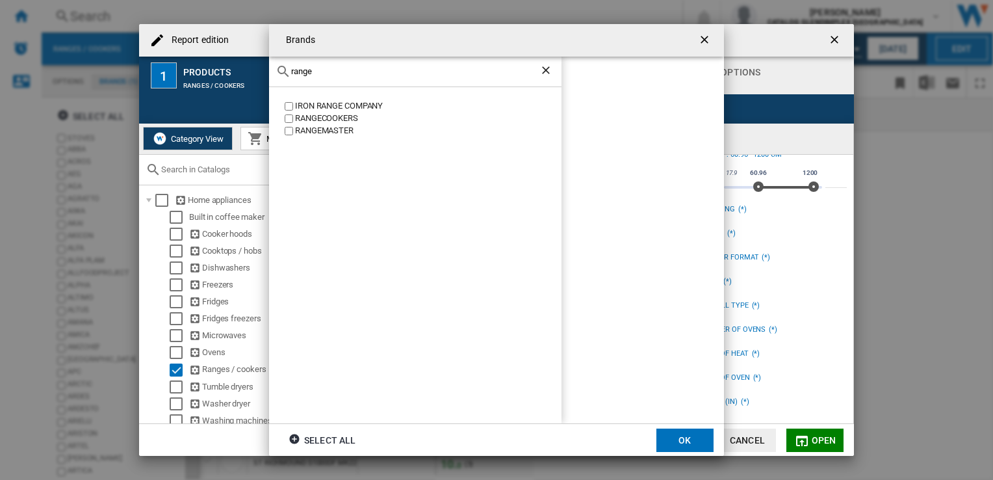
type input "range"
click at [289, 135] on label "RANGEMASTER" at bounding box center [422, 131] width 280 height 12
click at [684, 435] on button "OK" at bounding box center [685, 439] width 57 height 23
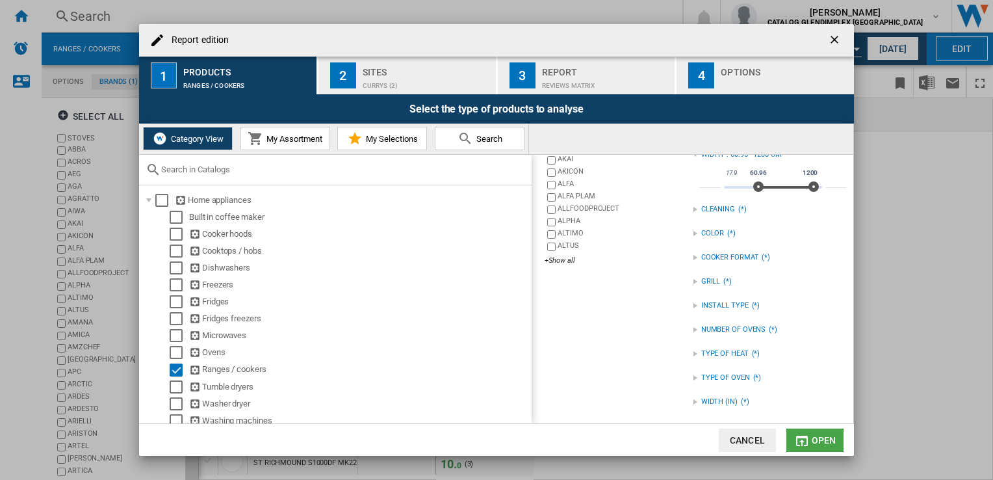
click at [816, 435] on span "Open" at bounding box center [824, 440] width 25 height 10
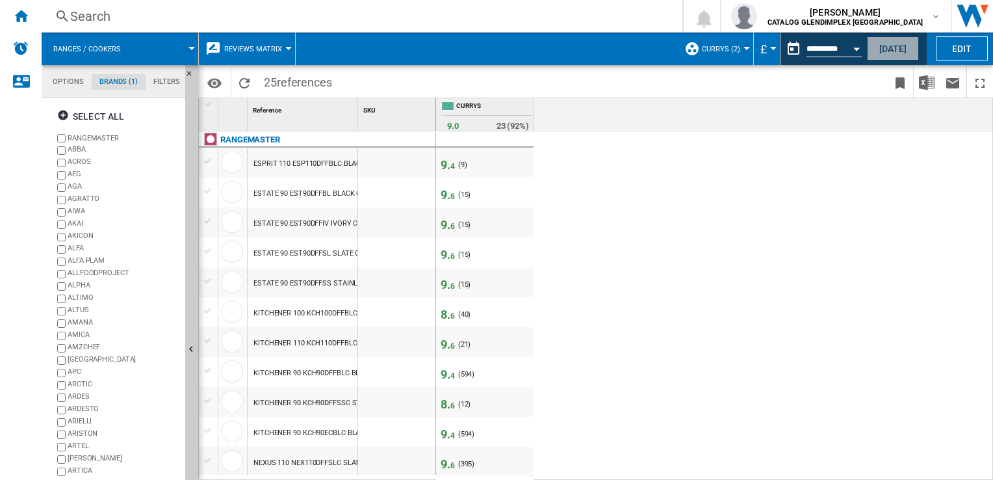
click at [894, 47] on button "[DATE]" at bounding box center [893, 48] width 52 height 24
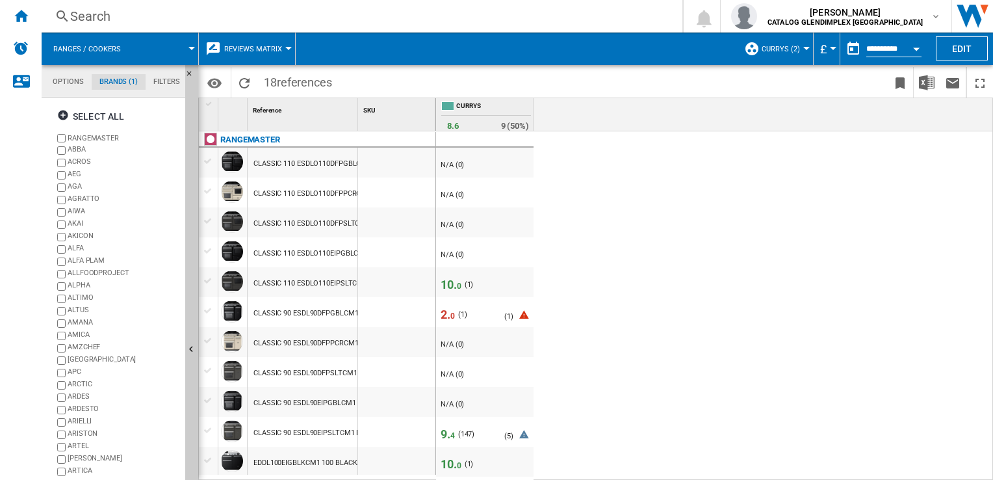
click at [791, 46] on span "Currys (2)" at bounding box center [781, 49] width 38 height 8
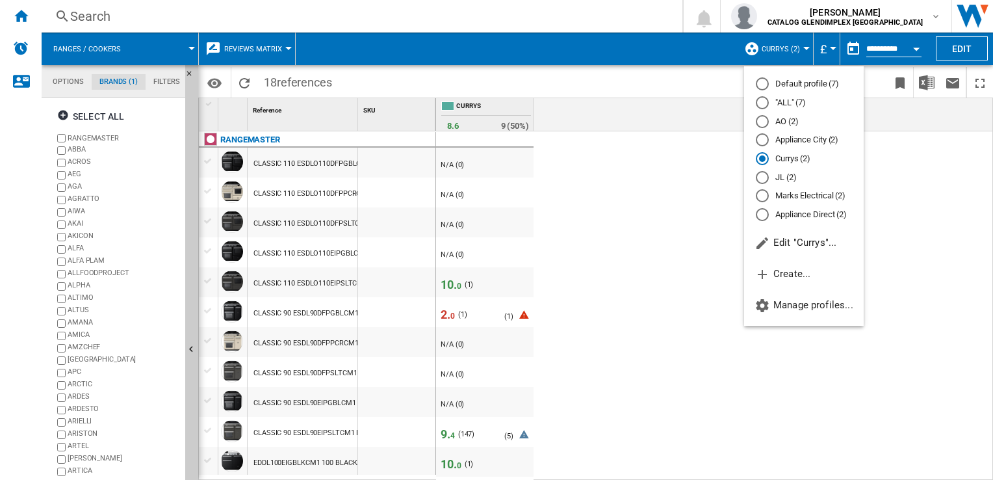
click at [816, 196] on md-radio-button "Marks Electrical (2)" at bounding box center [804, 196] width 96 height 12
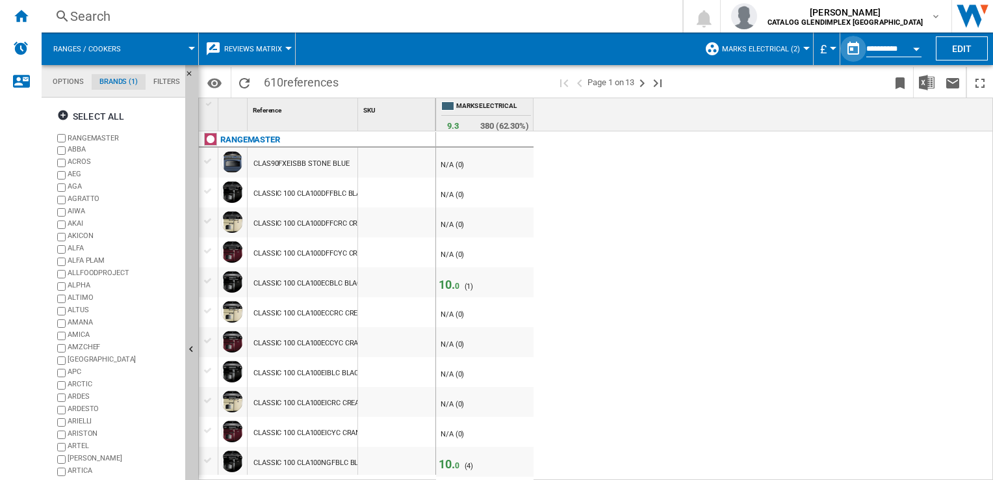
click at [859, 50] on button "button" at bounding box center [853, 49] width 26 height 26
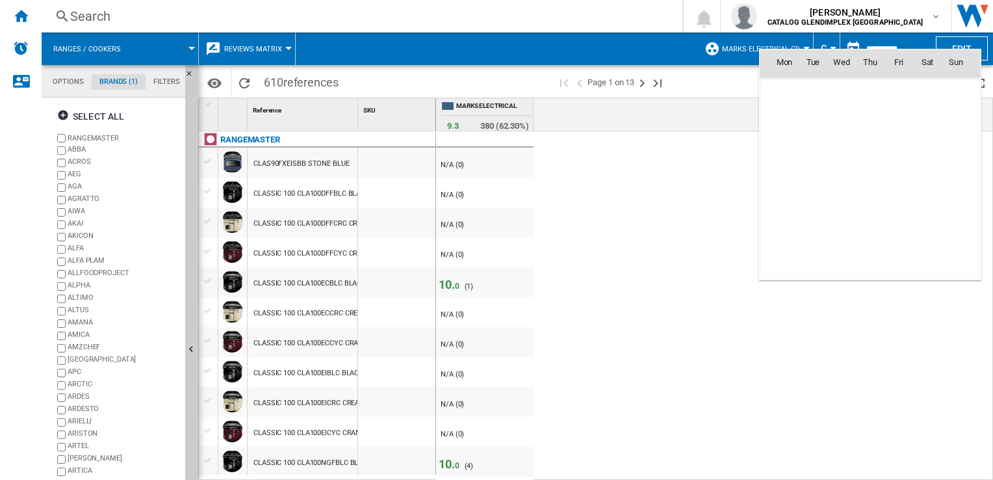
scroll to position [6201, 0]
click at [791, 87] on span "[DATE]" at bounding box center [788, 90] width 27 height 10
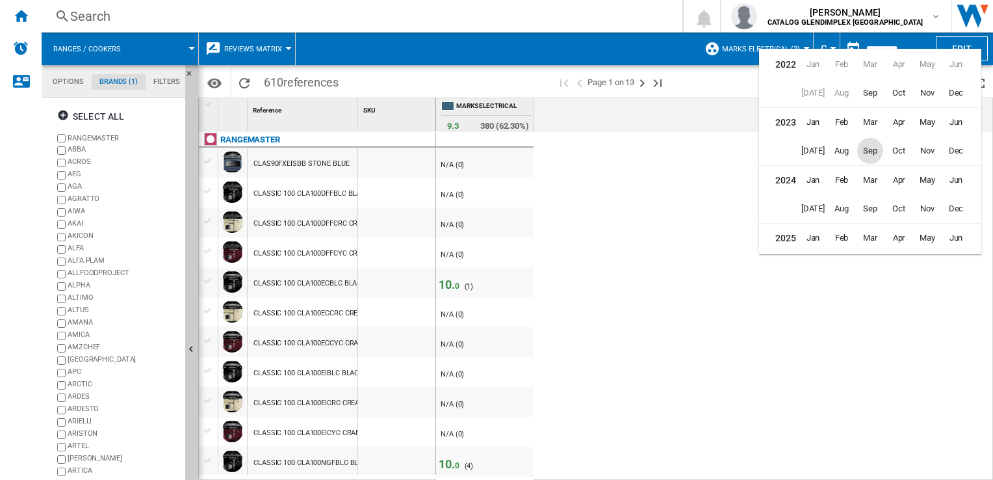
scroll to position [31, 0]
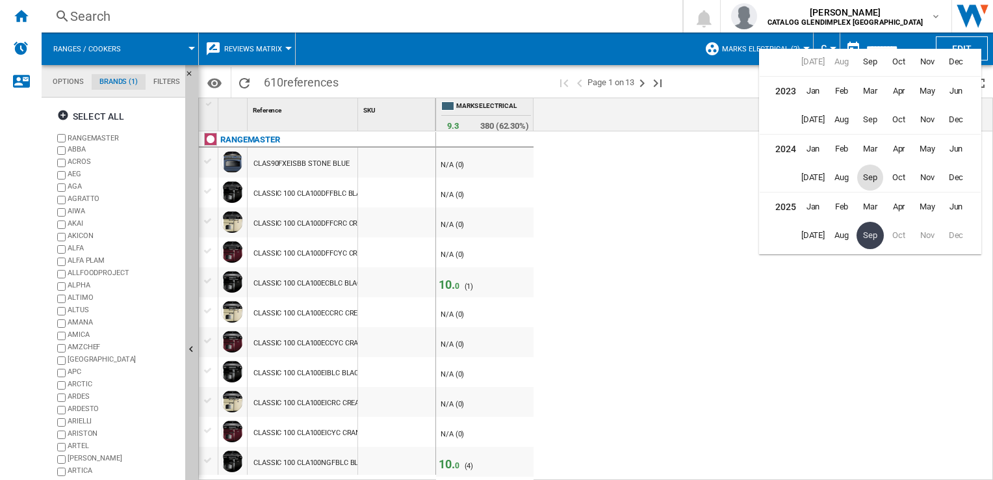
click at [870, 177] on span "Sep" at bounding box center [870, 177] width 26 height 26
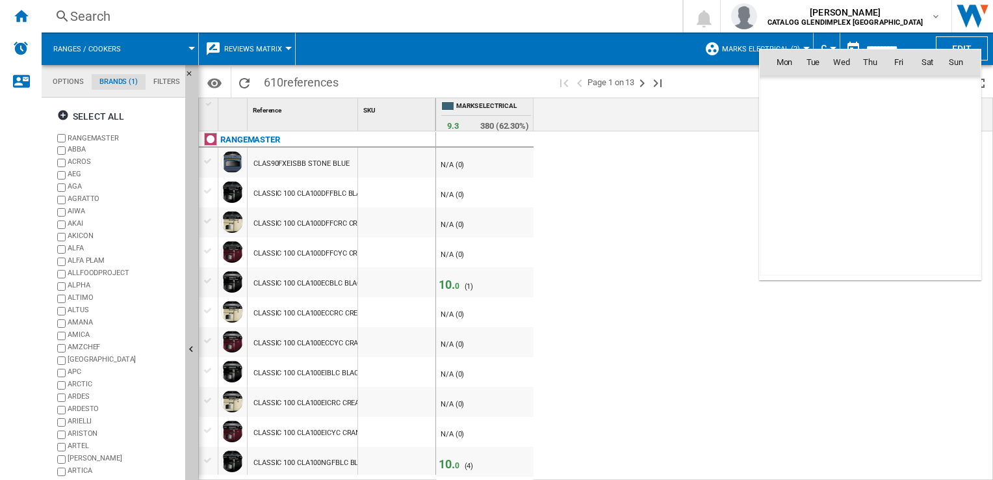
scroll to position [4134, 0]
click at [952, 113] on span "8" at bounding box center [956, 119] width 26 height 26
type input "**********"
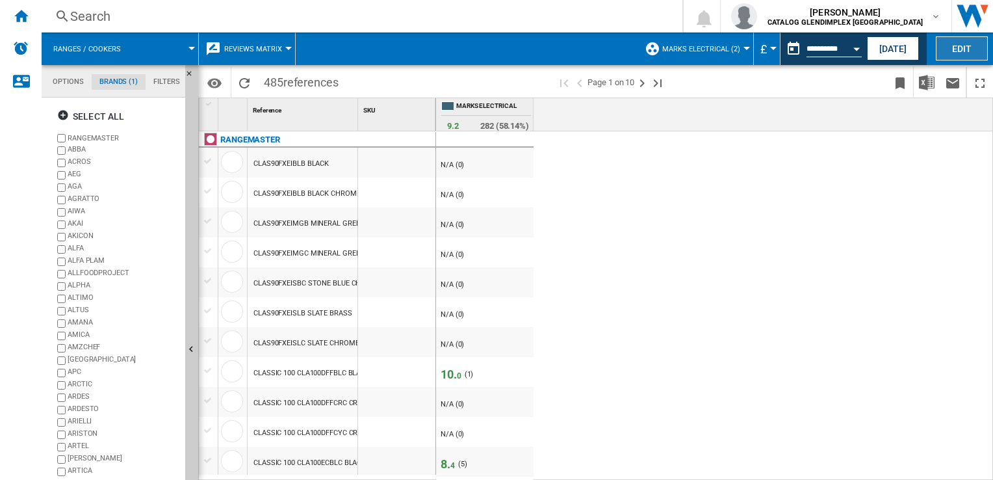
click at [961, 38] on button "Edit" at bounding box center [962, 48] width 52 height 24
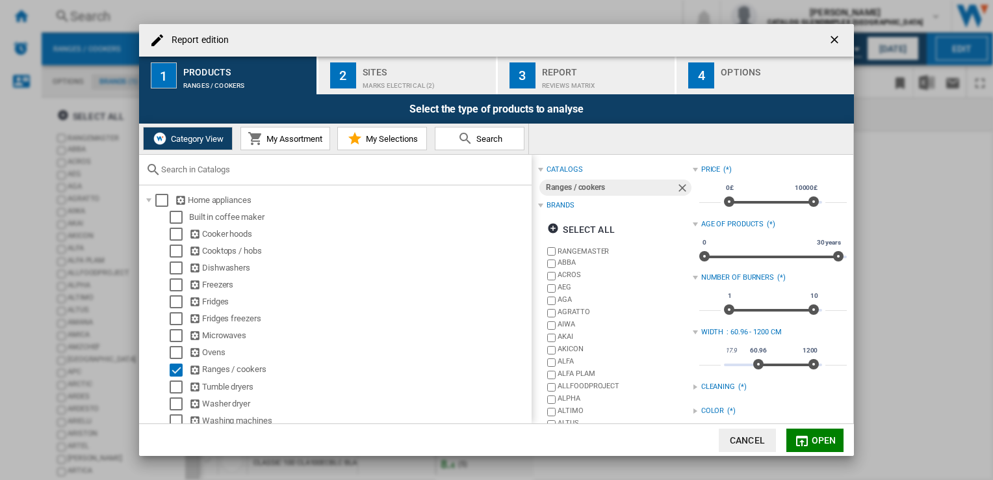
scroll to position [177, 0]
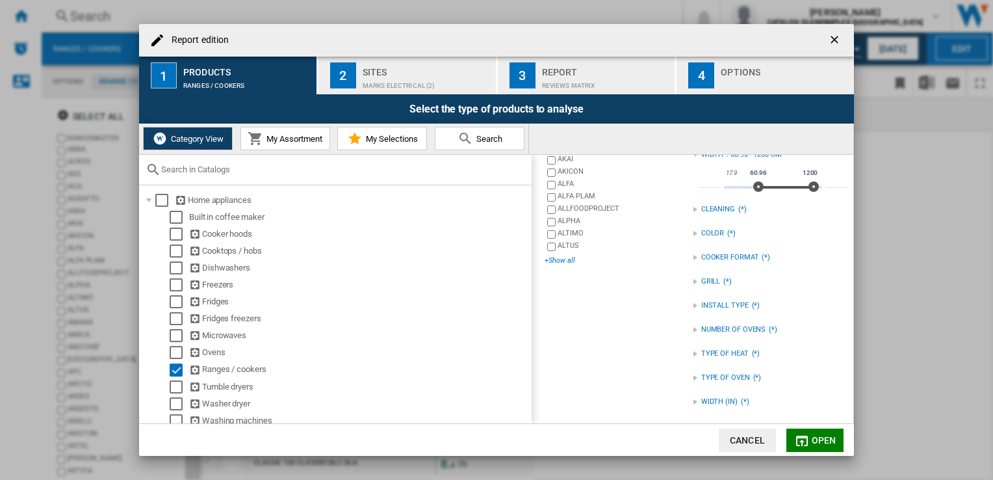
click at [573, 263] on div "+Show all" at bounding box center [619, 260] width 148 height 10
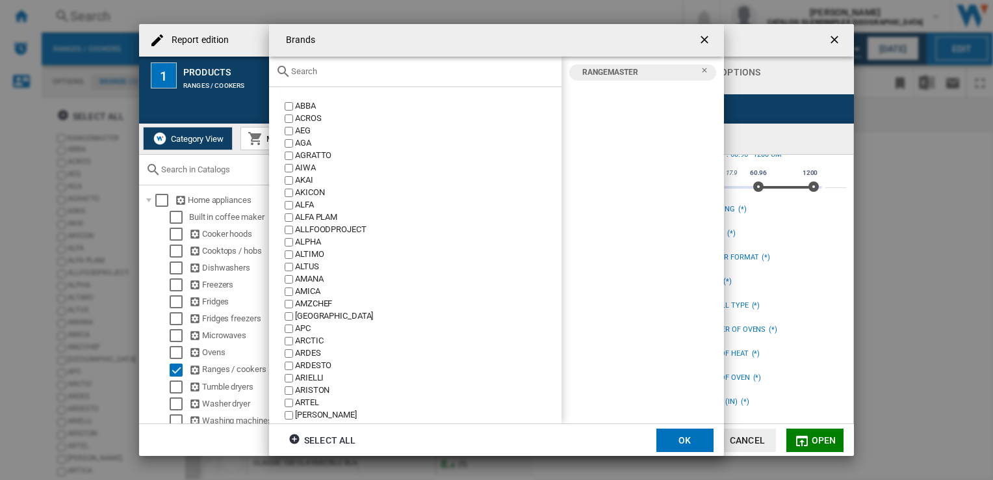
click at [703, 66] on ng-md-icon "Remove" at bounding box center [709, 74] width 16 height 16
click at [484, 82] on div "Brands ABBA ..." at bounding box center [415, 72] width 293 height 31
click at [473, 69] on input "Brands ABBA ..." at bounding box center [423, 71] width 264 height 10
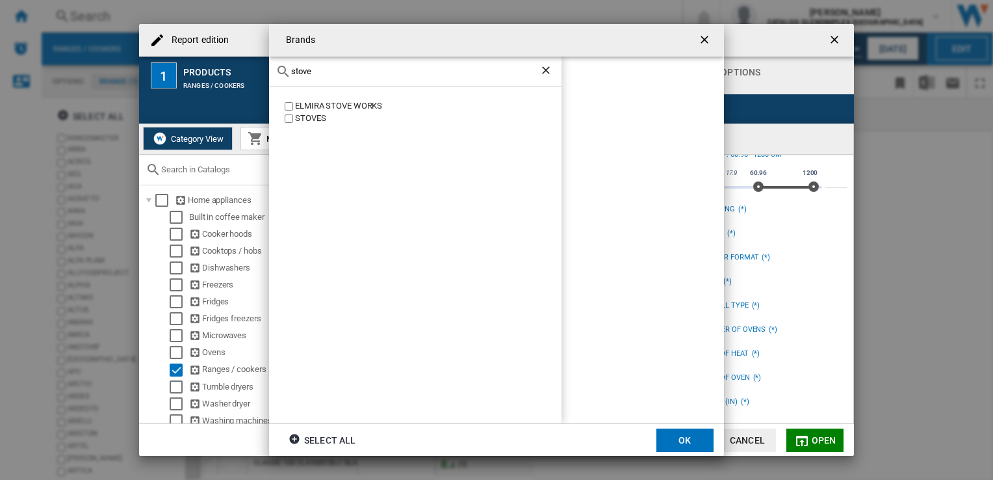
type input "stove"
click at [298, 118] on div "STOVES" at bounding box center [428, 118] width 267 height 12
click at [696, 446] on button "OK" at bounding box center [685, 439] width 57 height 23
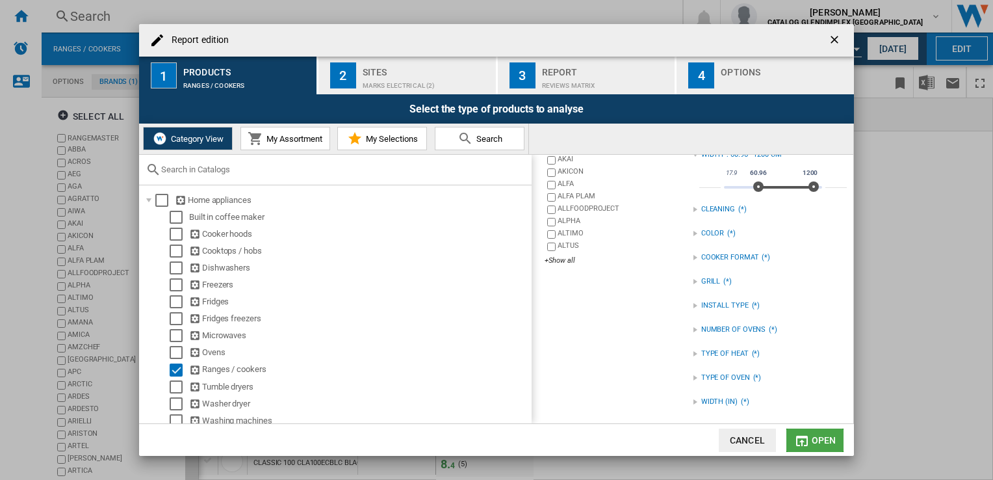
click at [822, 436] on span "Open" at bounding box center [824, 440] width 25 height 10
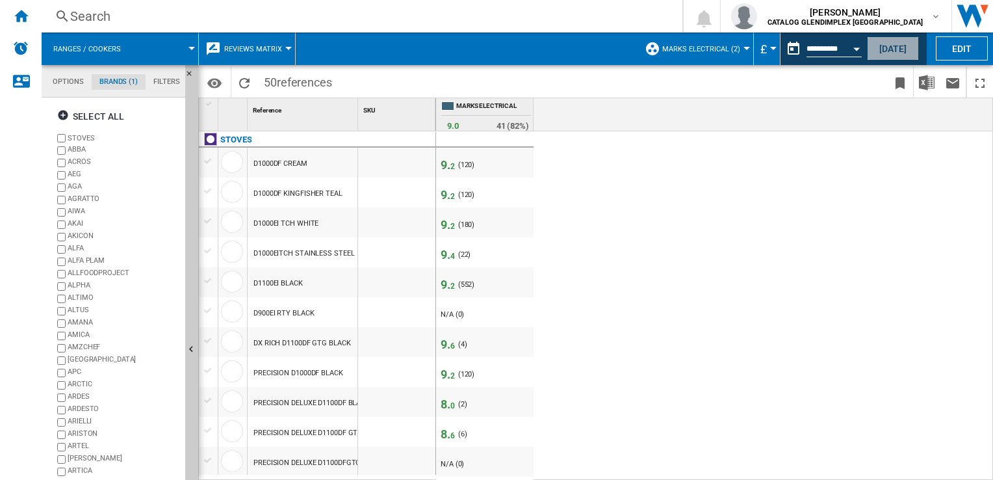
click at [894, 55] on button "[DATE]" at bounding box center [893, 48] width 52 height 24
